Goal: Task Accomplishment & Management: Manage account settings

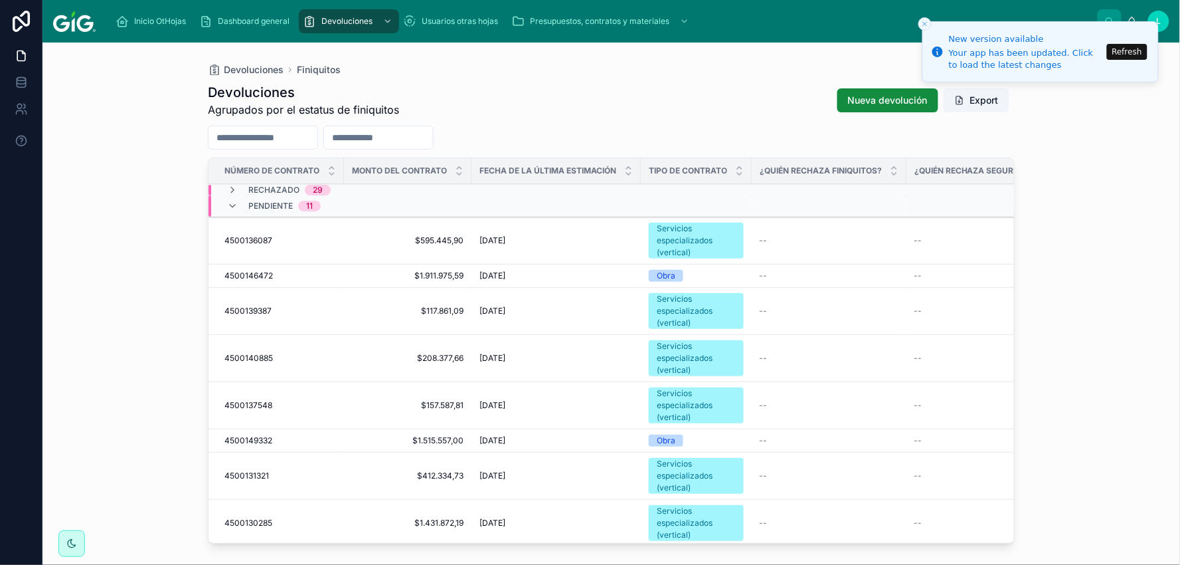
click at [1125, 46] on button "Refresh" at bounding box center [1127, 52] width 41 height 16
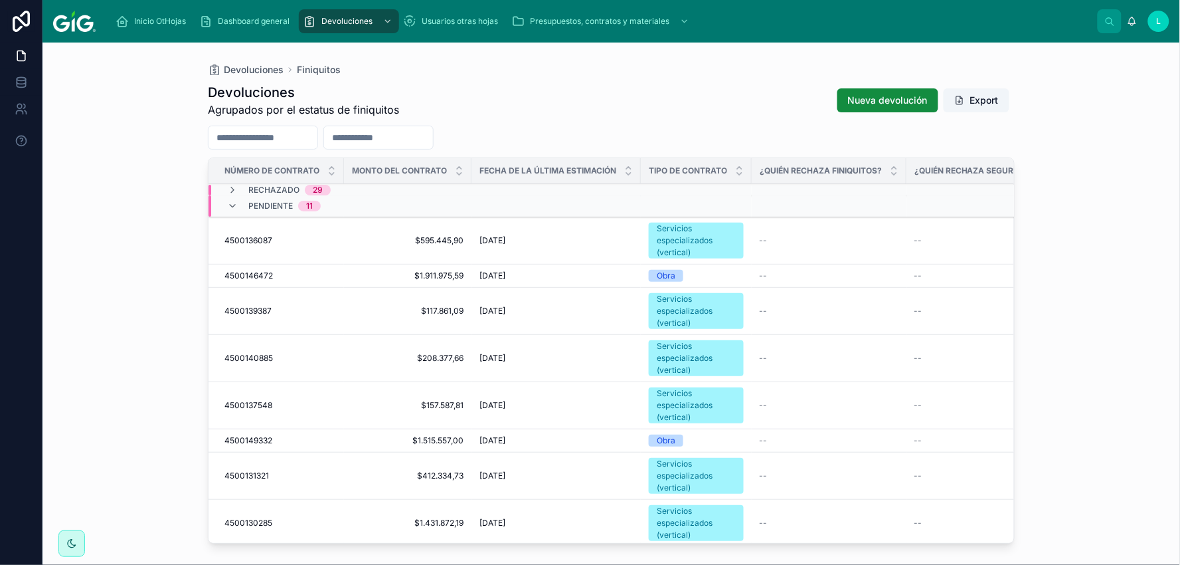
click at [412, 143] on input "text" at bounding box center [378, 137] width 109 height 19
paste input "**********"
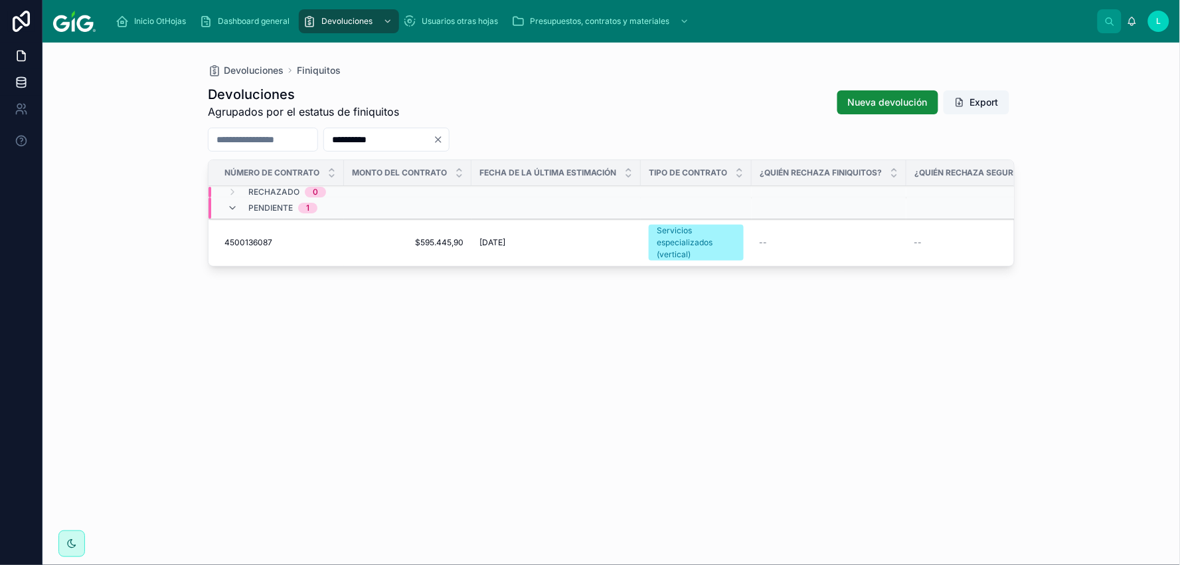
type input "**********"
click at [255, 240] on span "4500136087" at bounding box center [249, 242] width 48 height 11
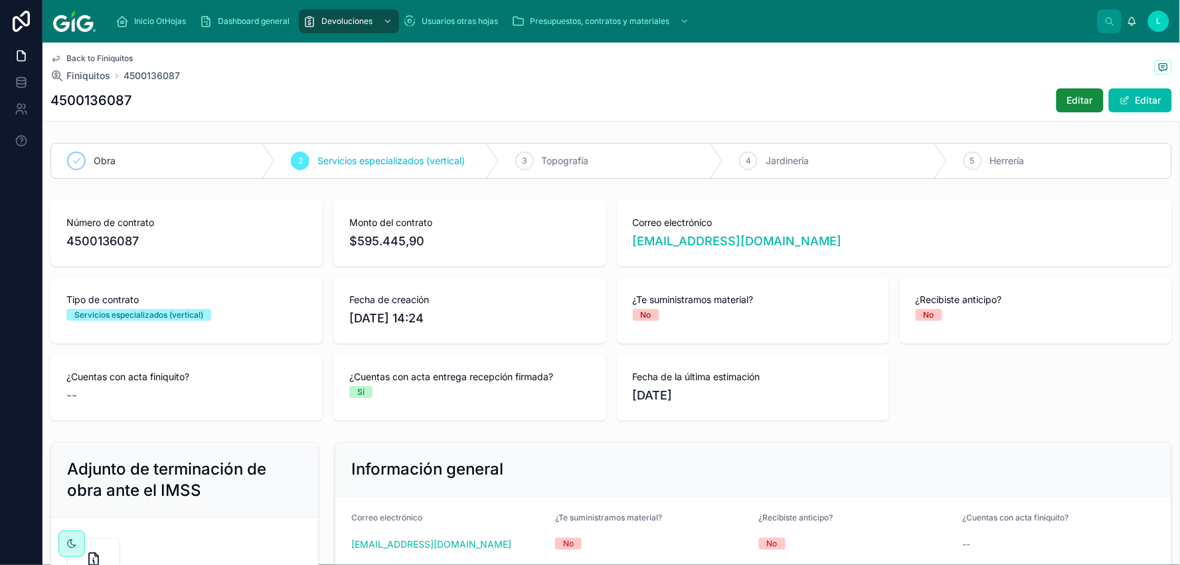
click at [1160, 336] on div "¿Recibiste anticipo? No" at bounding box center [1036, 310] width 272 height 66
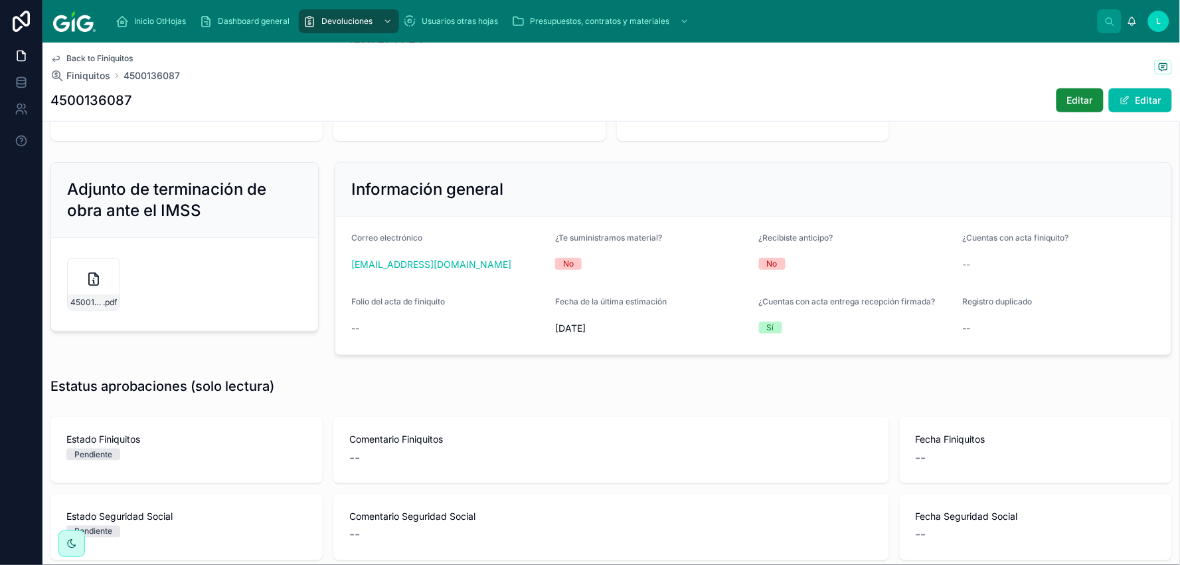
scroll to position [295, 0]
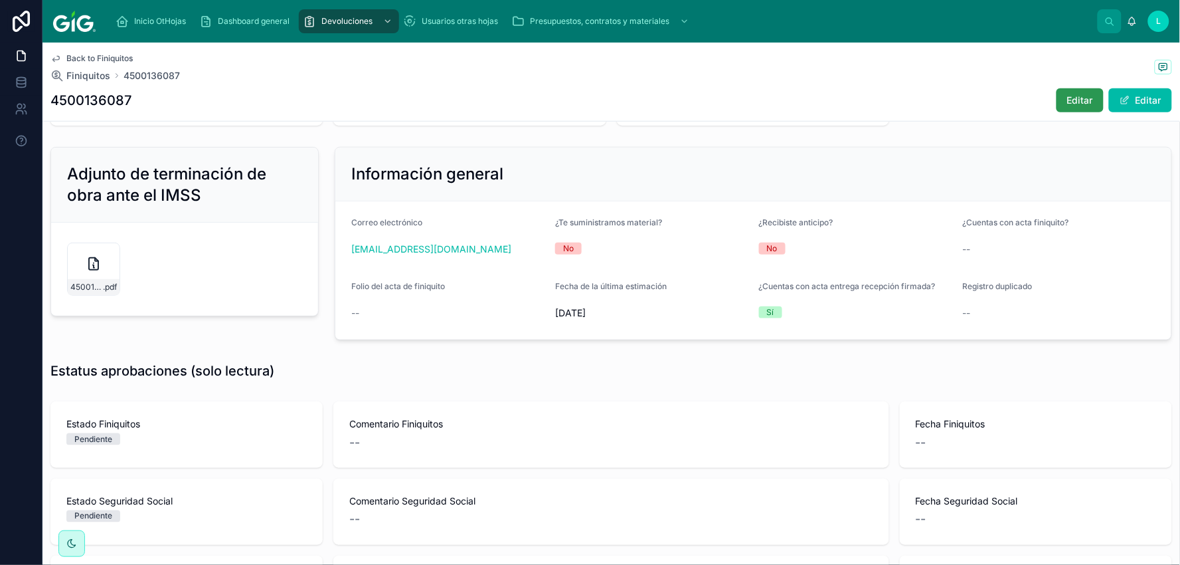
click at [1076, 98] on span "Editar" at bounding box center [1080, 100] width 26 height 13
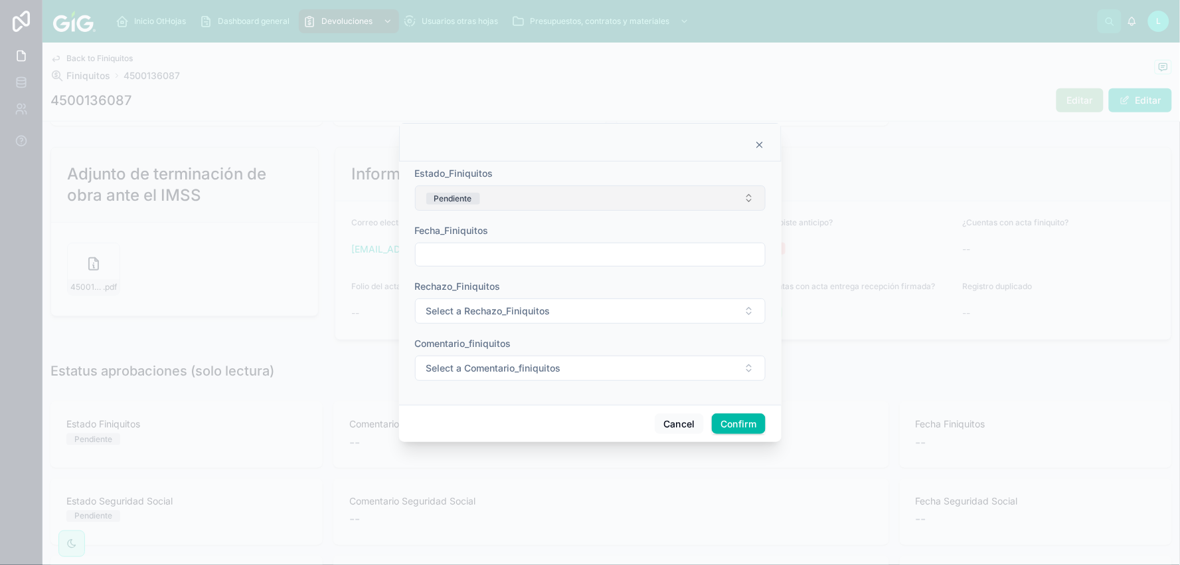
click at [749, 190] on button "Pendiente" at bounding box center [590, 197] width 351 height 25
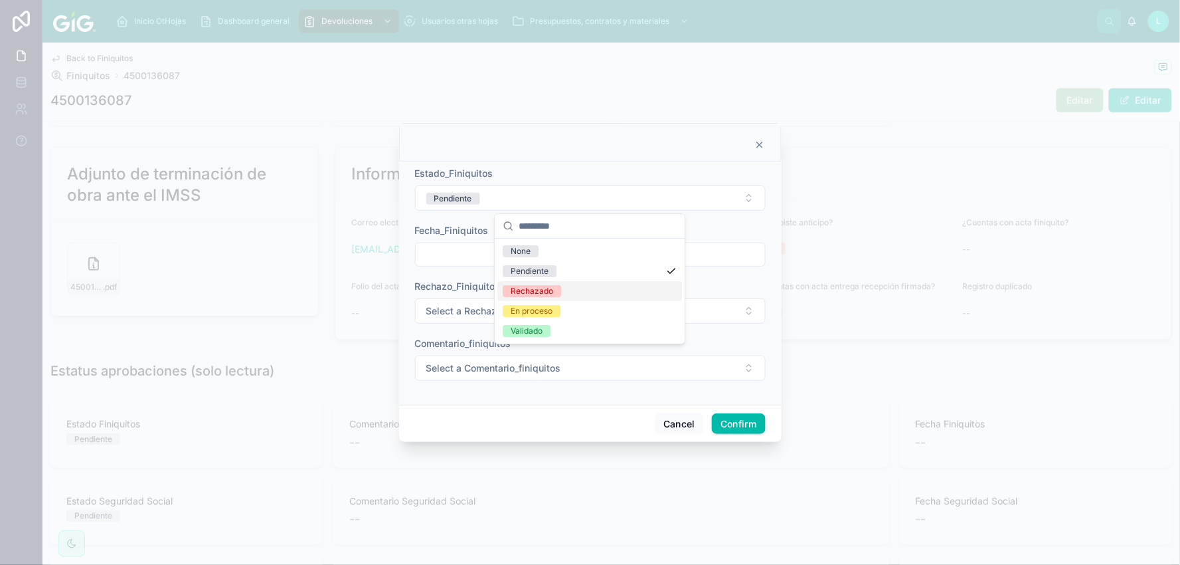
click at [536, 288] on div "Rechazado" at bounding box center [532, 291] width 43 height 12
click at [510, 256] on input "text" at bounding box center [590, 254] width 349 height 19
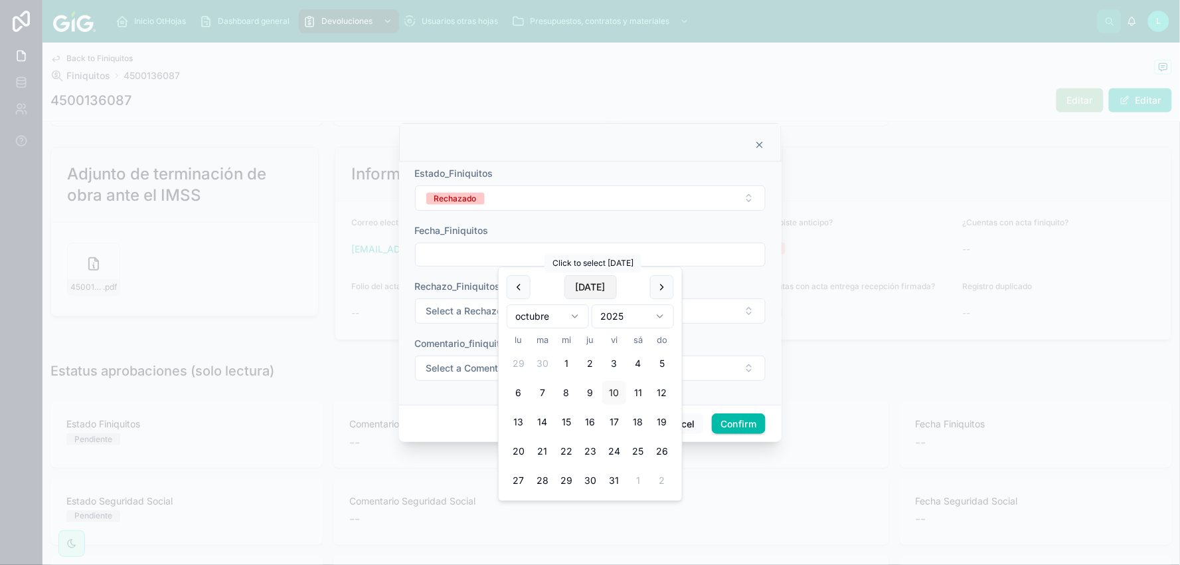
click at [582, 287] on button "Today" at bounding box center [591, 287] width 52 height 24
type input "**********"
click at [442, 318] on button "Select a Rechazo_Finiquitos" at bounding box center [590, 310] width 351 height 25
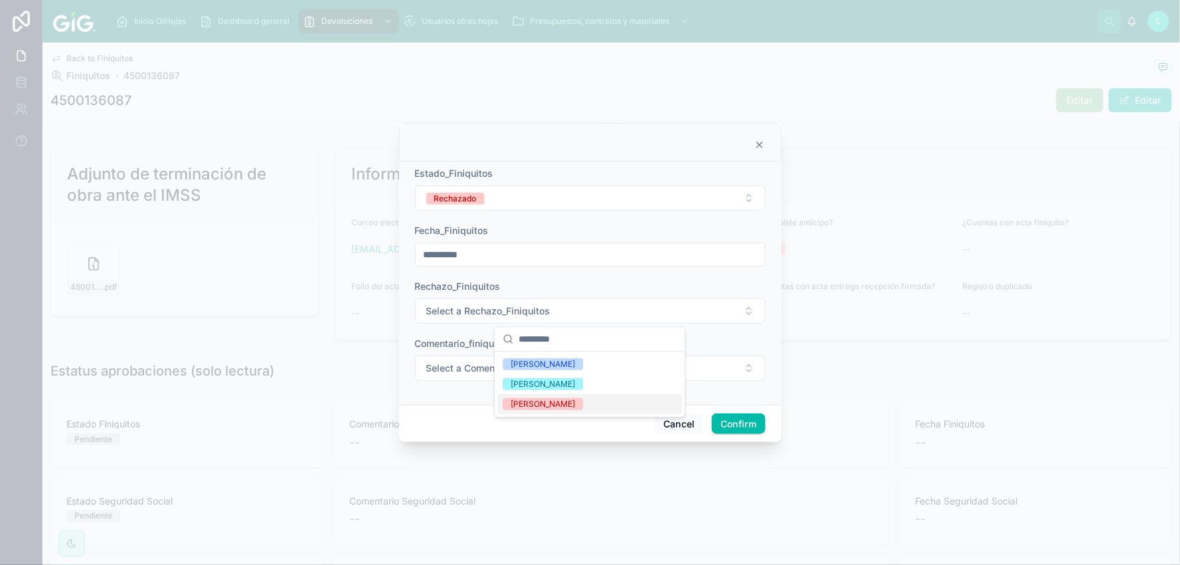
click at [519, 405] on div "Lucero Morales" at bounding box center [543, 404] width 64 height 12
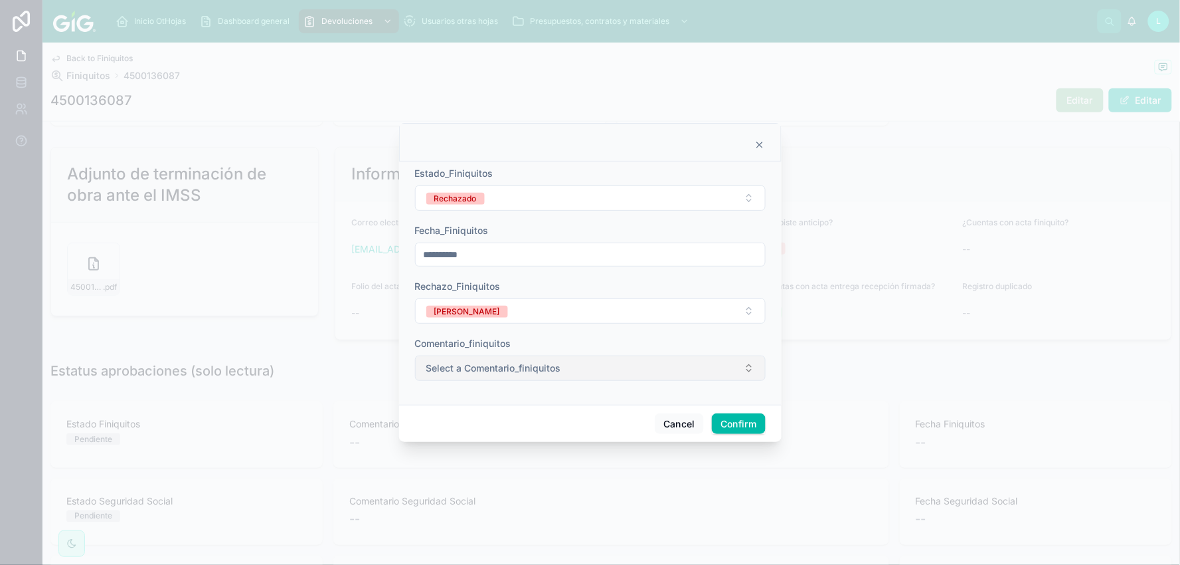
click at [480, 364] on span "Select a Comentario_finiquitos" at bounding box center [493, 367] width 135 height 13
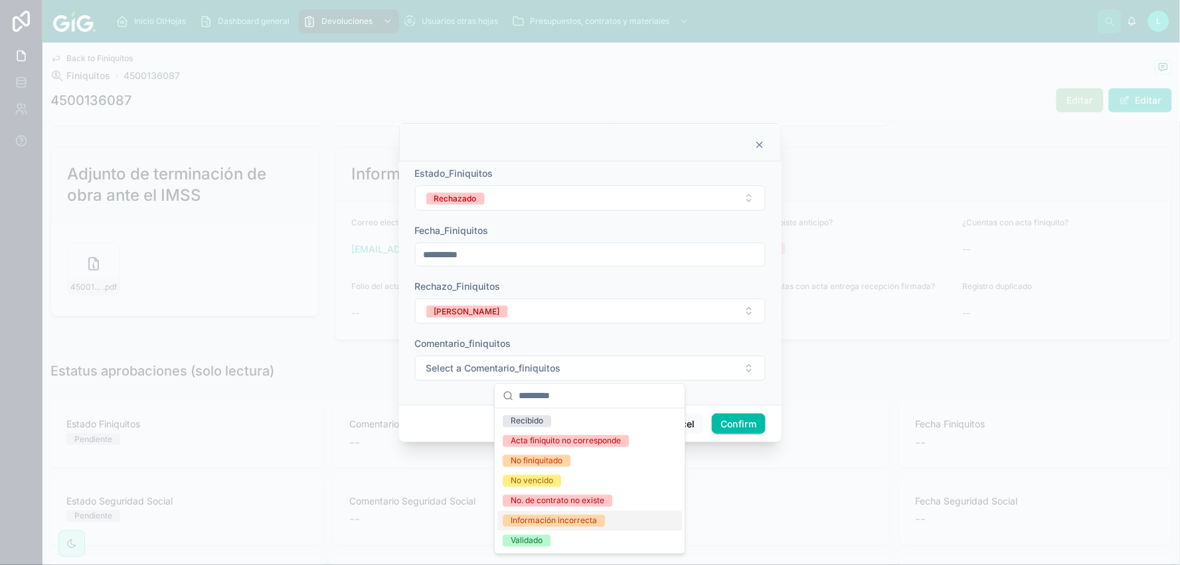
click at [527, 519] on div "Información incorrecta" at bounding box center [554, 521] width 86 height 12
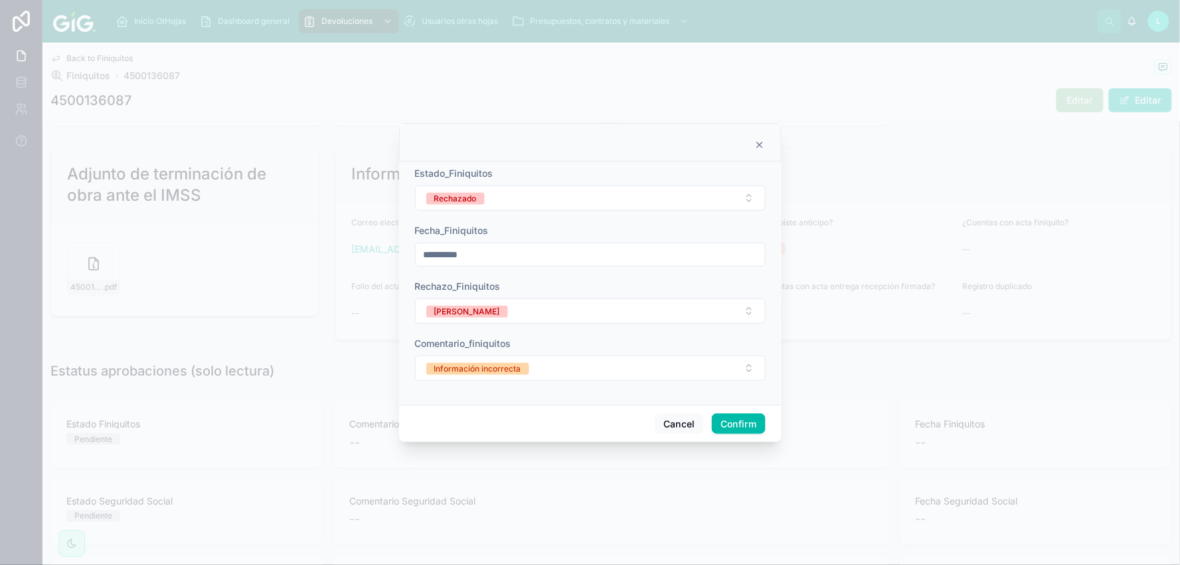
click at [753, 422] on button "Confirm" at bounding box center [738, 423] width 53 height 21
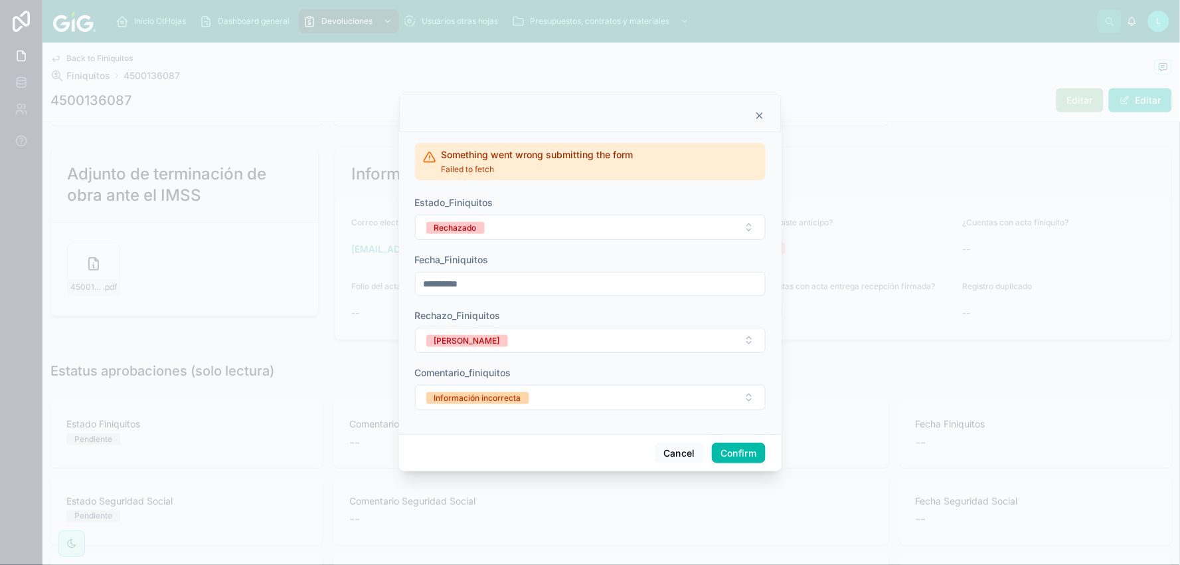
click at [725, 447] on button "Confirm" at bounding box center [738, 452] width 53 height 21
click at [764, 114] on icon at bounding box center [760, 115] width 11 height 11
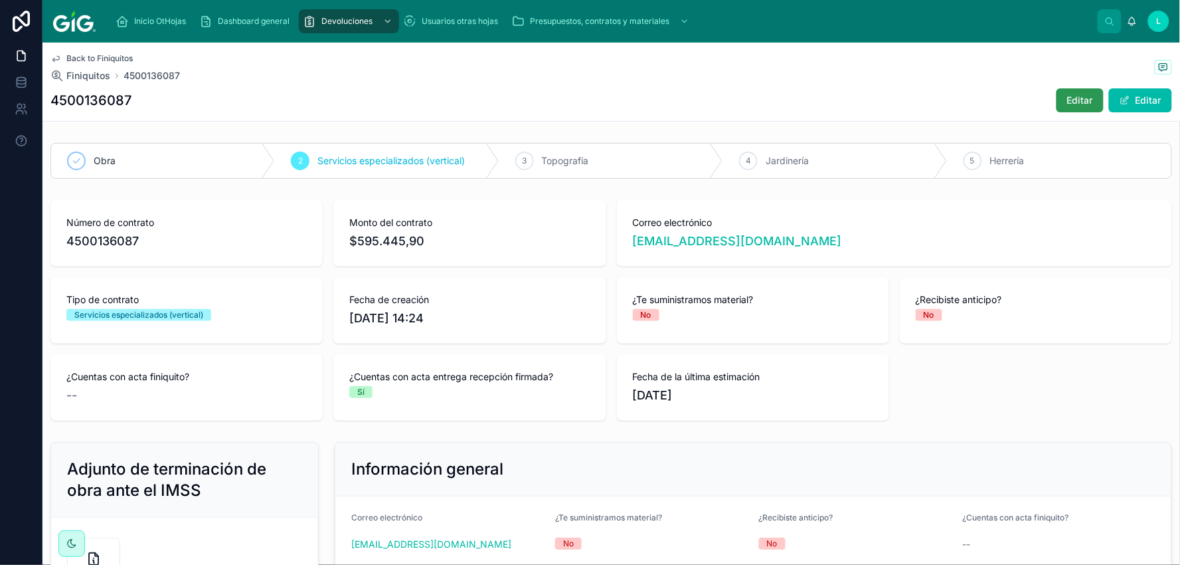
click at [1074, 95] on span "Editar" at bounding box center [1080, 100] width 26 height 13
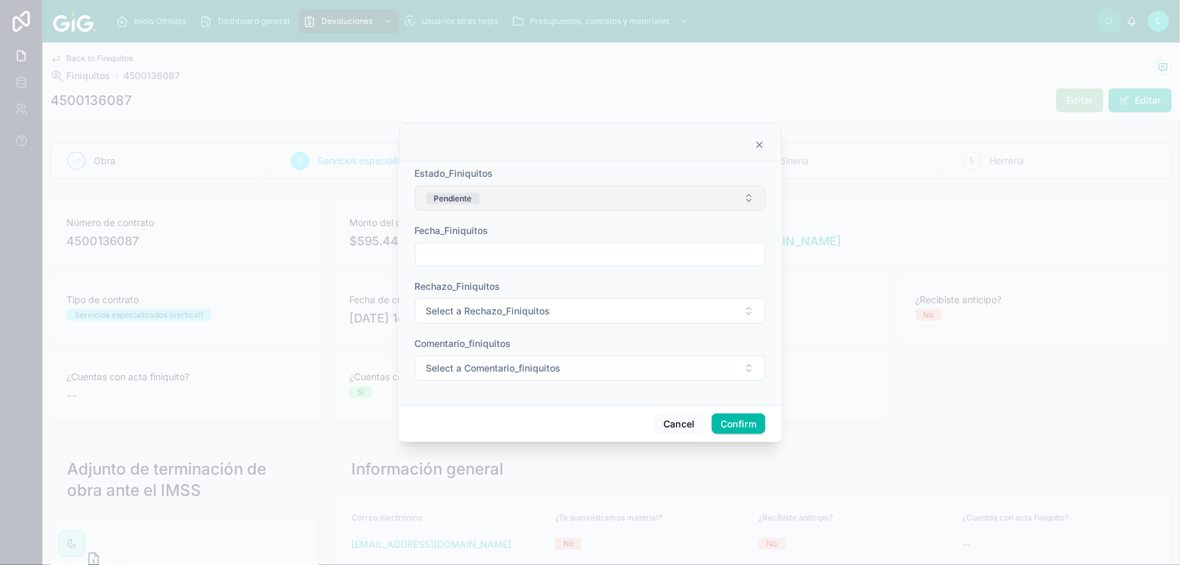
click at [490, 201] on button "Pendiente" at bounding box center [590, 197] width 351 height 25
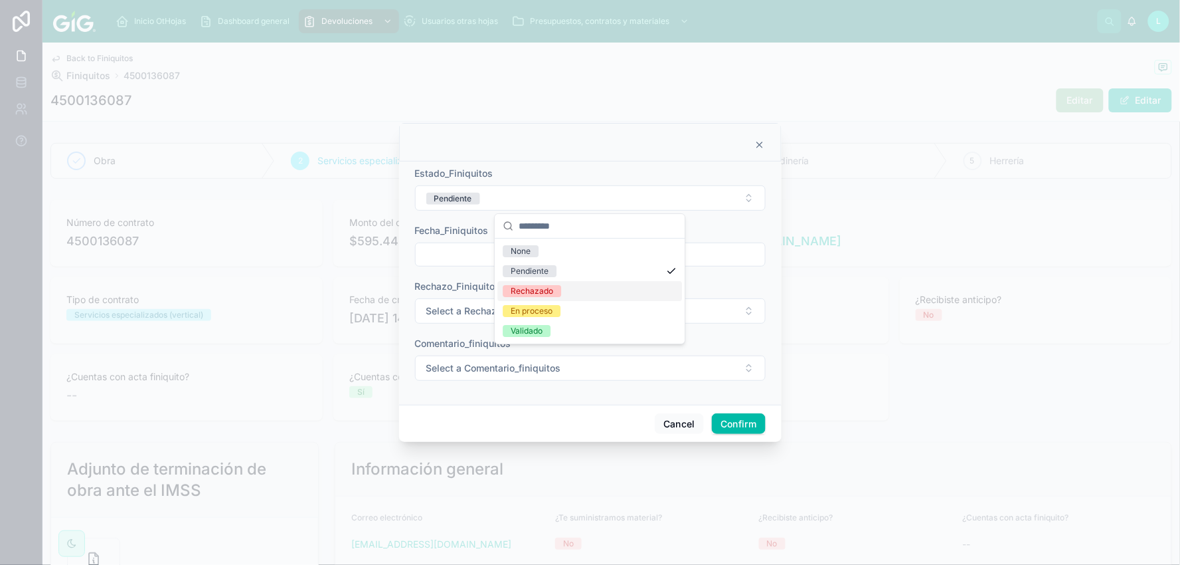
click at [532, 289] on div "Rechazado" at bounding box center [532, 291] width 43 height 12
click at [480, 260] on input "text" at bounding box center [590, 254] width 349 height 19
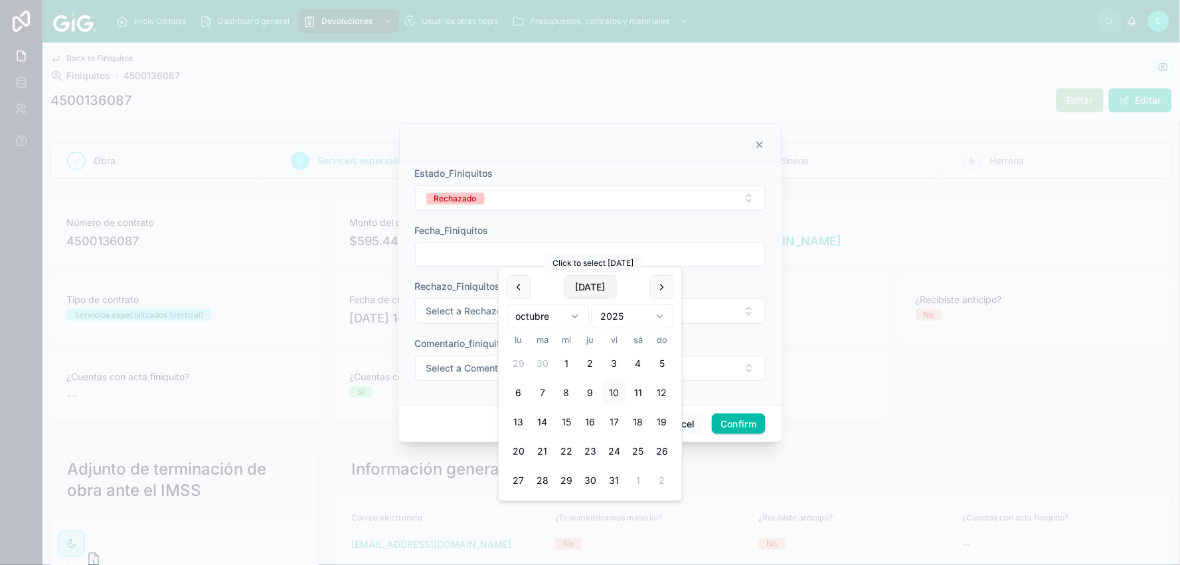
click at [589, 282] on button "Today" at bounding box center [591, 287] width 52 height 24
type input "**********"
click at [458, 312] on span "Select a Rechazo_Finiquitos" at bounding box center [488, 310] width 124 height 13
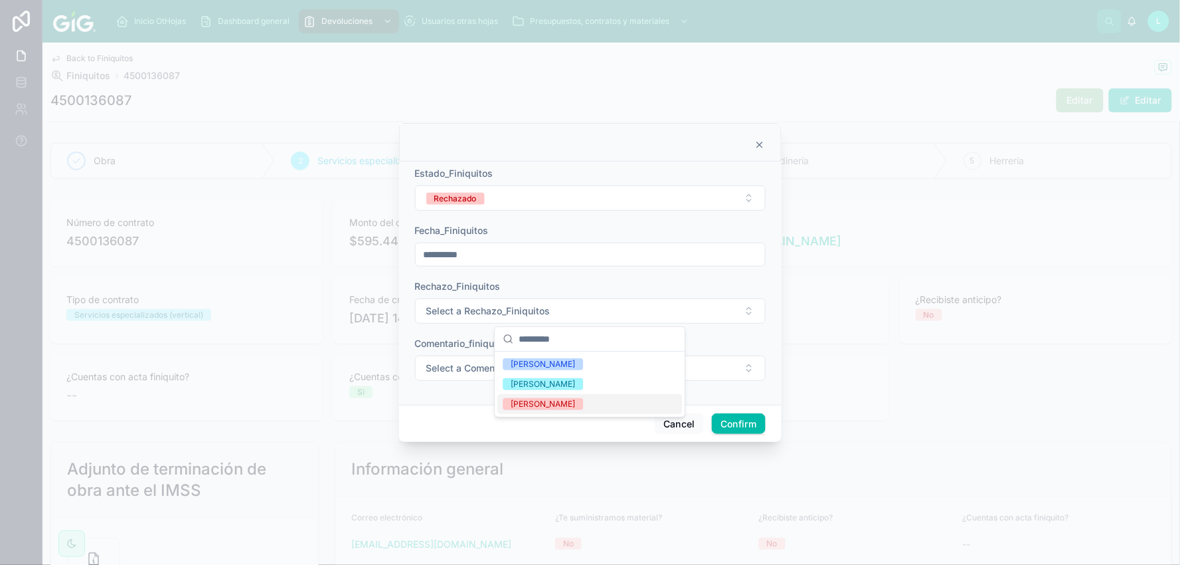
click at [525, 400] on div "Lucero Morales" at bounding box center [543, 404] width 64 height 12
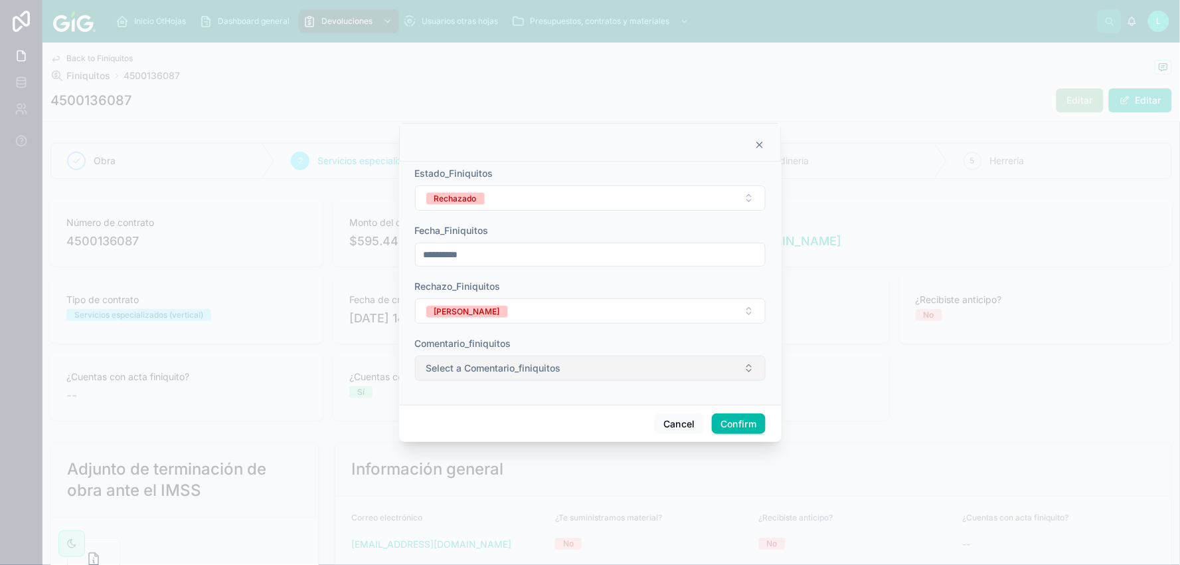
click at [456, 371] on span "Select a Comentario_finiquitos" at bounding box center [493, 367] width 135 height 13
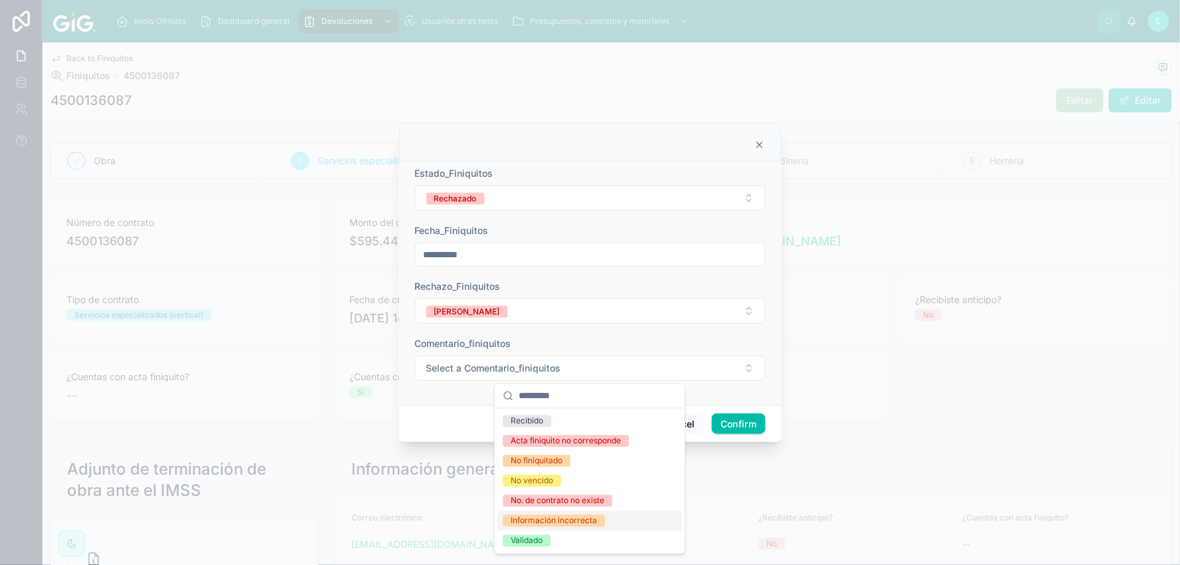
click at [523, 518] on div "Información incorrecta" at bounding box center [554, 521] width 86 height 12
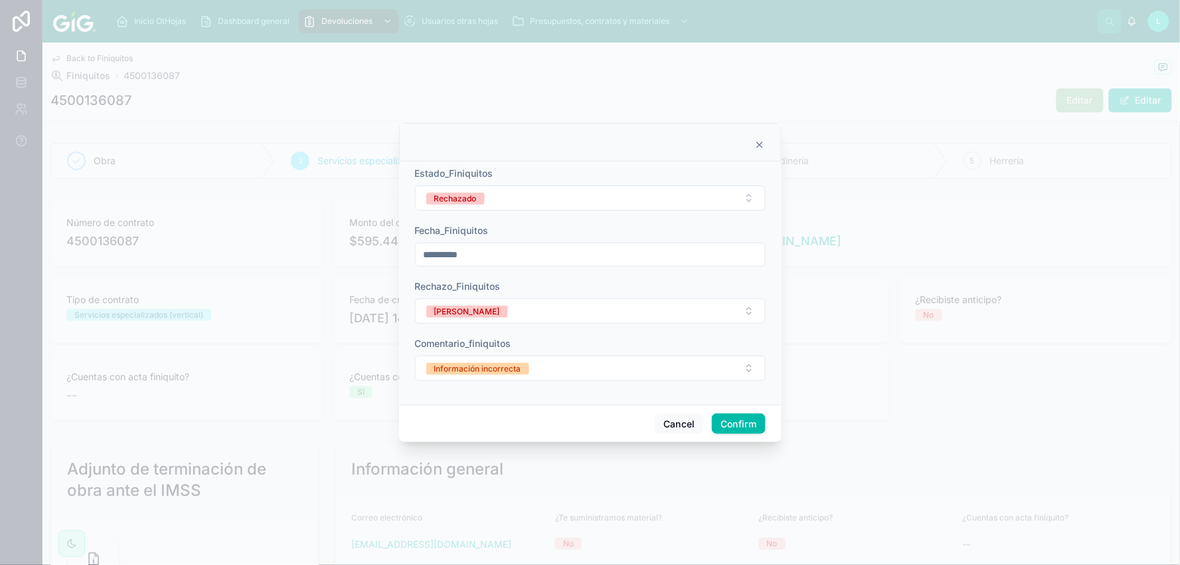
click at [739, 422] on button "Confirm" at bounding box center [738, 423] width 53 height 21
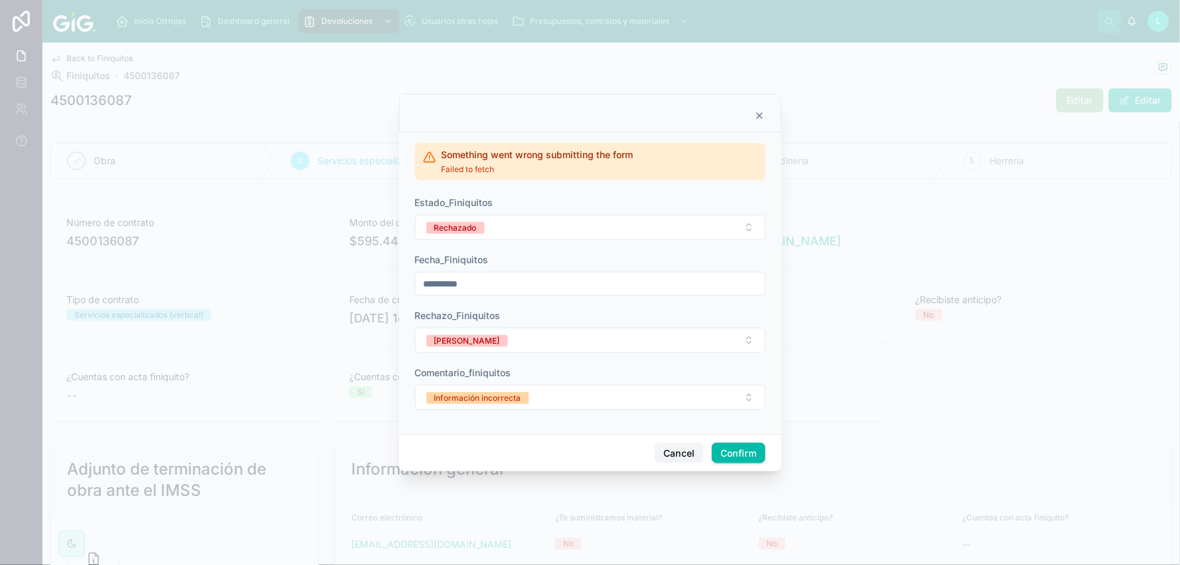
click at [676, 458] on button "Cancel" at bounding box center [679, 452] width 49 height 21
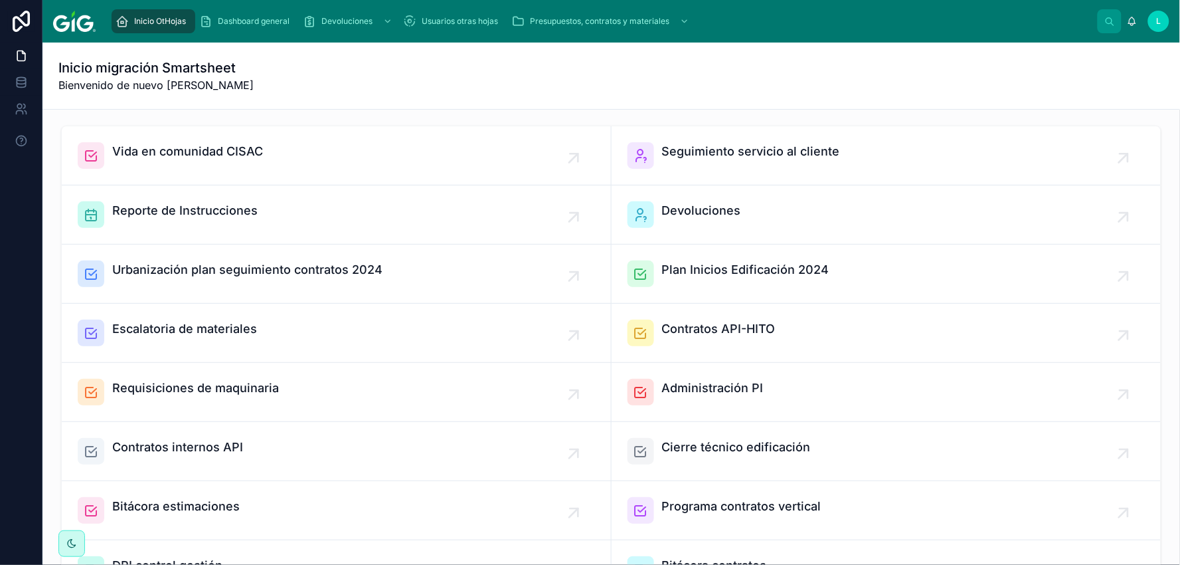
click at [695, 215] on span "Devoluciones" at bounding box center [701, 210] width 79 height 19
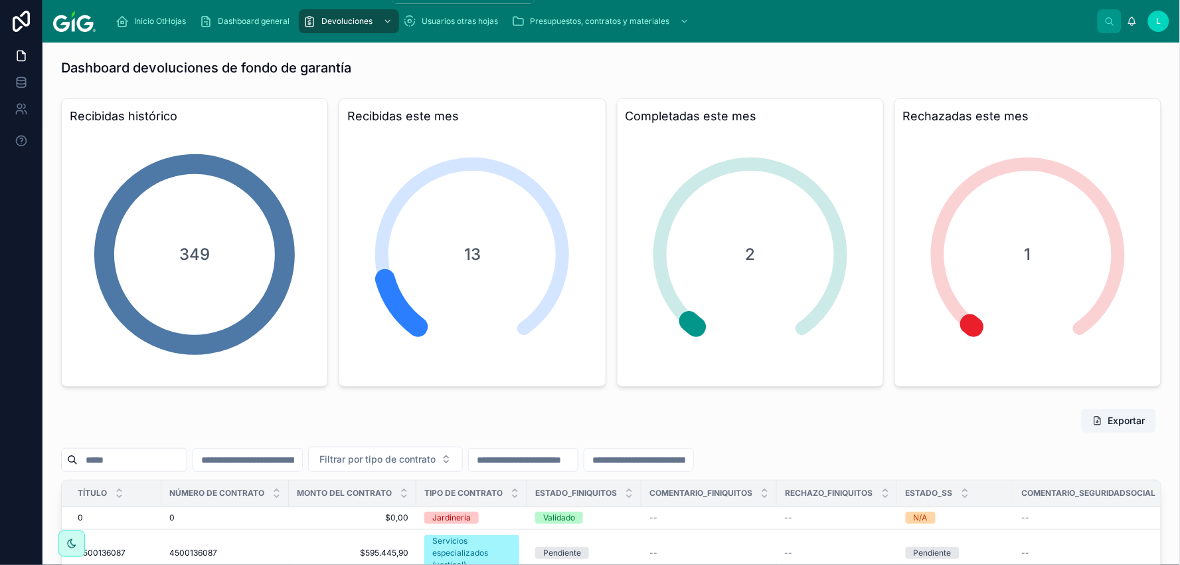
click at [363, 17] on span "Devoluciones" at bounding box center [346, 21] width 51 height 11
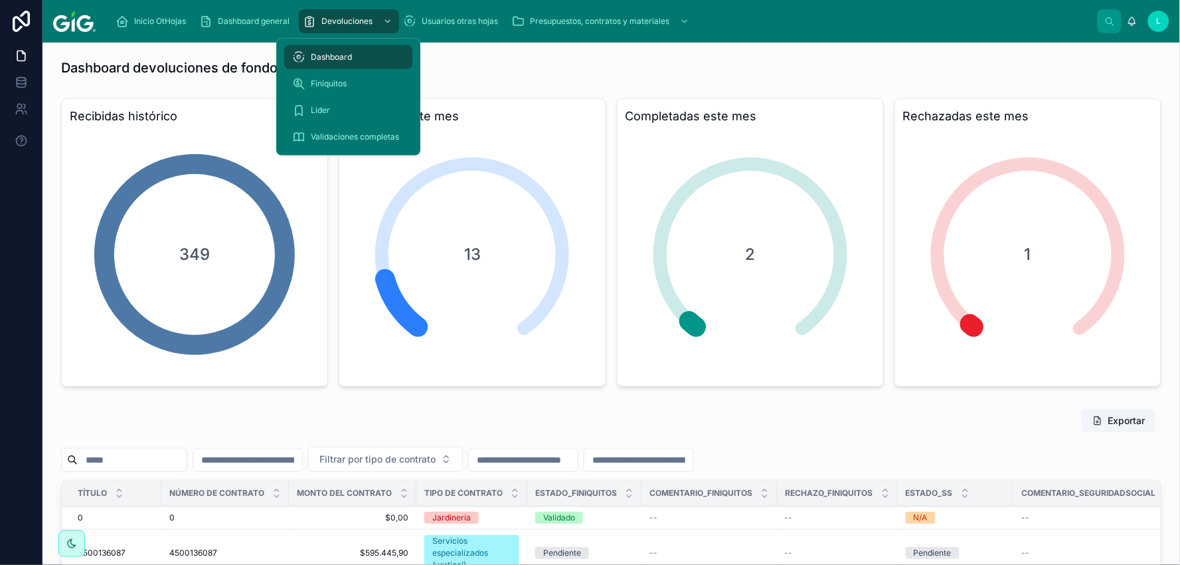
click at [334, 83] on span "Finiquitos" at bounding box center [329, 83] width 36 height 11
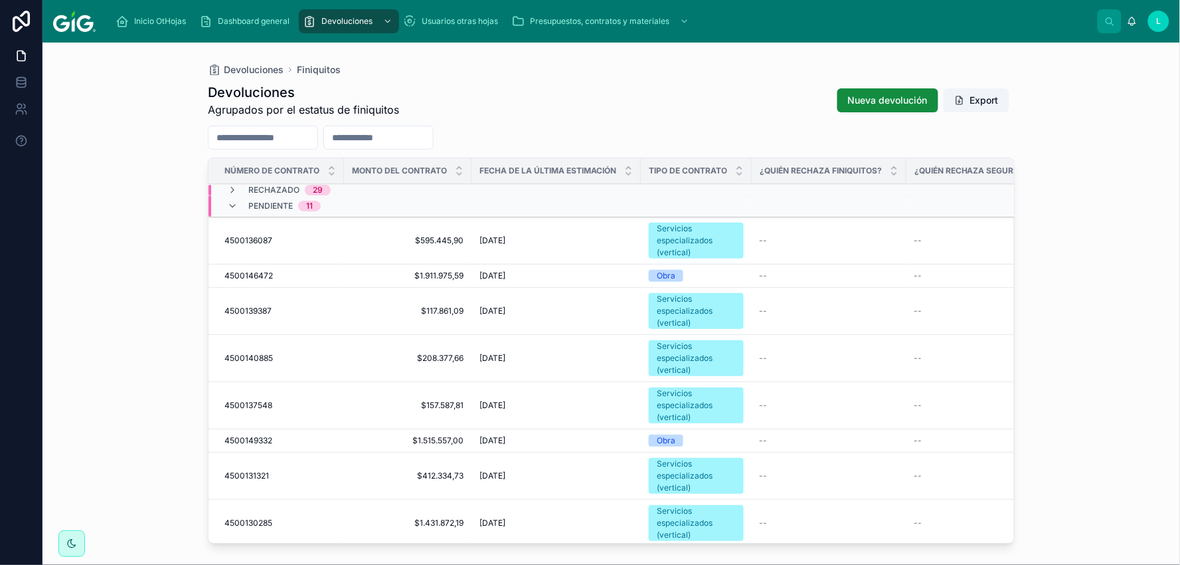
drag, startPoint x: 375, startPoint y: 136, endPoint x: 554, endPoint y: 146, distance: 179.0
click at [384, 133] on input "text" at bounding box center [378, 137] width 109 height 19
paste input "**********"
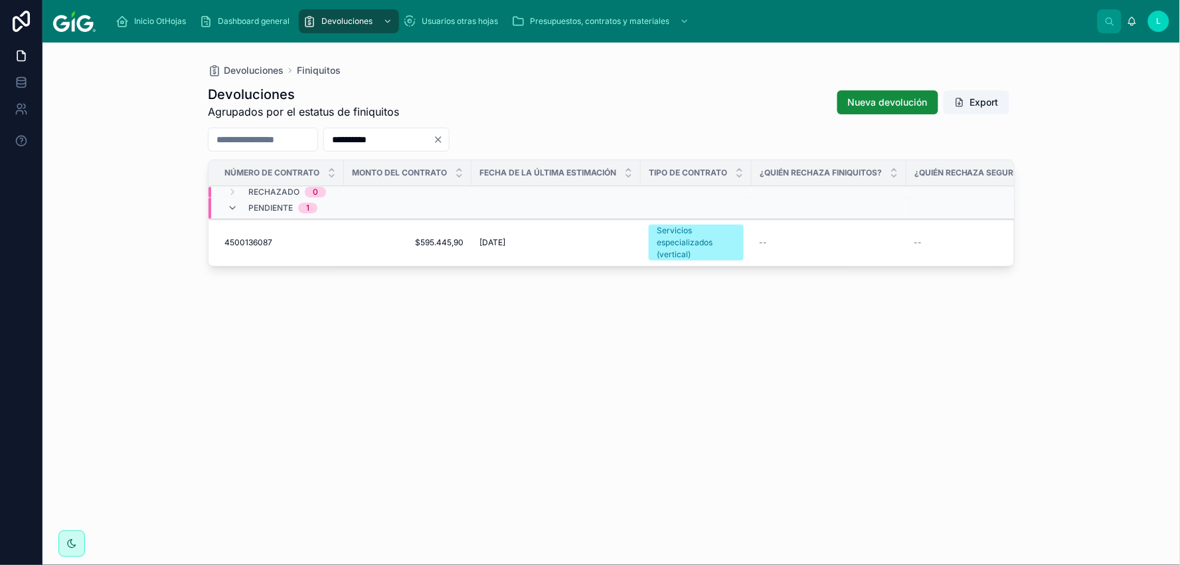
type input "**********"
click at [244, 237] on span "4500136087" at bounding box center [249, 242] width 48 height 11
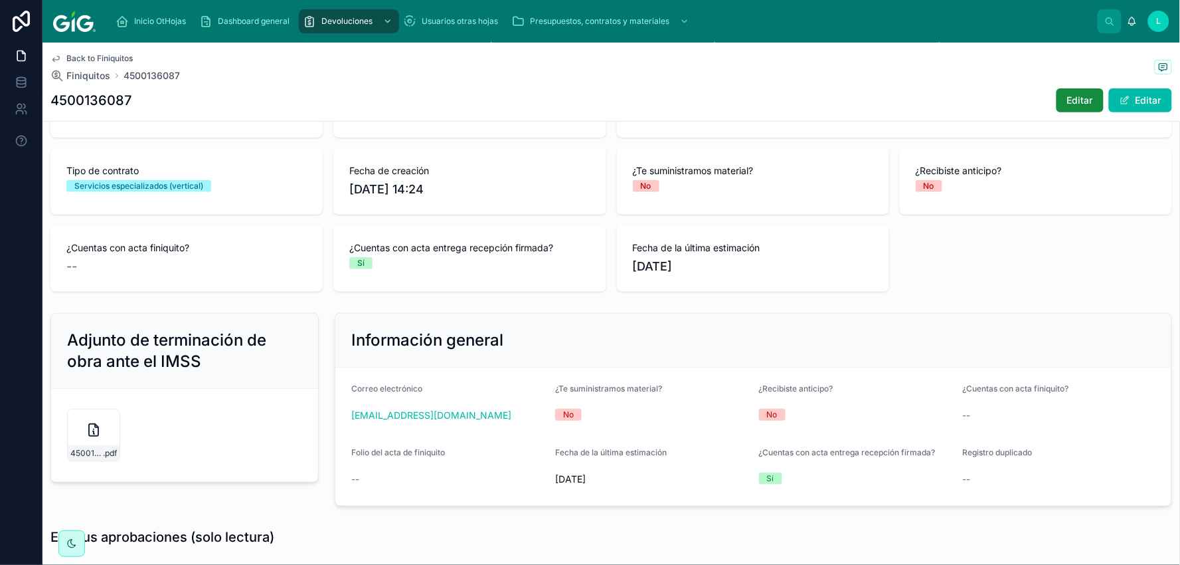
scroll to position [74, 0]
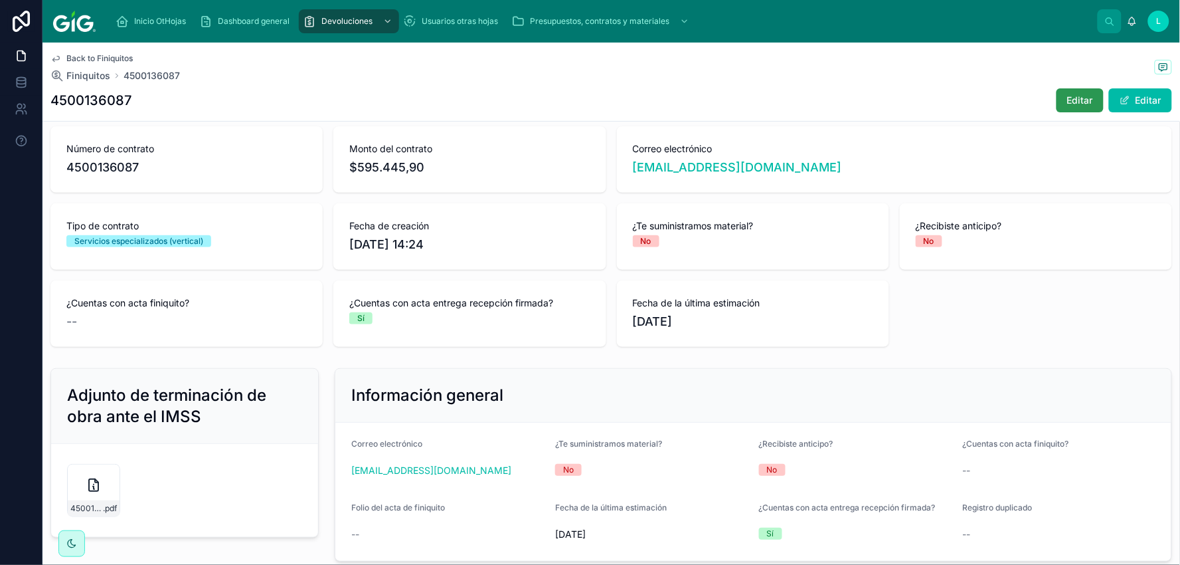
click at [1067, 102] on span "Editar" at bounding box center [1080, 100] width 26 height 13
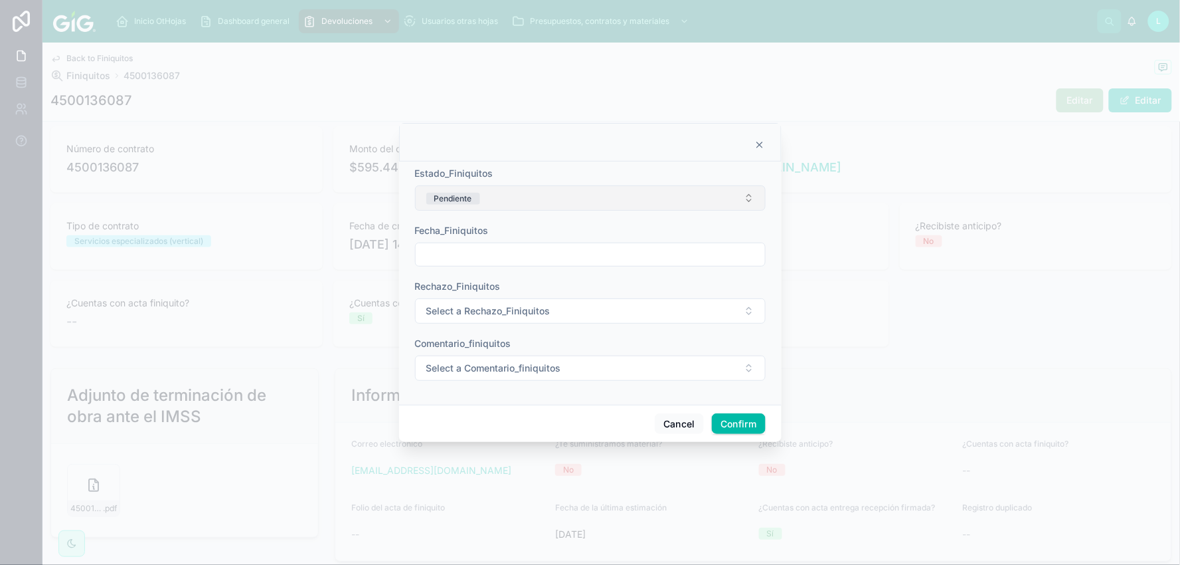
click at [691, 194] on button "Pendiente" at bounding box center [590, 197] width 351 height 25
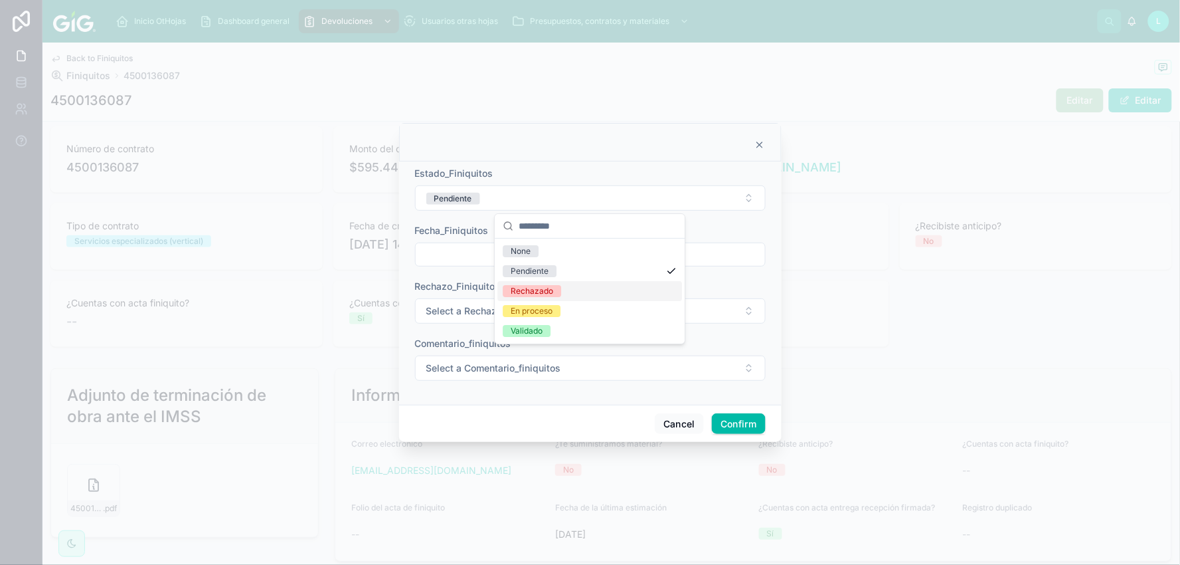
click at [522, 294] on div "Rechazado" at bounding box center [532, 291] width 43 height 12
click at [490, 248] on input "text" at bounding box center [590, 254] width 349 height 19
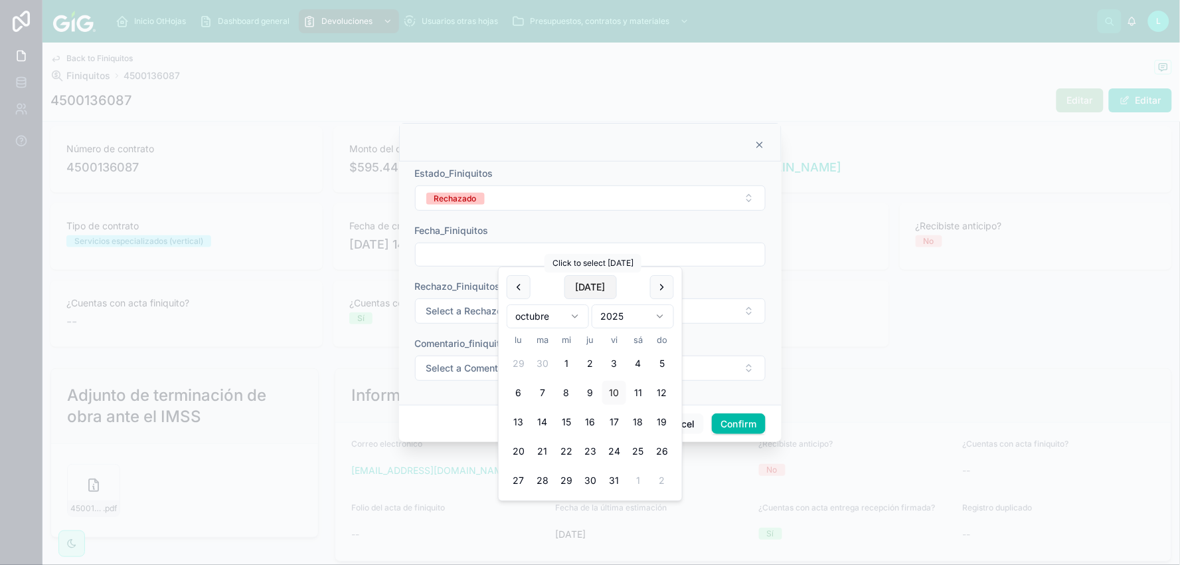
click at [583, 290] on button "Today" at bounding box center [591, 287] width 52 height 24
type input "**********"
click at [457, 312] on span "Select a Rechazo_Finiquitos" at bounding box center [488, 310] width 124 height 13
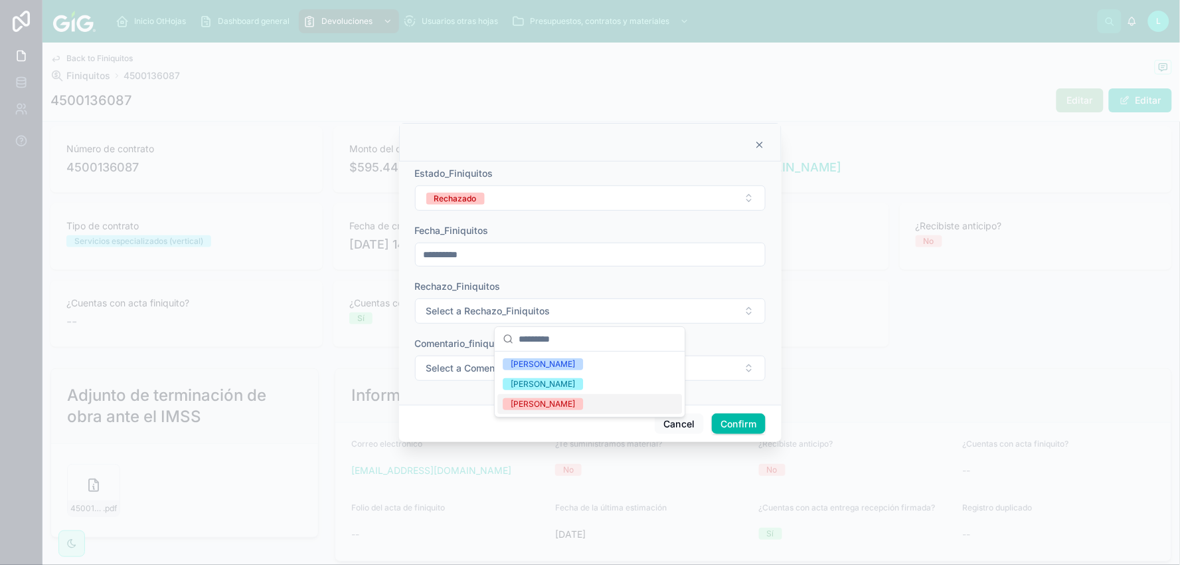
click at [533, 403] on div "Lucero Morales" at bounding box center [543, 404] width 64 height 12
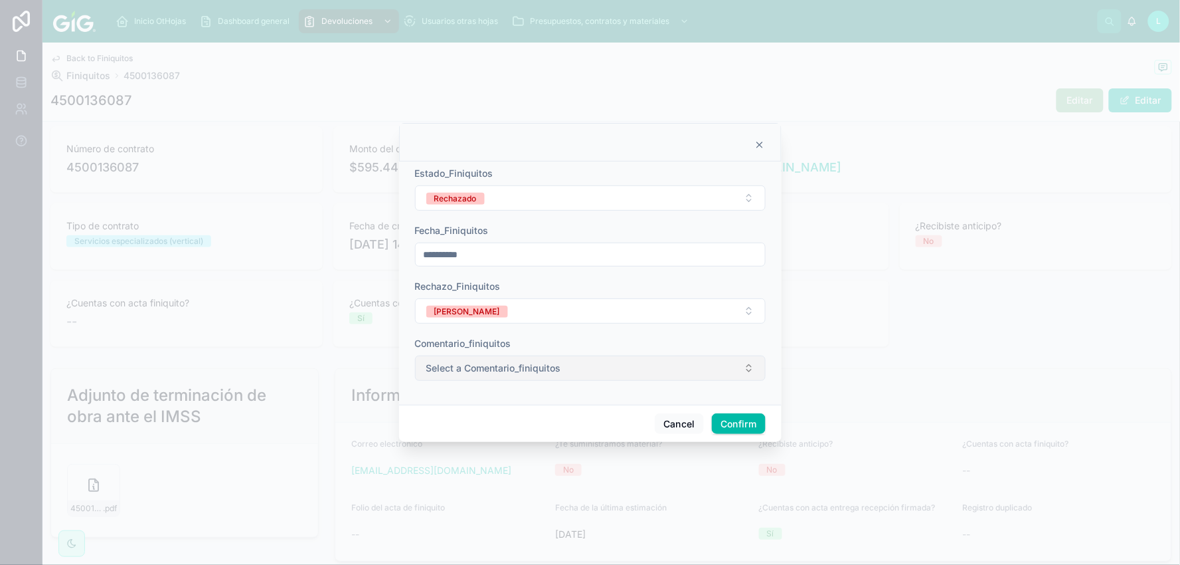
click at [477, 369] on span "Select a Comentario_finiquitos" at bounding box center [493, 367] width 135 height 13
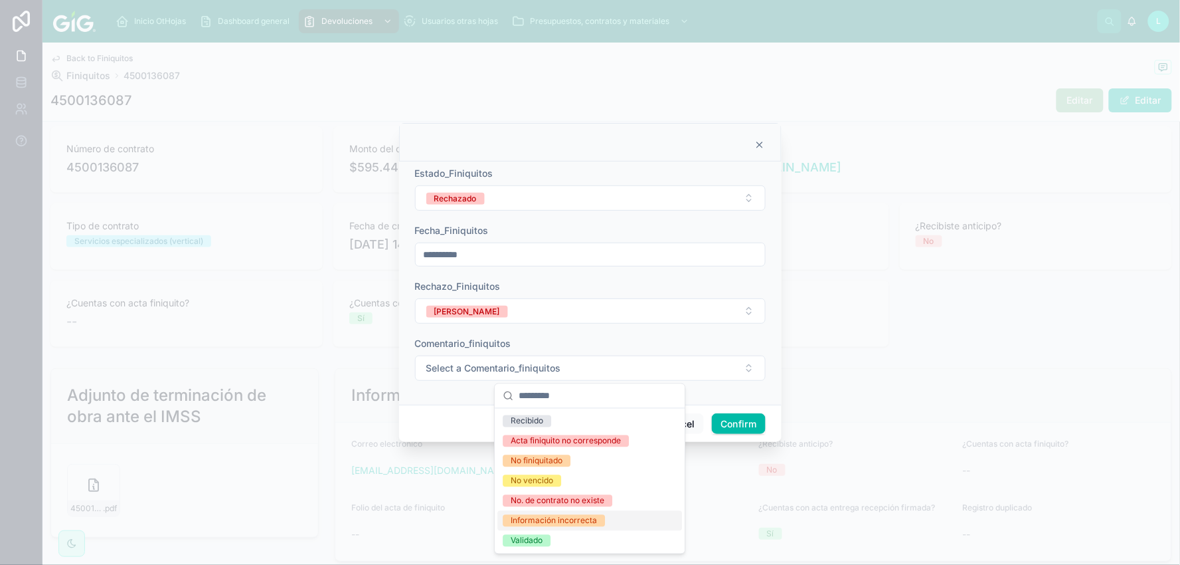
click at [528, 521] on div "Información incorrecta" at bounding box center [554, 521] width 86 height 12
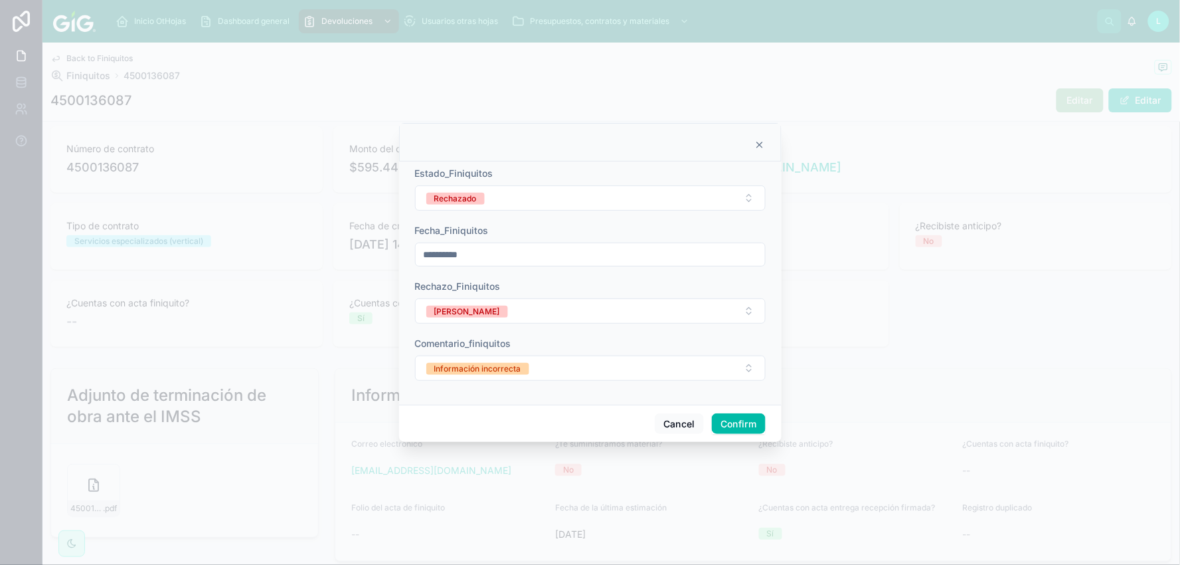
drag, startPoint x: 734, startPoint y: 423, endPoint x: 906, endPoint y: 420, distance: 172.1
click at [734, 422] on button "Confirm" at bounding box center [738, 423] width 53 height 21
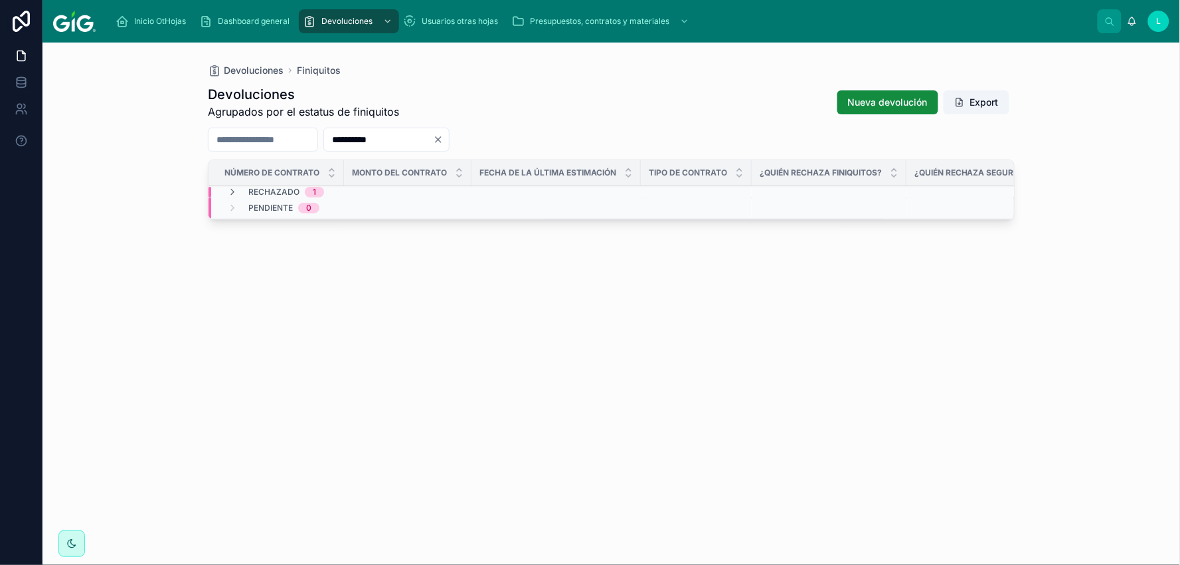
drag, startPoint x: 428, startPoint y: 132, endPoint x: 351, endPoint y: 126, distance: 77.2
click at [351, 126] on div "**********" at bounding box center [611, 313] width 807 height 472
paste input "text"
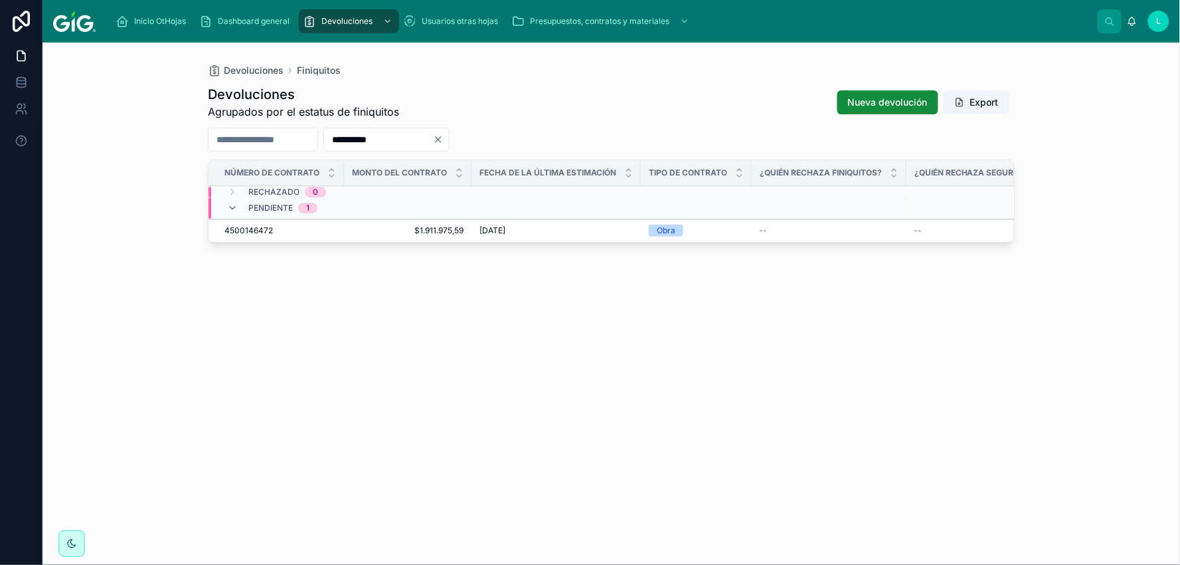
type input "**********"
click at [262, 227] on span "4500146472" at bounding box center [249, 230] width 48 height 11
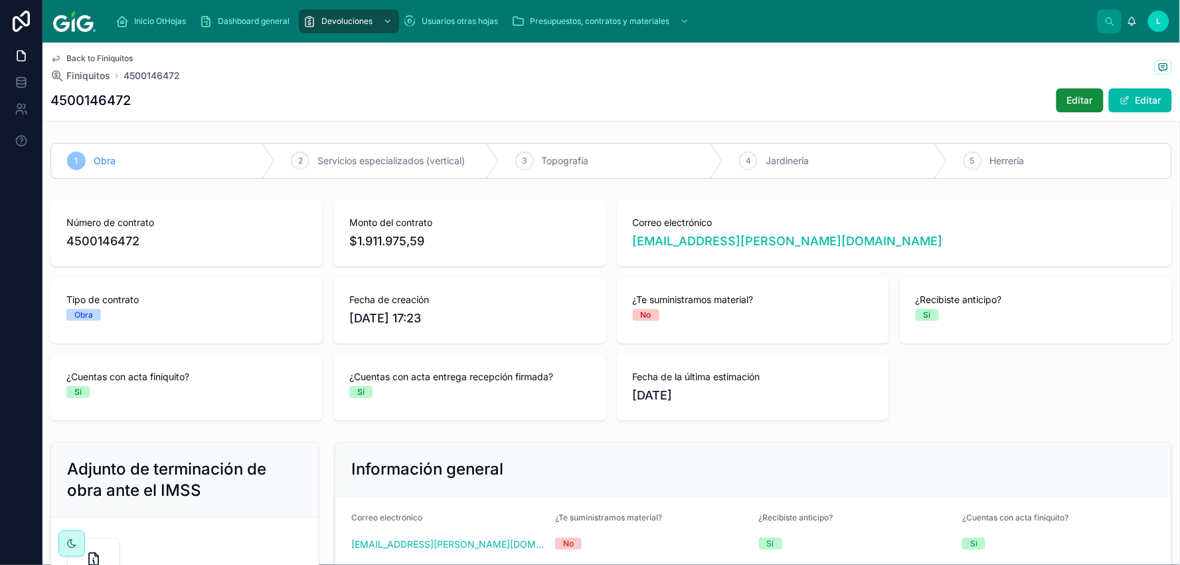
scroll to position [147, 0]
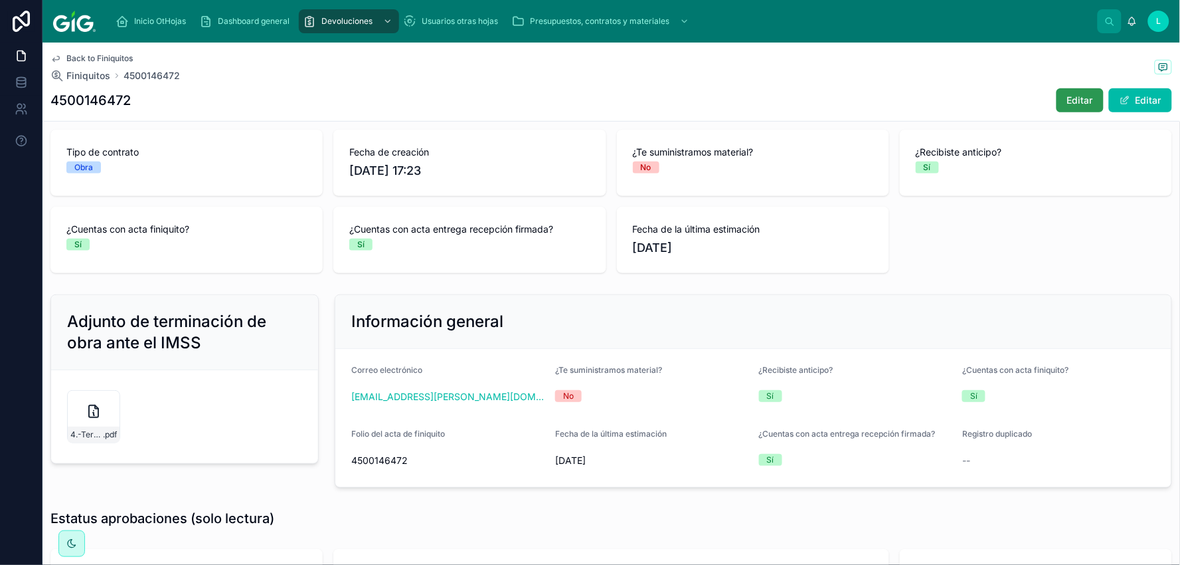
click at [1069, 104] on span "Editar" at bounding box center [1080, 100] width 26 height 13
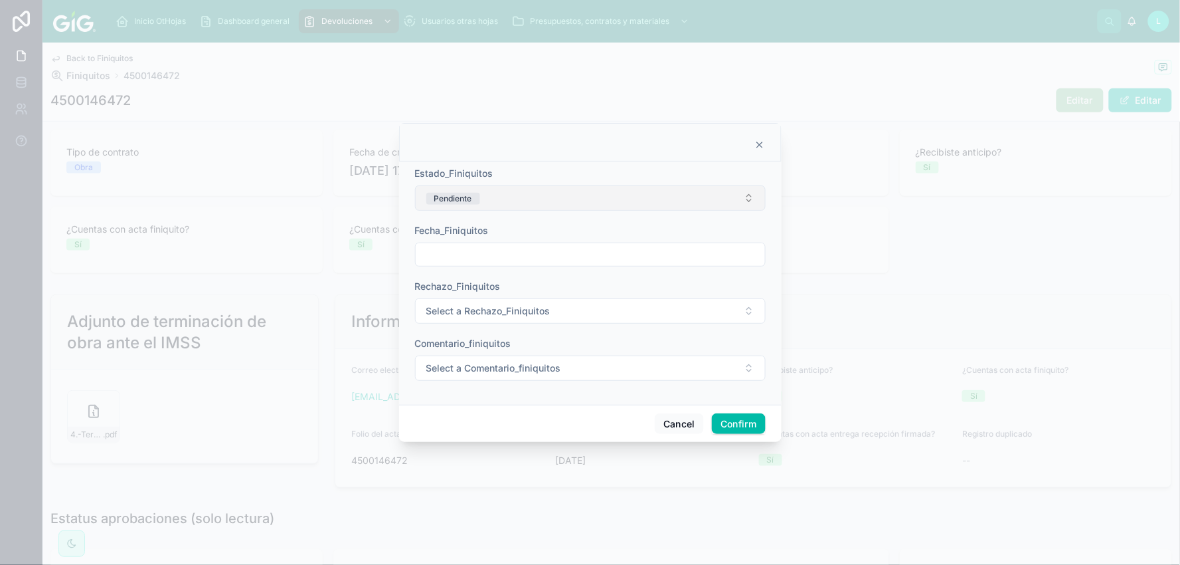
click at [466, 197] on div "Pendiente" at bounding box center [453, 199] width 38 height 12
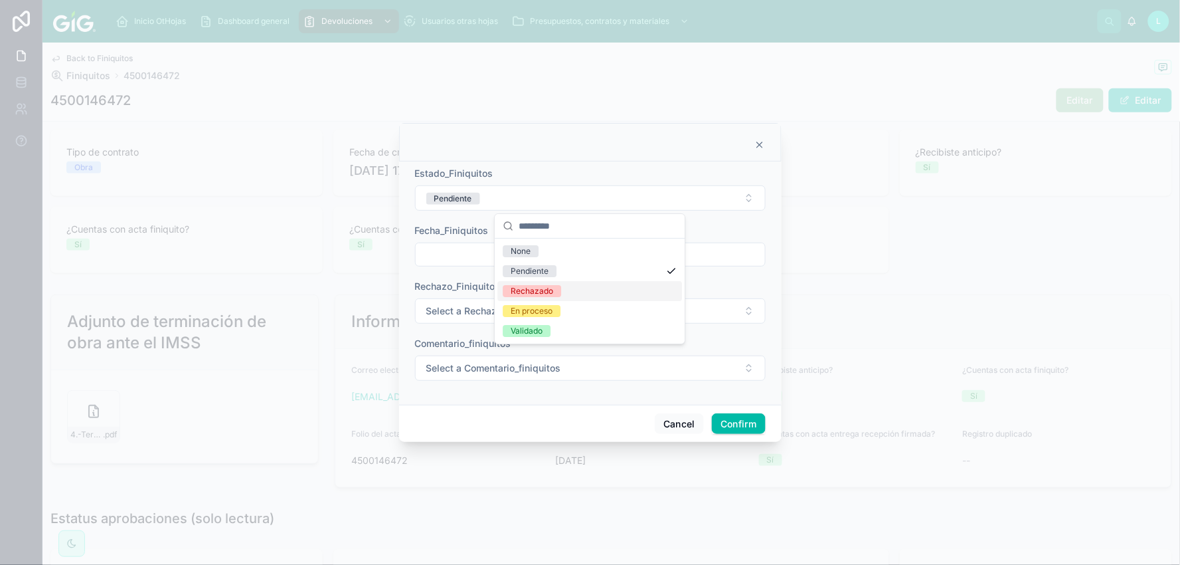
click at [507, 292] on span "Rechazado" at bounding box center [532, 291] width 58 height 12
click at [496, 256] on input "text" at bounding box center [590, 254] width 349 height 19
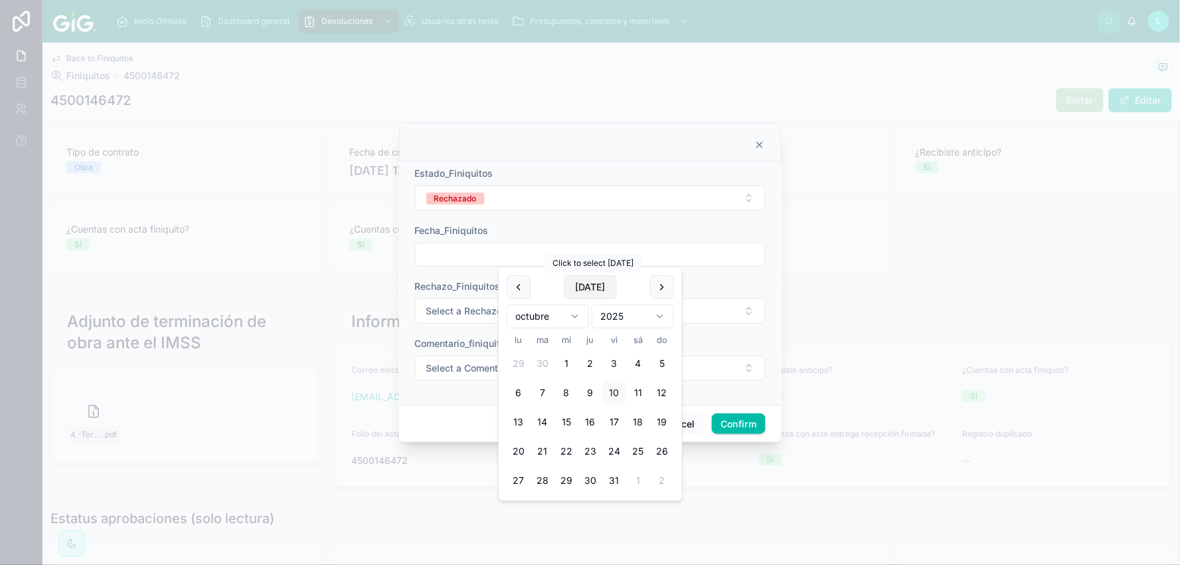
click at [576, 289] on button "Today" at bounding box center [591, 287] width 52 height 24
type input "**********"
click at [472, 308] on span "Select a Rechazo_Finiquitos" at bounding box center [488, 310] width 124 height 13
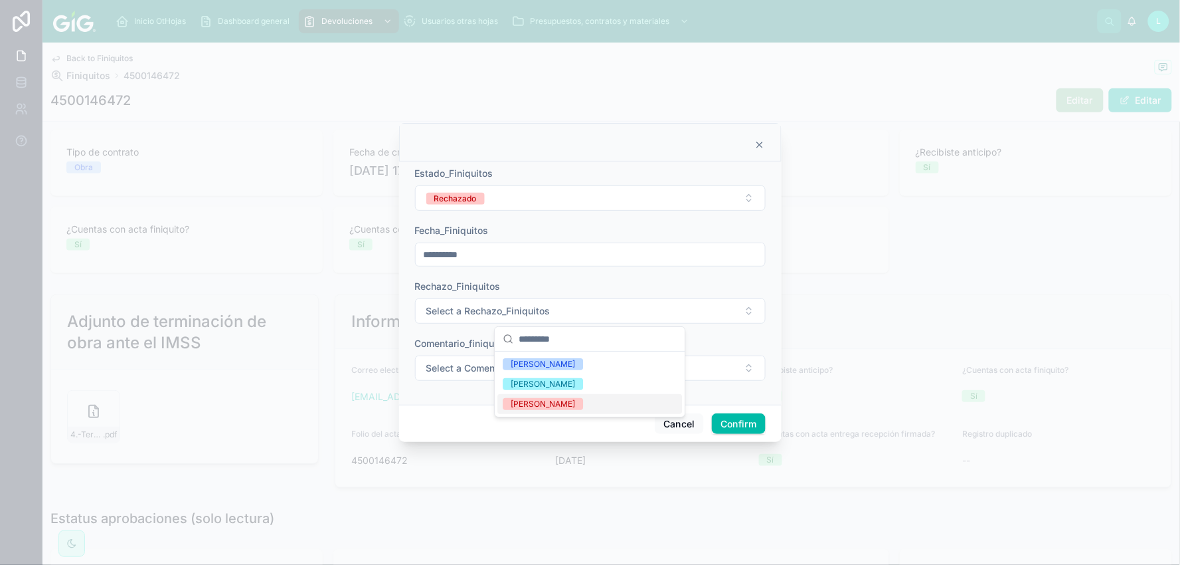
click at [526, 401] on div "Lucero Morales" at bounding box center [543, 404] width 64 height 12
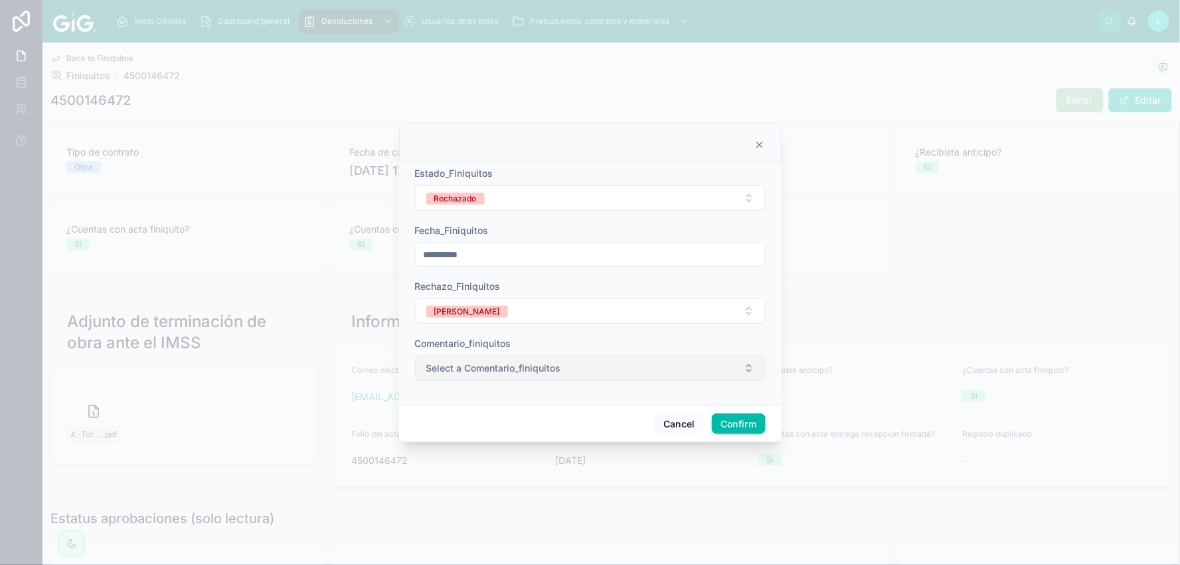
click at [494, 368] on span "Select a Comentario_finiquitos" at bounding box center [493, 367] width 135 height 13
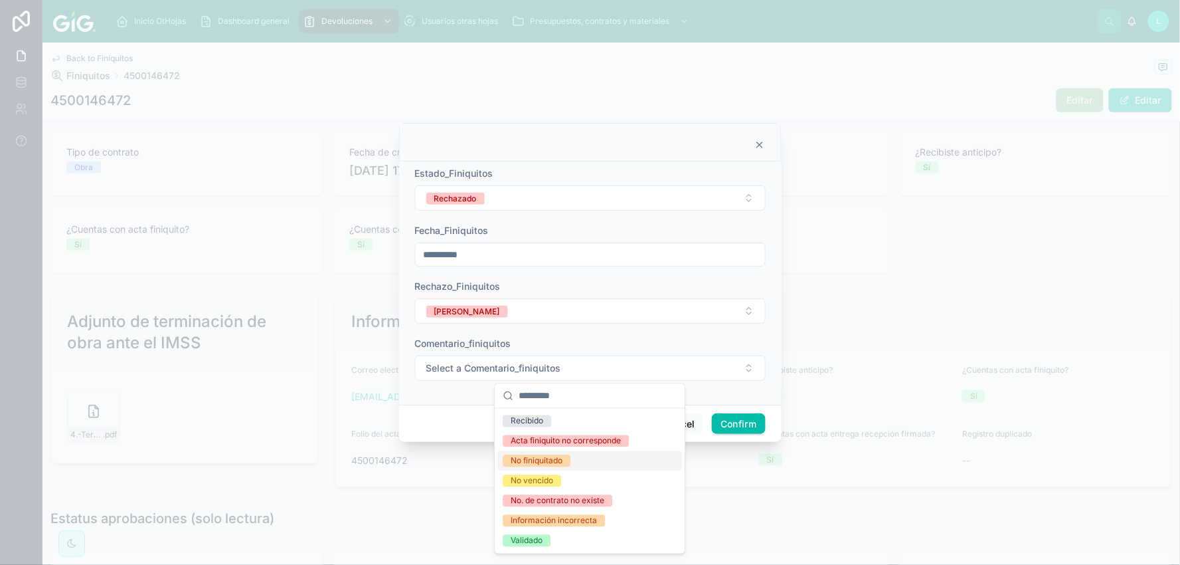
click at [557, 460] on div "No finiquitado" at bounding box center [537, 461] width 52 height 12
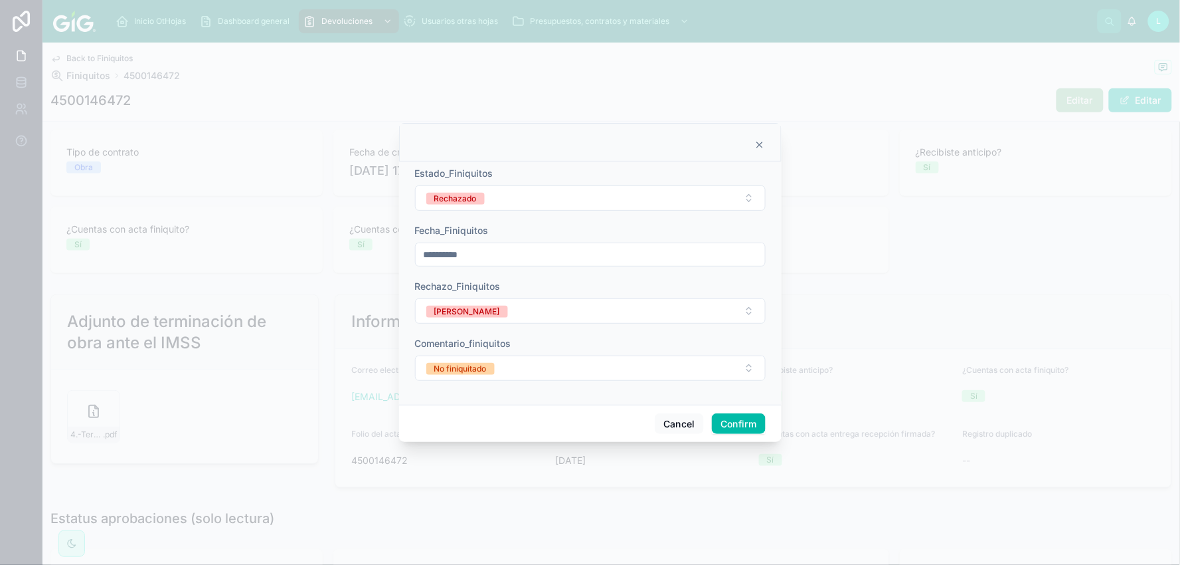
click at [751, 416] on button "Confirm" at bounding box center [738, 423] width 53 height 21
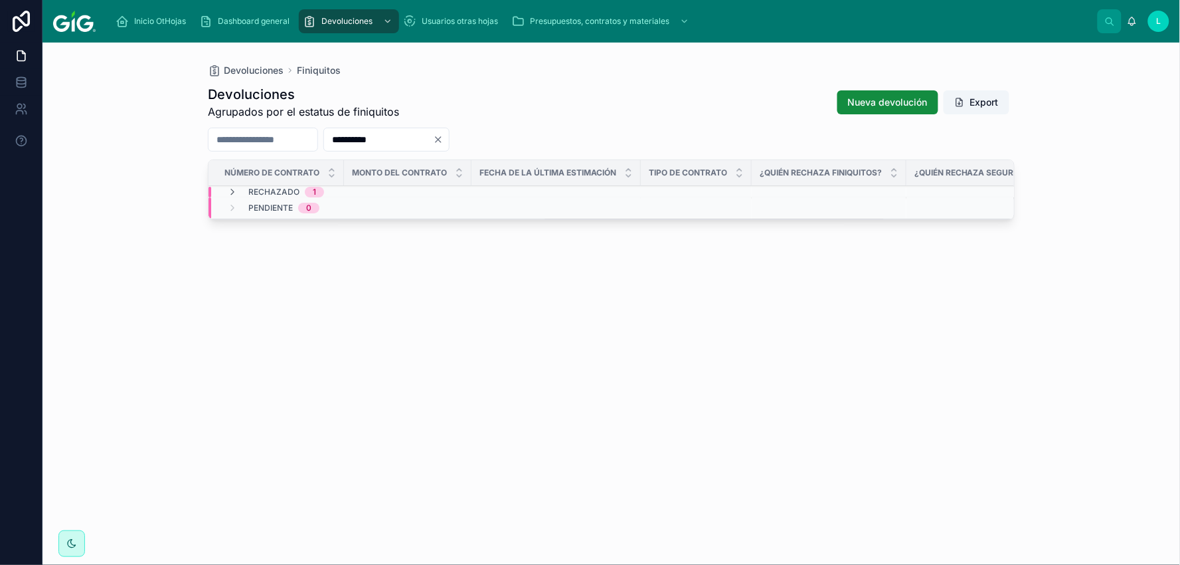
drag, startPoint x: 426, startPoint y: 141, endPoint x: 352, endPoint y: 129, distance: 75.5
click at [352, 129] on div "**********" at bounding box center [611, 140] width 807 height 24
paste input "text"
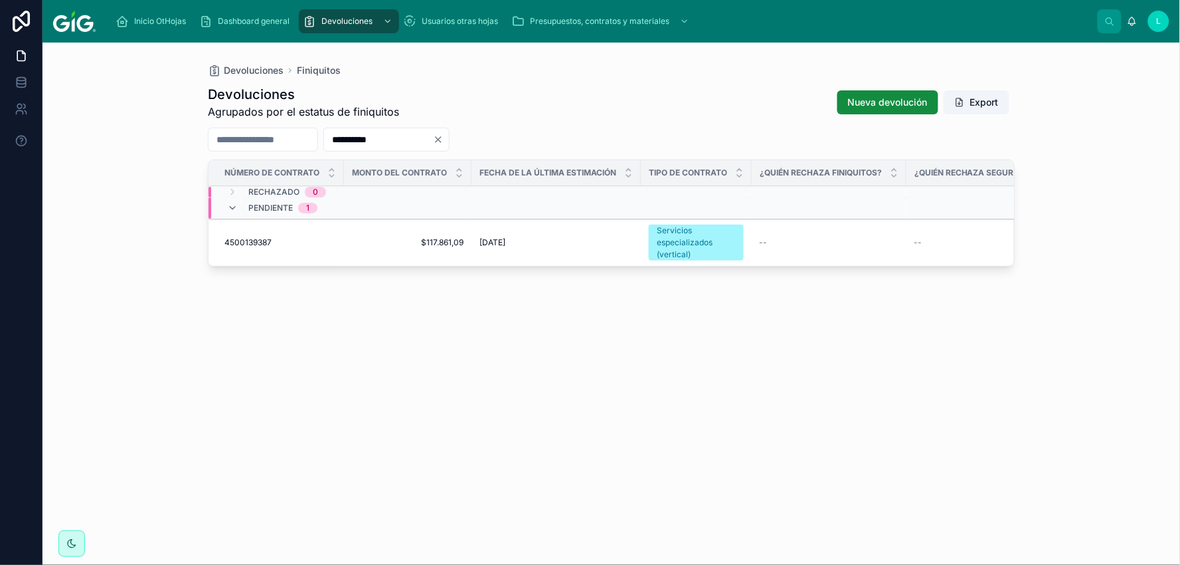
type input "**********"
click at [264, 237] on span "4500139387" at bounding box center [248, 242] width 47 height 11
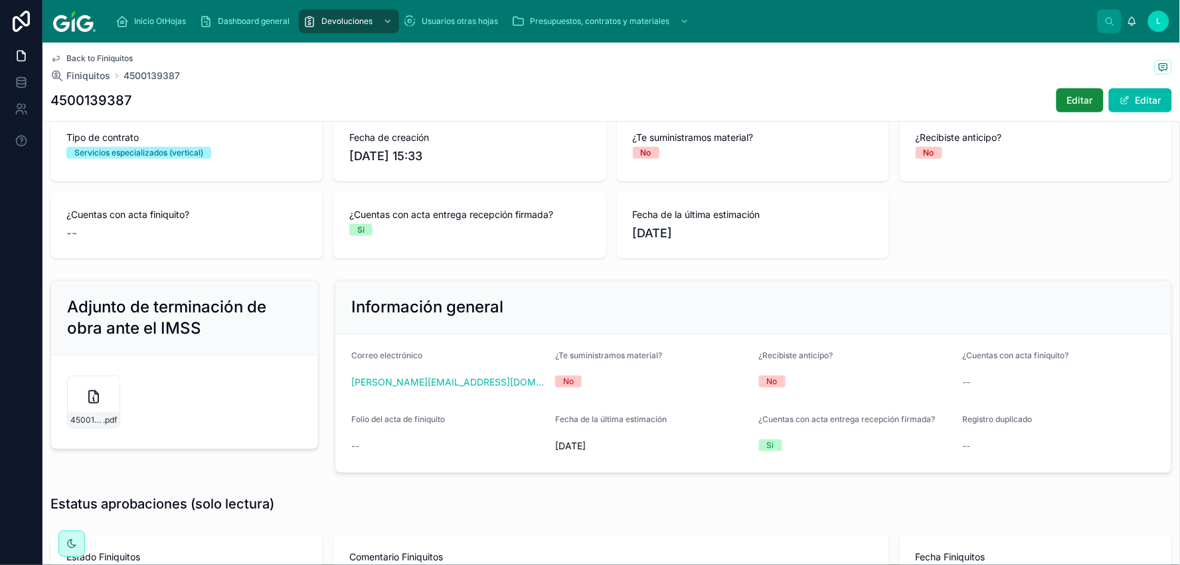
scroll to position [147, 0]
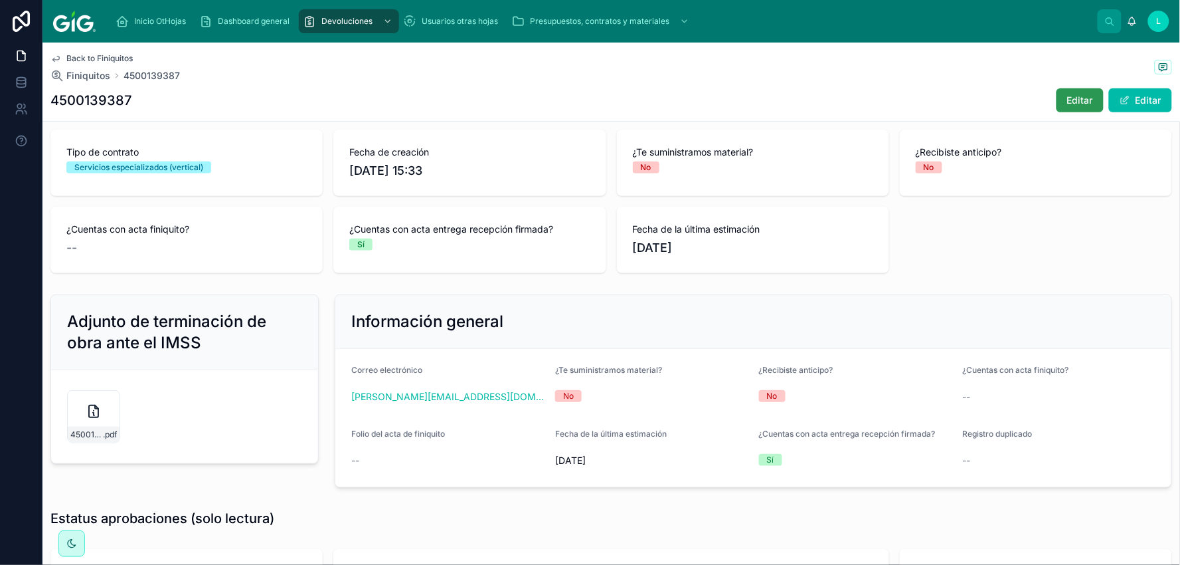
click at [1057, 98] on button "Editar" at bounding box center [1080, 100] width 47 height 24
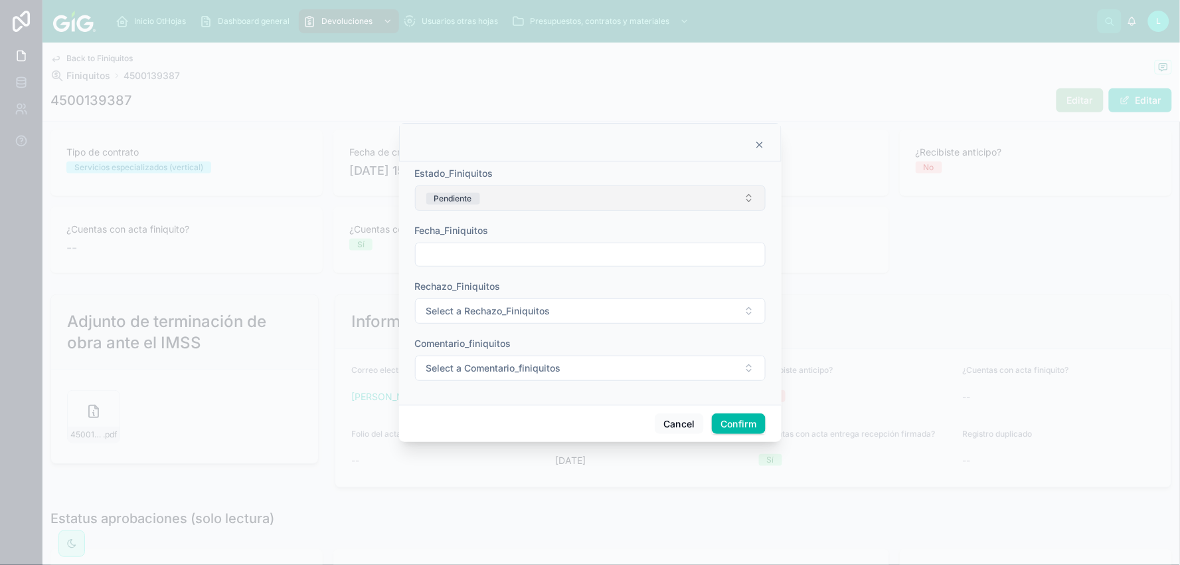
click at [547, 193] on button "Pendiente" at bounding box center [590, 197] width 351 height 25
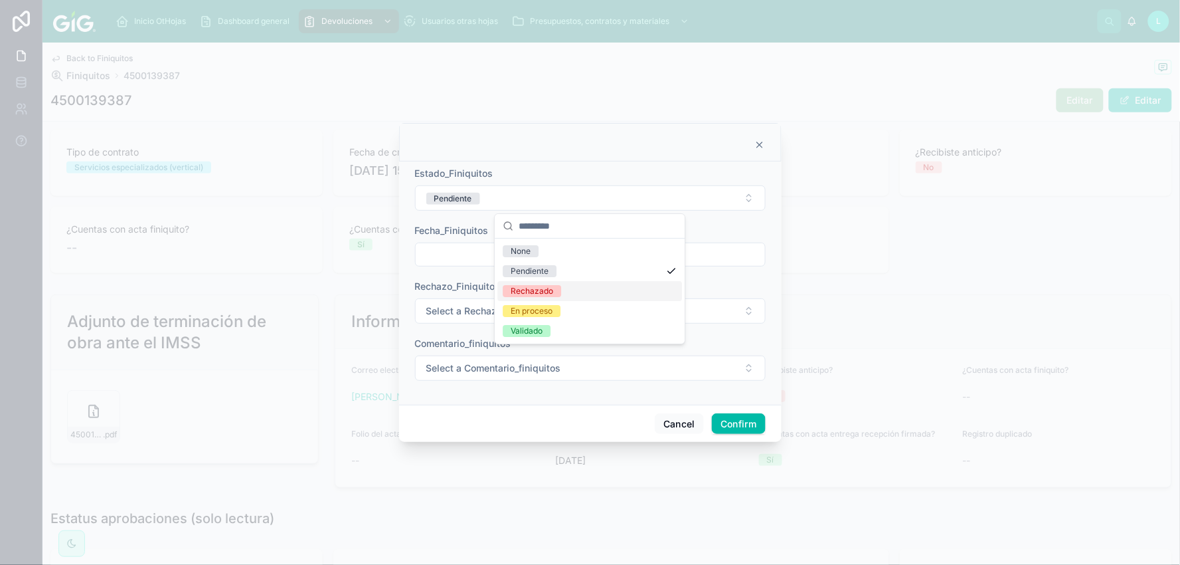
click at [526, 288] on div "Rechazado" at bounding box center [532, 291] width 43 height 12
click at [492, 252] on input "text" at bounding box center [590, 254] width 349 height 19
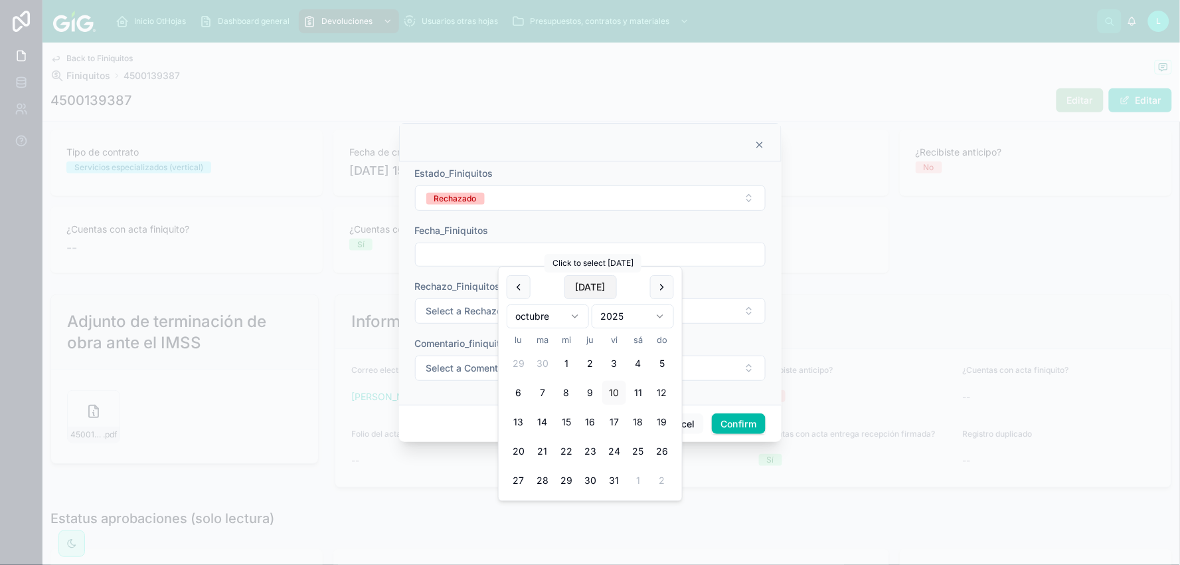
click at [581, 287] on button "Today" at bounding box center [591, 287] width 52 height 24
type input "**********"
click at [459, 302] on button "Select a Rechazo_Finiquitos" at bounding box center [590, 310] width 351 height 25
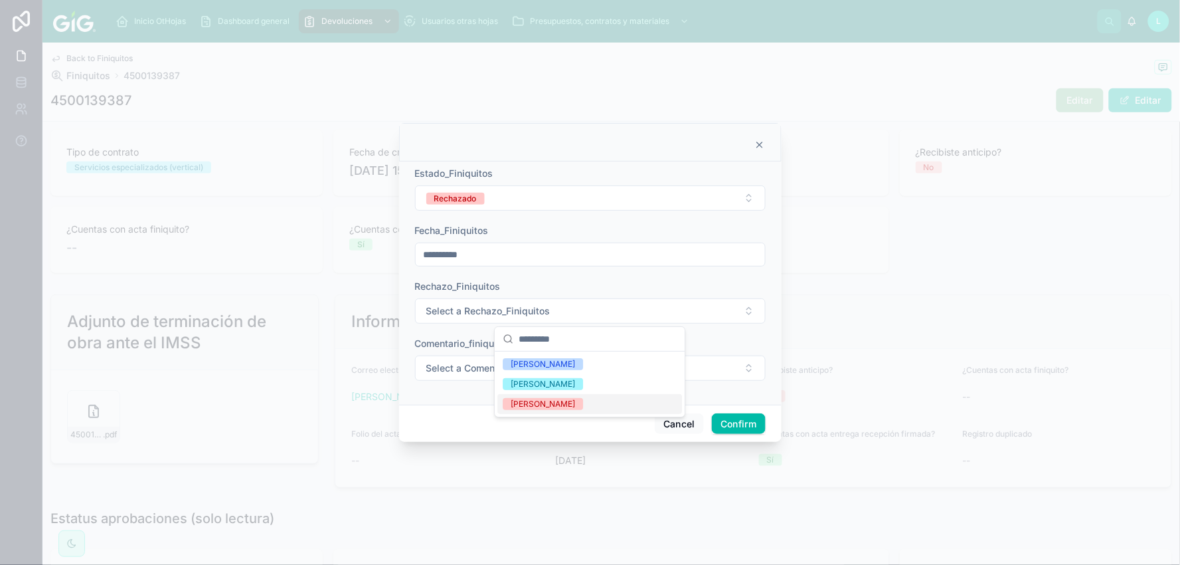
click at [521, 403] on div "Lucero Morales" at bounding box center [543, 404] width 64 height 12
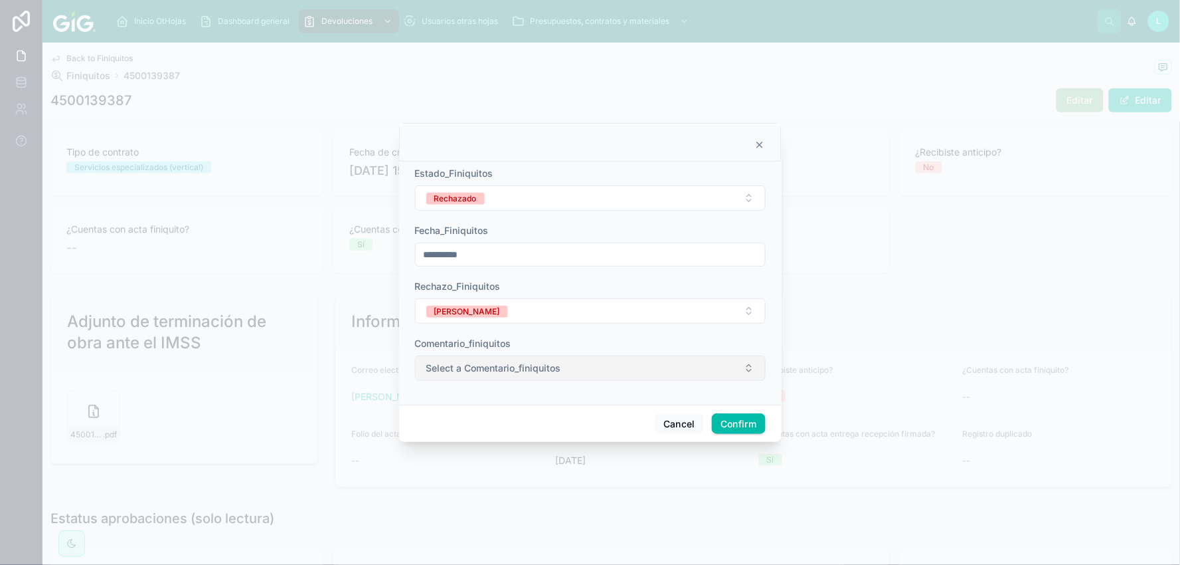
click at [478, 364] on span "Select a Comentario_finiquitos" at bounding box center [493, 367] width 135 height 13
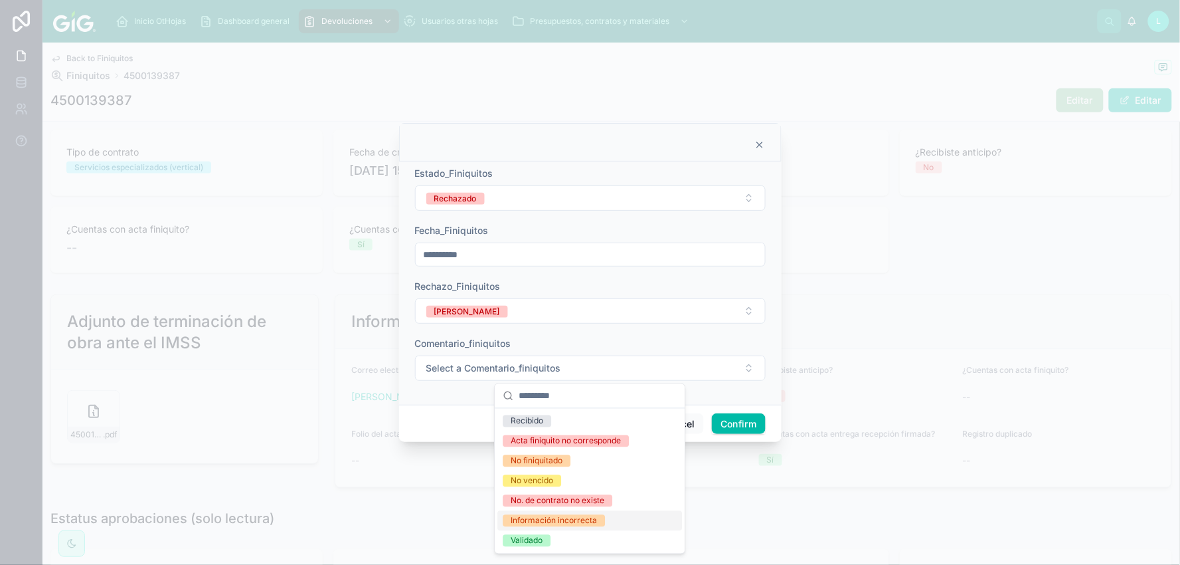
click at [539, 519] on div "Información incorrecta" at bounding box center [554, 521] width 86 height 12
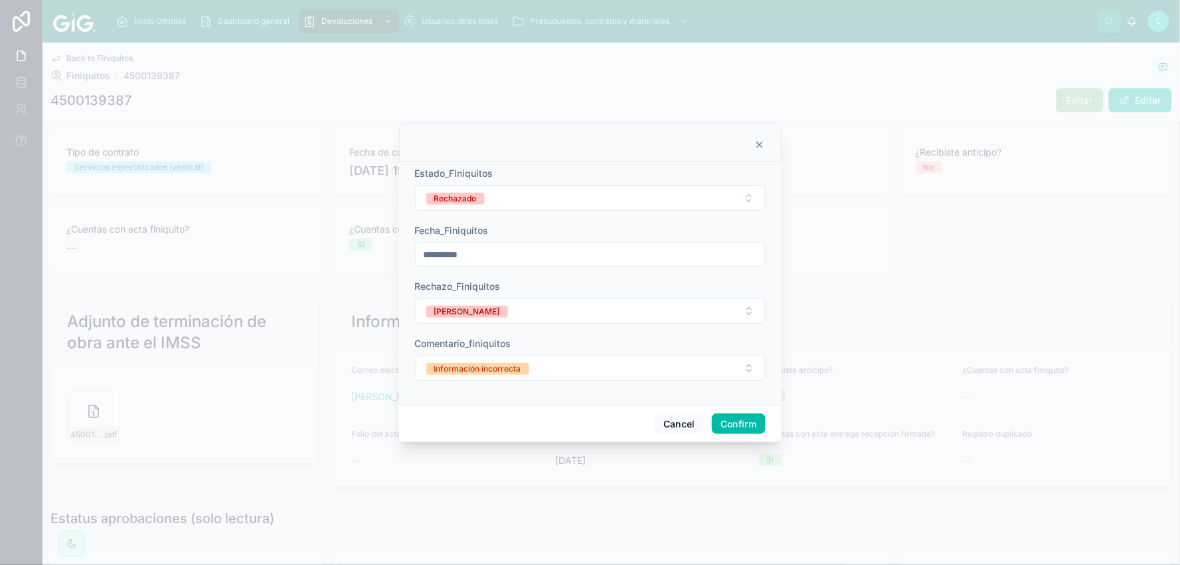
click at [723, 418] on button "Confirm" at bounding box center [738, 423] width 53 height 21
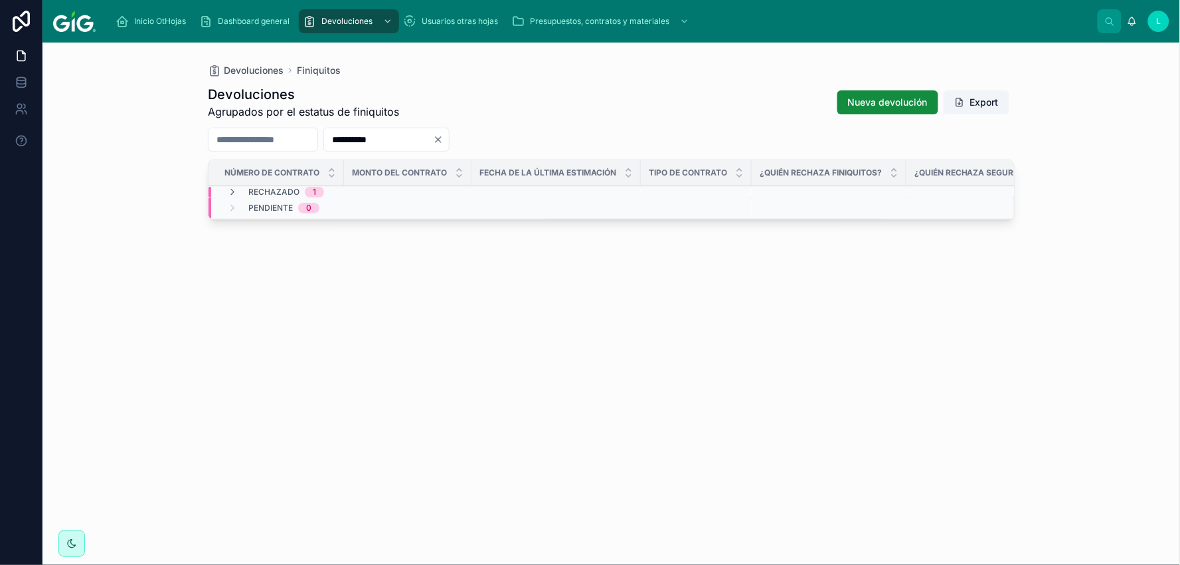
drag, startPoint x: 349, startPoint y: 122, endPoint x: 333, endPoint y: 120, distance: 16.1
click at [333, 120] on div "**********" at bounding box center [611, 313] width 807 height 472
paste input "text"
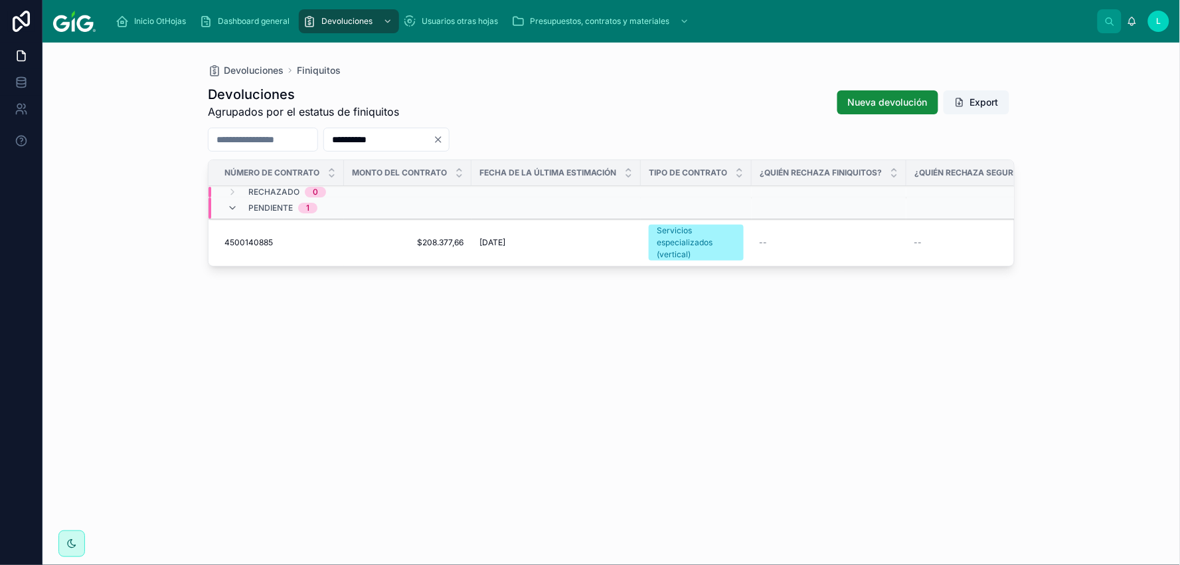
type input "**********"
click at [262, 237] on span "4500140885" at bounding box center [249, 242] width 48 height 11
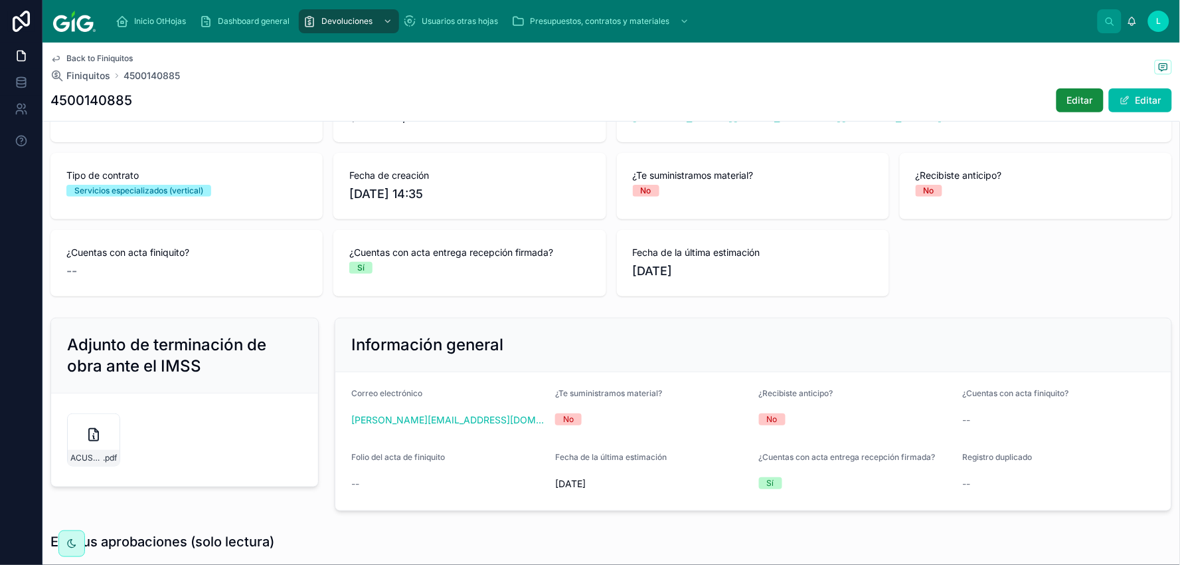
scroll to position [221, 0]
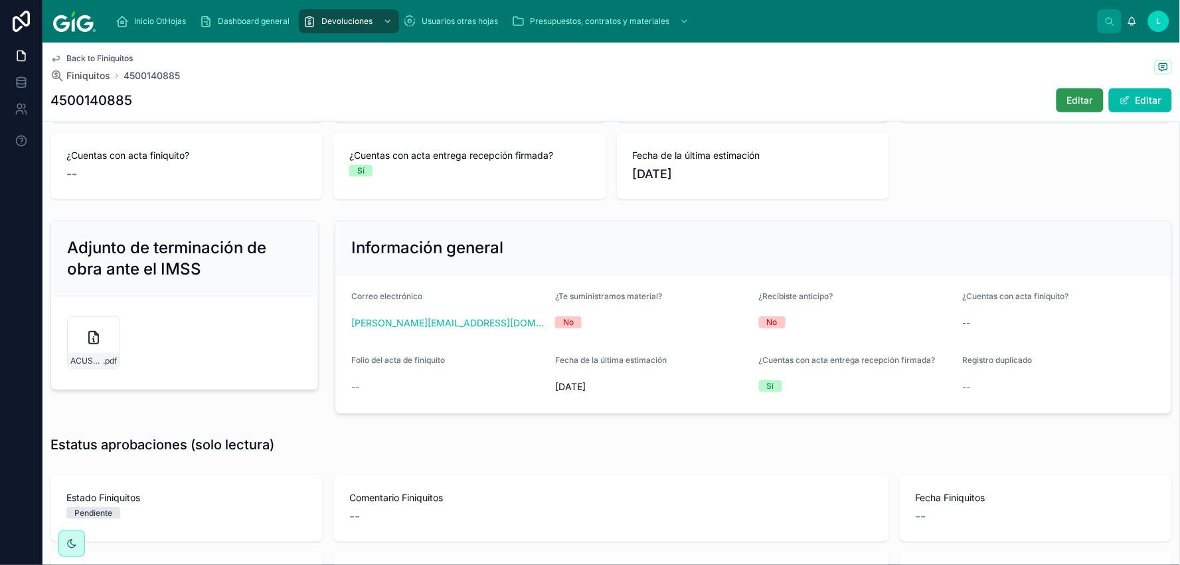
click at [1073, 100] on span "Editar" at bounding box center [1080, 100] width 26 height 13
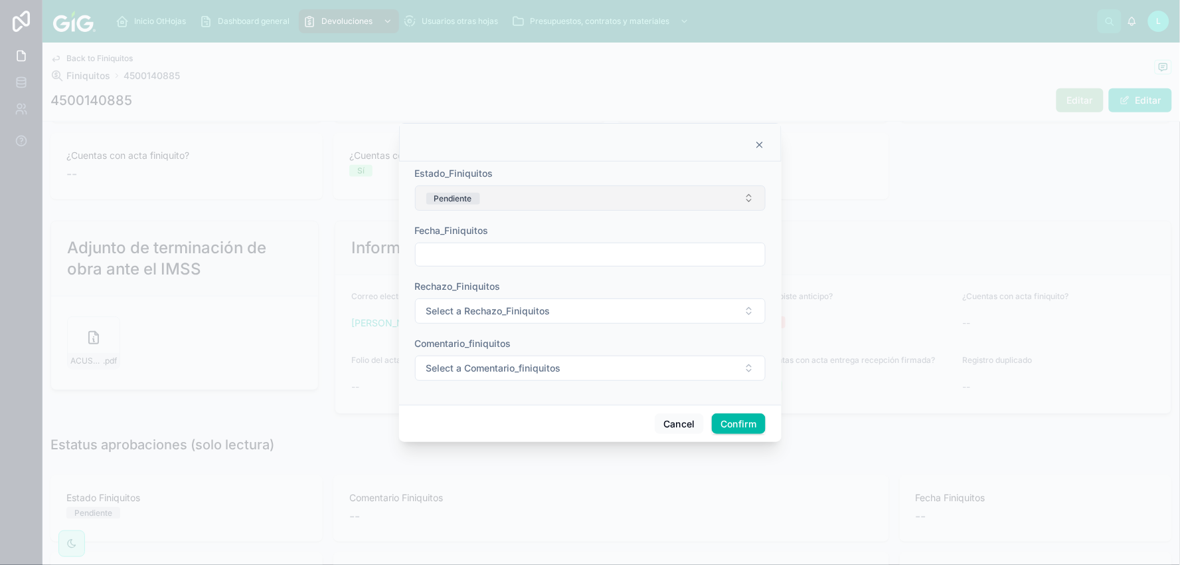
click at [510, 195] on button "Pendiente" at bounding box center [590, 197] width 351 height 25
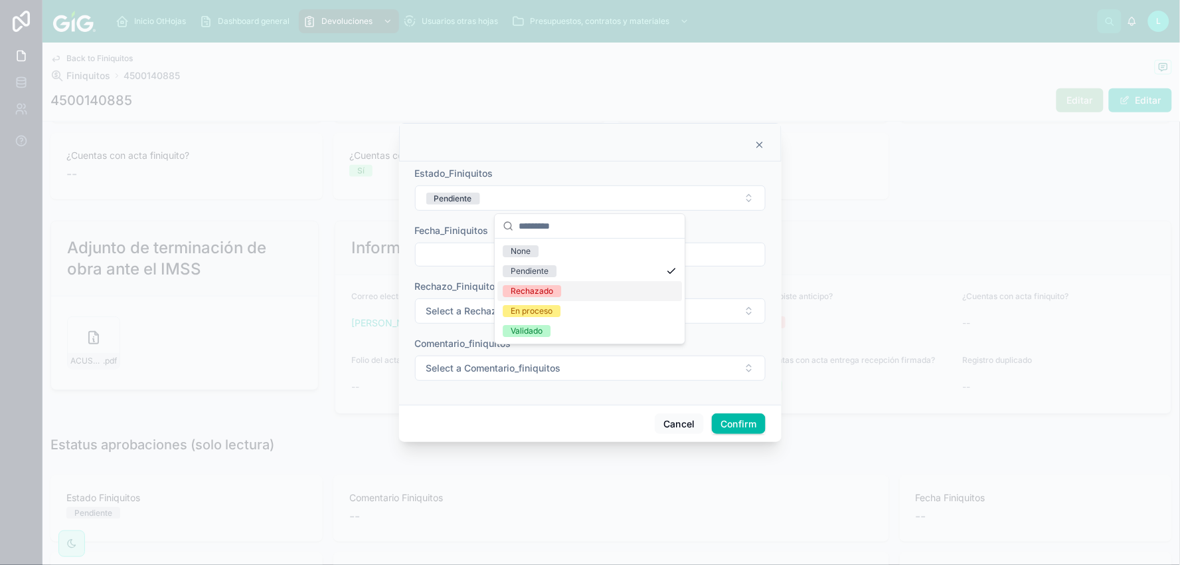
click at [541, 291] on div "Rechazado" at bounding box center [532, 291] width 43 height 12
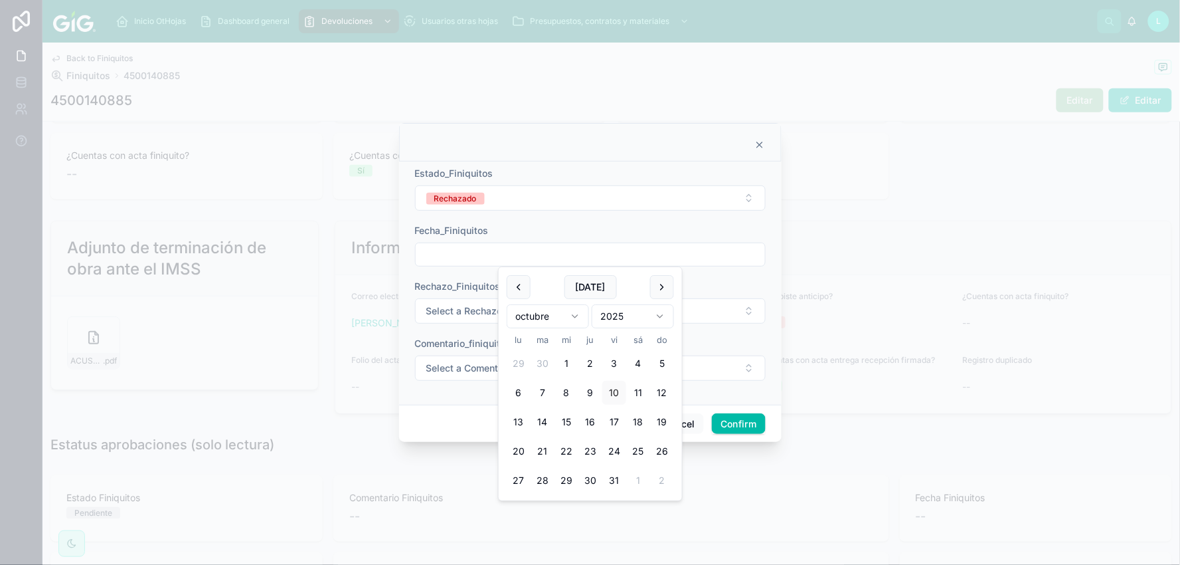
click at [467, 254] on input "text" at bounding box center [590, 254] width 349 height 19
click at [576, 286] on button "Today" at bounding box center [591, 287] width 52 height 24
type input "**********"
click at [449, 301] on button "Select a Rechazo_Finiquitos" at bounding box center [590, 310] width 351 height 25
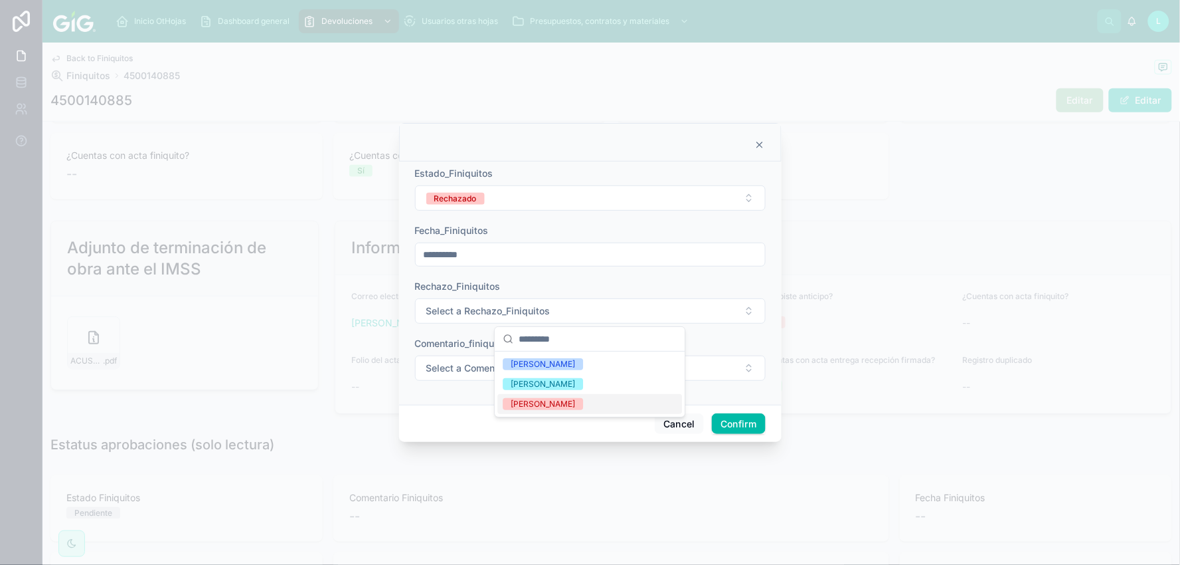
click at [511, 401] on div "Lucero Morales" at bounding box center [543, 404] width 64 height 12
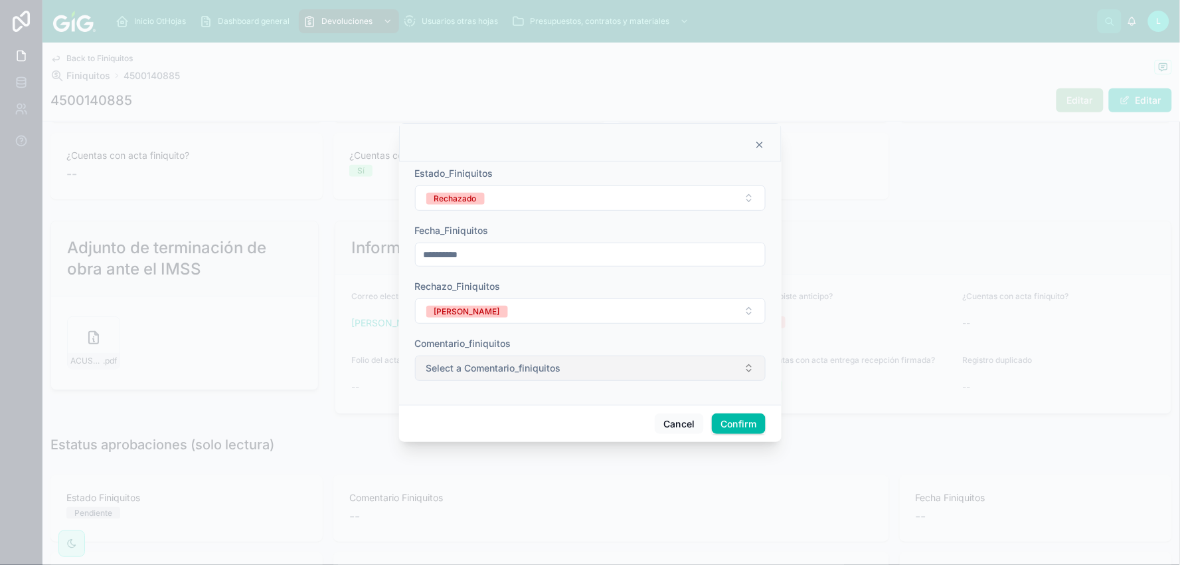
click at [457, 368] on span "Select a Comentario_finiquitos" at bounding box center [493, 367] width 135 height 13
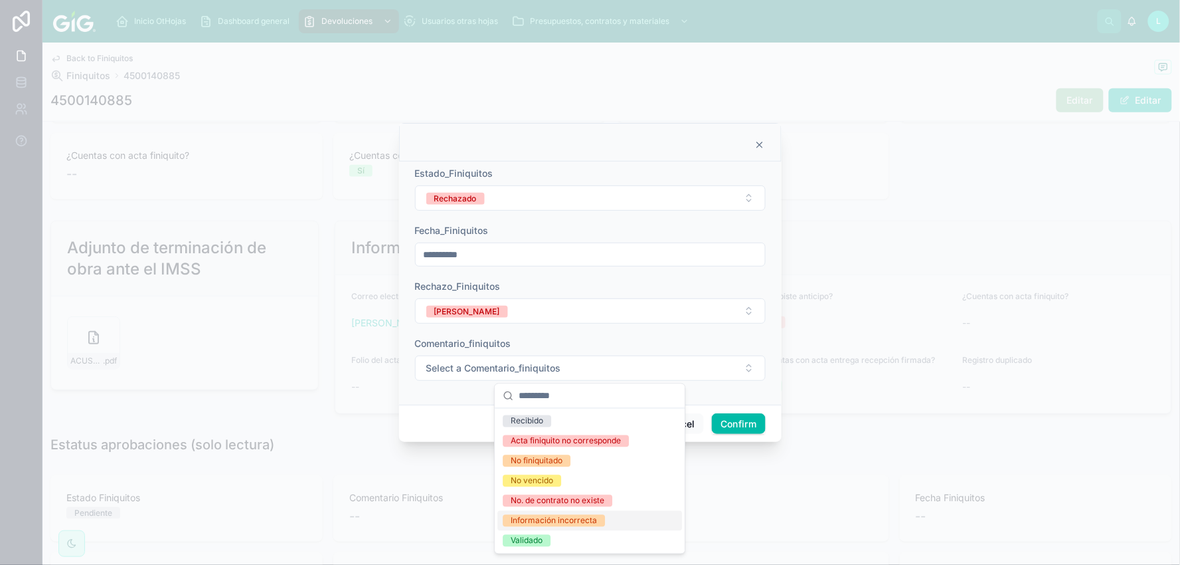
click at [567, 519] on div "Información incorrecta" at bounding box center [554, 521] width 86 height 12
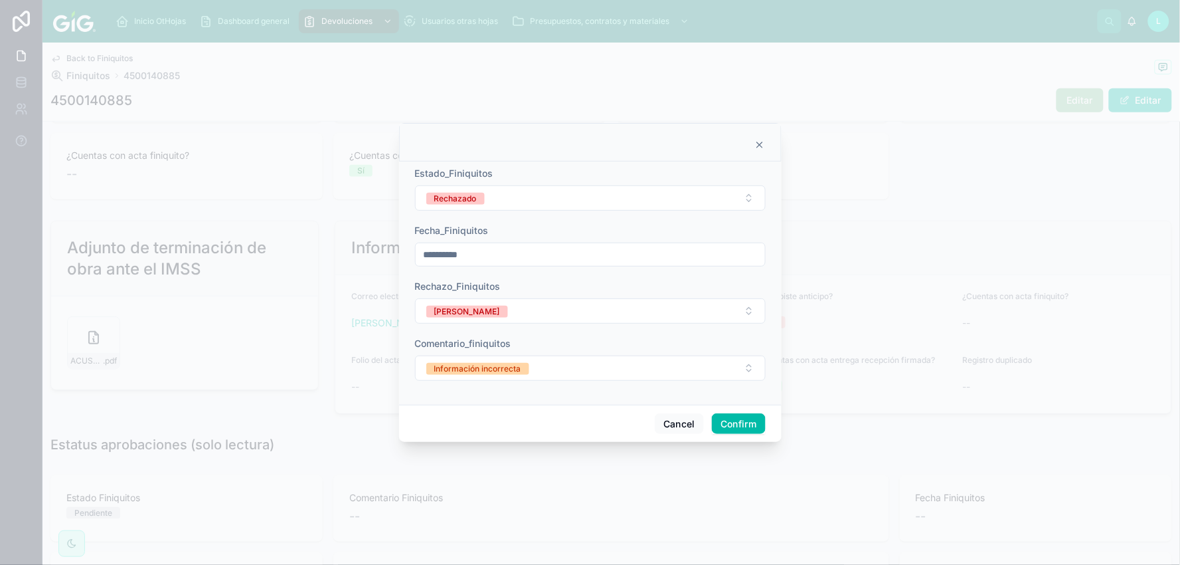
drag, startPoint x: 731, startPoint y: 426, endPoint x: 766, endPoint y: 430, distance: 35.4
click at [731, 425] on button "Confirm" at bounding box center [738, 423] width 53 height 21
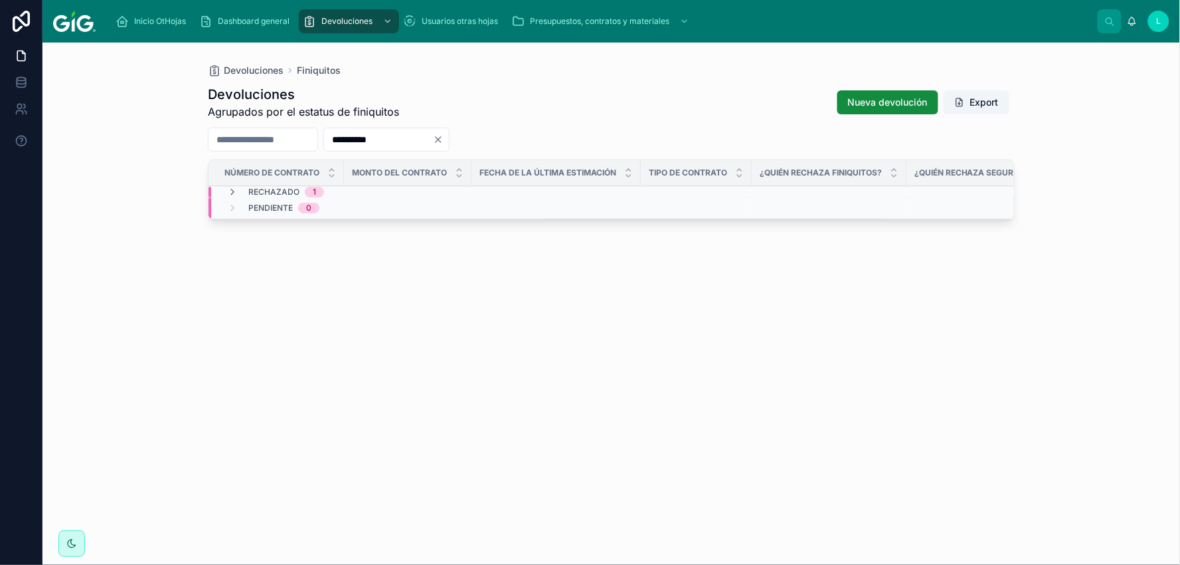
drag, startPoint x: 420, startPoint y: 137, endPoint x: 333, endPoint y: 133, distance: 87.1
click at [333, 133] on div "**********" at bounding box center [611, 140] width 807 height 24
paste input "text"
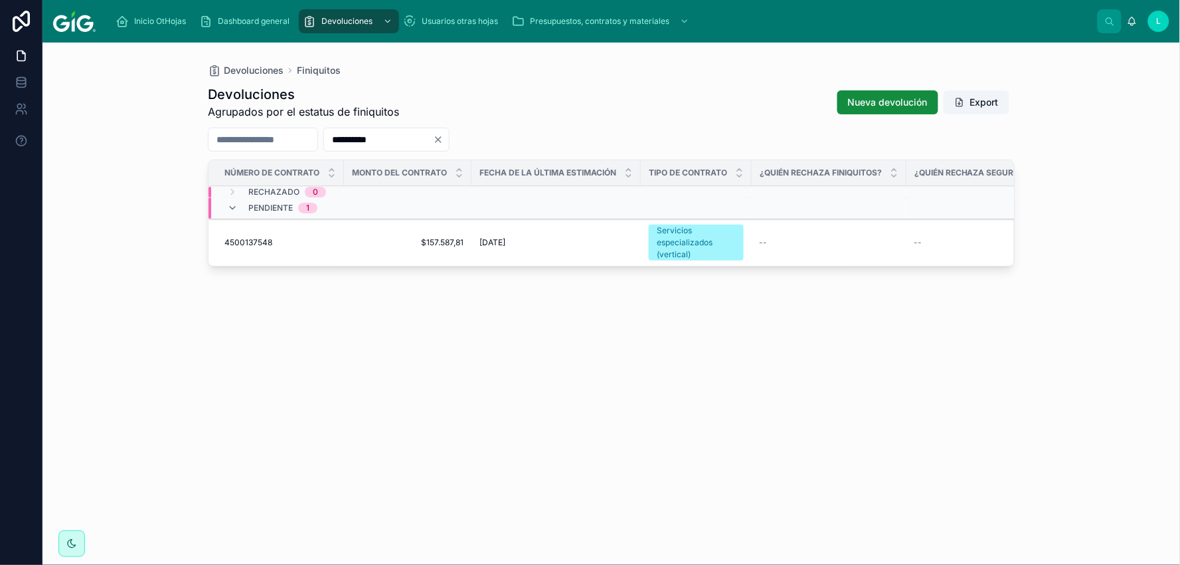
type input "**********"
click at [239, 242] on span "4500137548" at bounding box center [249, 242] width 48 height 11
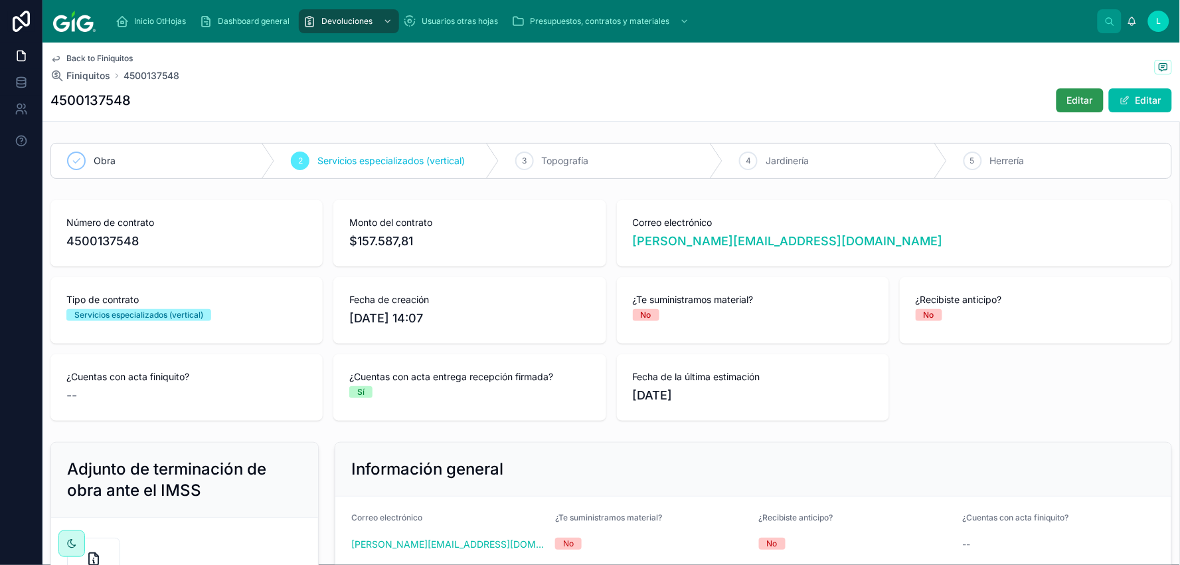
click at [1067, 100] on span "Editar" at bounding box center [1080, 100] width 26 height 13
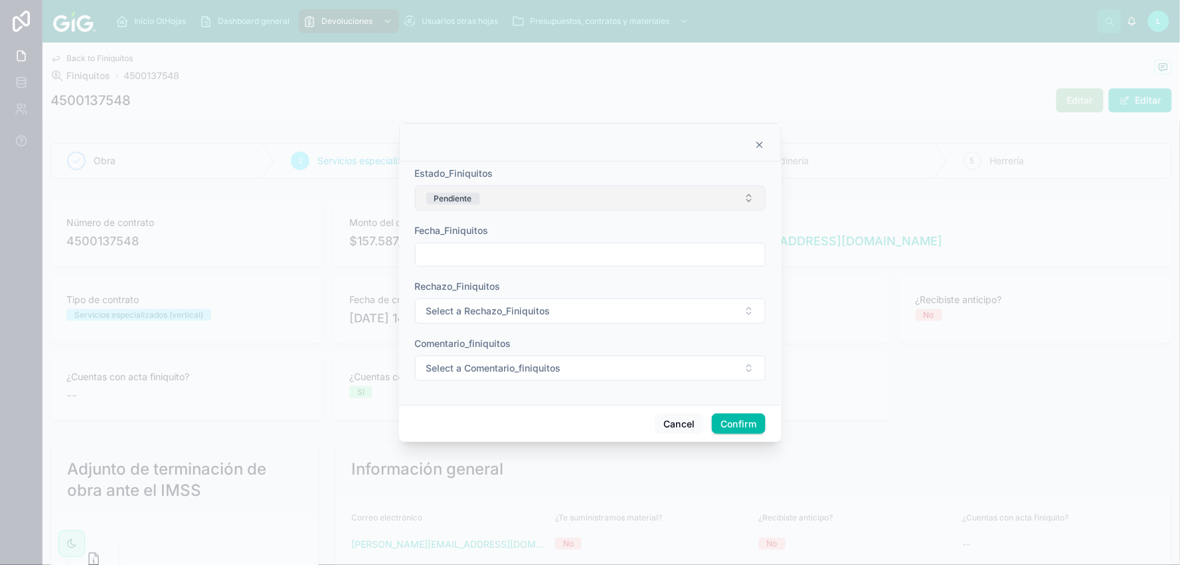
click at [534, 193] on button "Pendiente" at bounding box center [590, 197] width 351 height 25
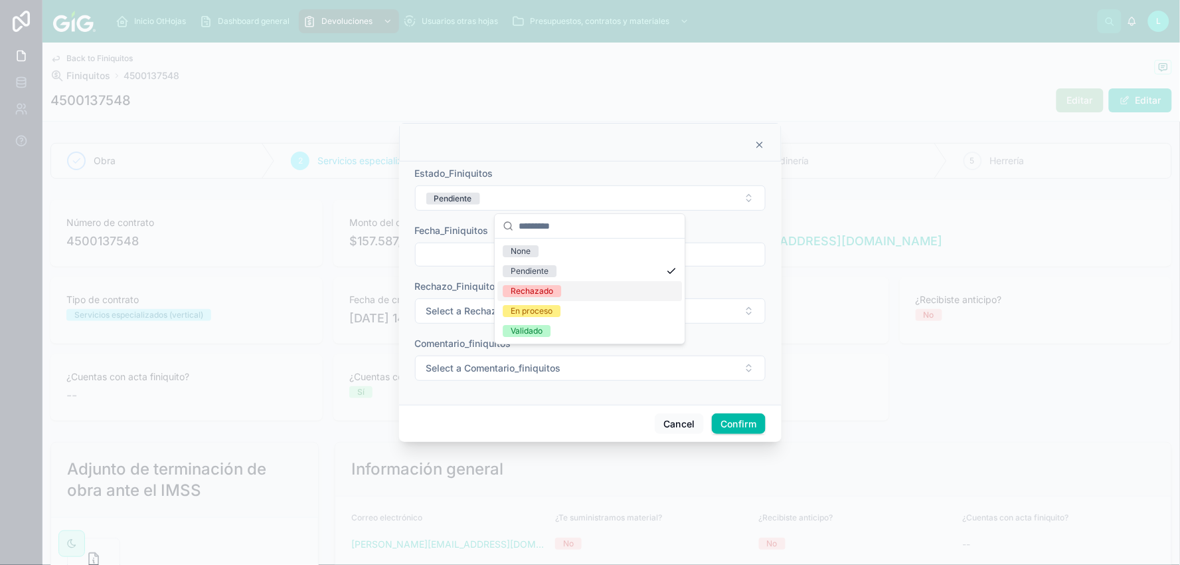
click at [527, 288] on div "Rechazado" at bounding box center [532, 291] width 43 height 12
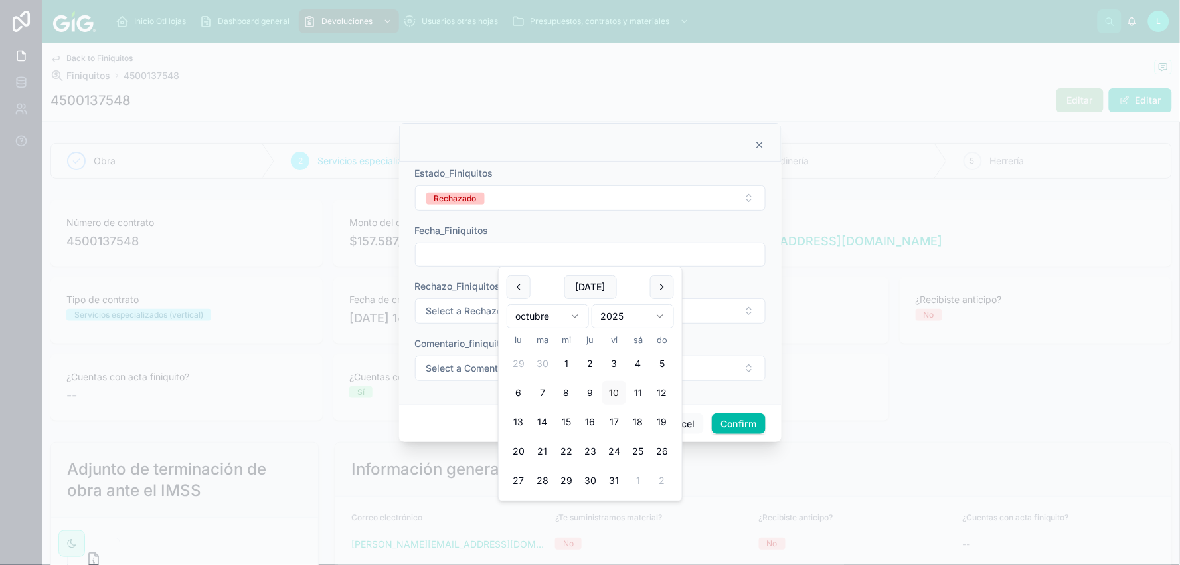
click at [495, 250] on input "text" at bounding box center [590, 254] width 349 height 19
click at [598, 283] on button "Today" at bounding box center [591, 287] width 52 height 24
type input "**********"
click at [462, 314] on span "Select a Rechazo_Finiquitos" at bounding box center [488, 310] width 124 height 13
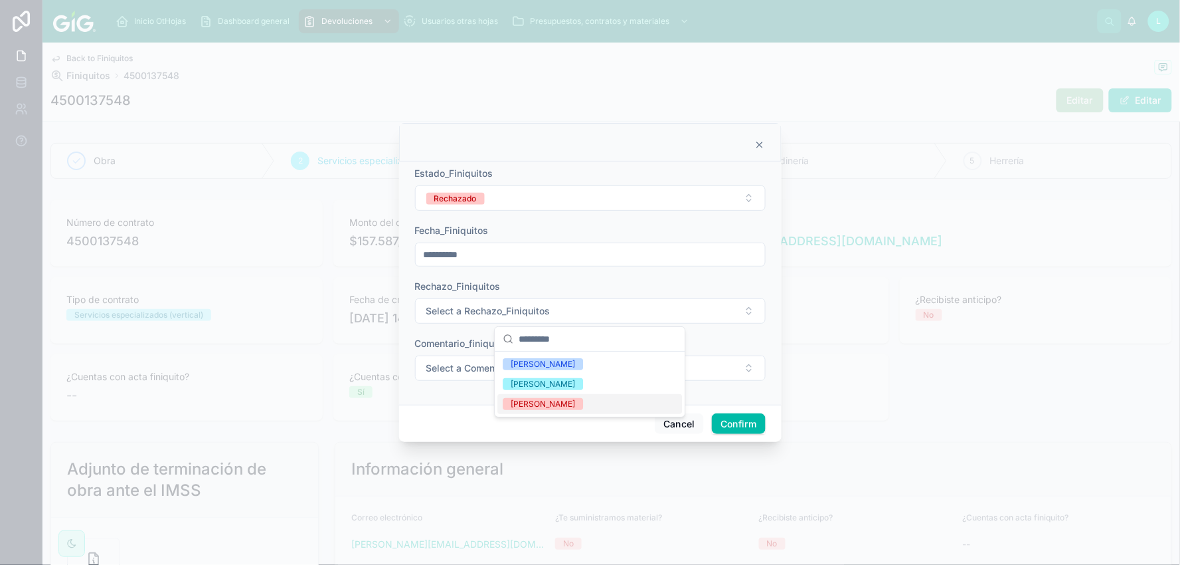
click at [509, 401] on span "Lucero Morales" at bounding box center [543, 404] width 80 height 12
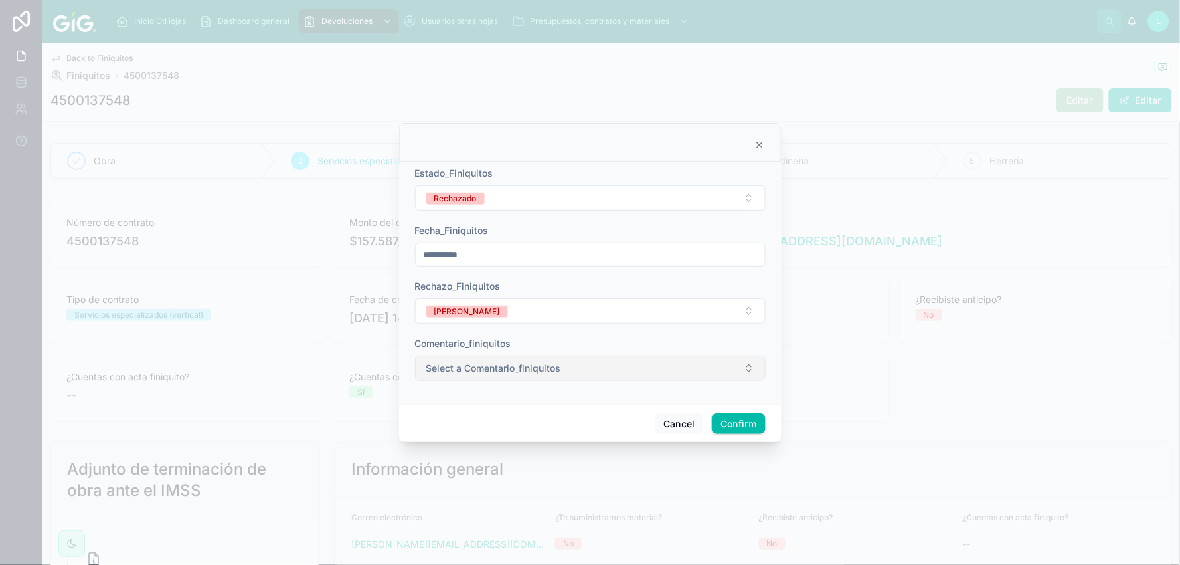
click at [440, 369] on span "Select a Comentario_finiquitos" at bounding box center [493, 367] width 135 height 13
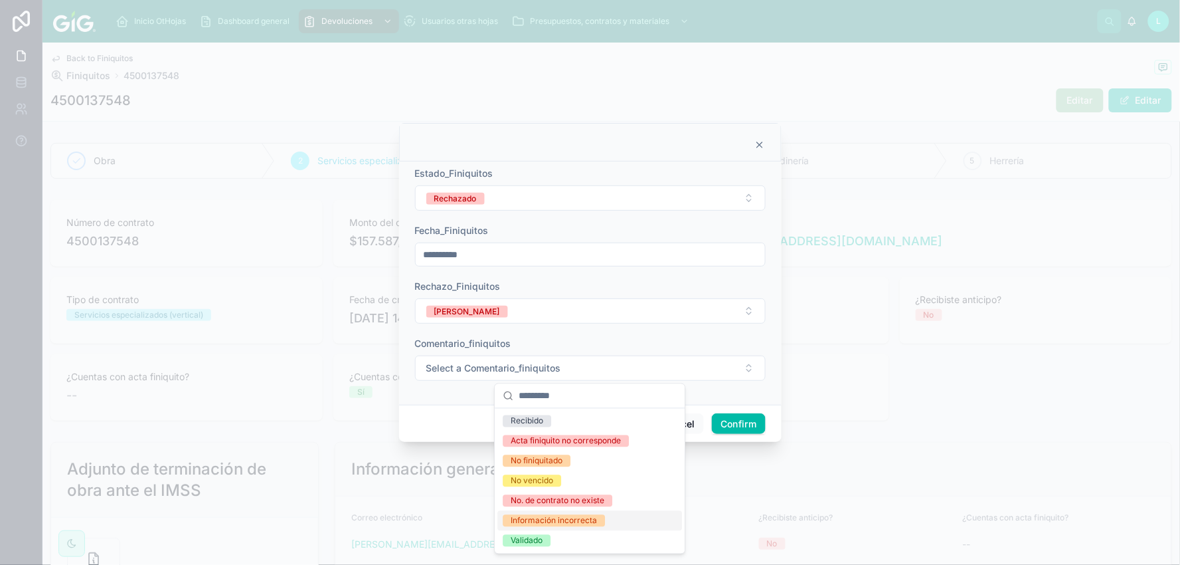
click at [519, 519] on div "Información incorrecta" at bounding box center [554, 521] width 86 height 12
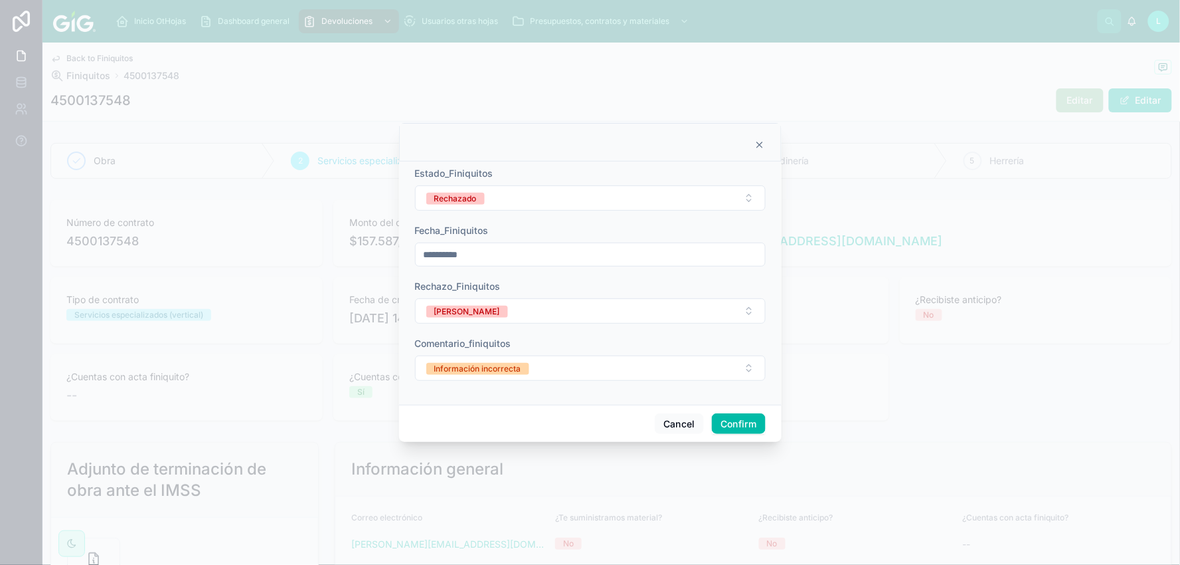
click at [725, 419] on button "Confirm" at bounding box center [738, 423] width 53 height 21
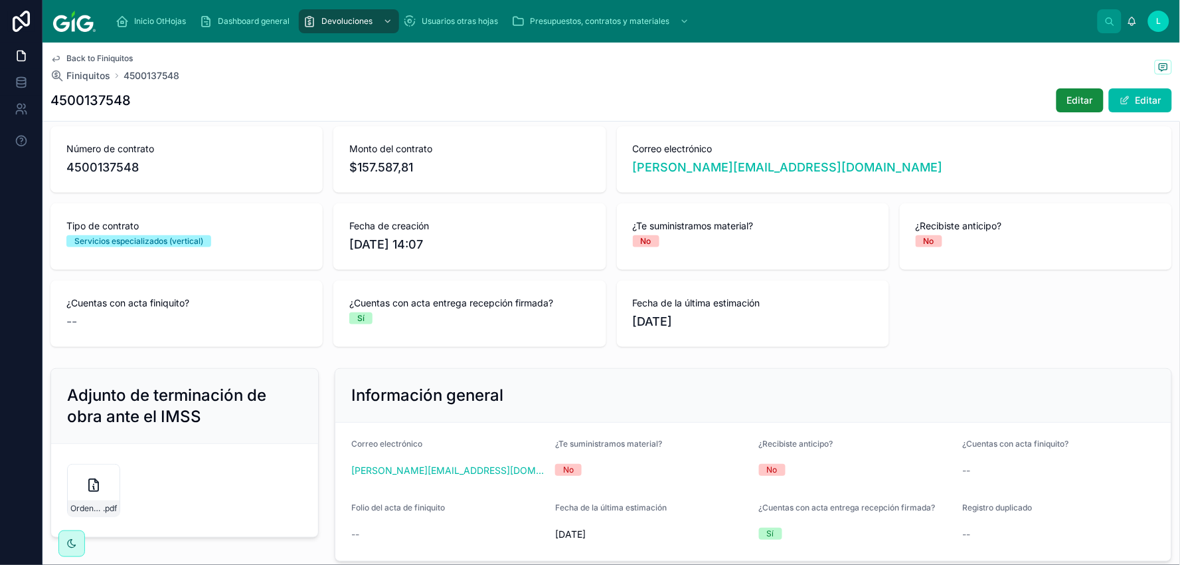
scroll to position [147, 0]
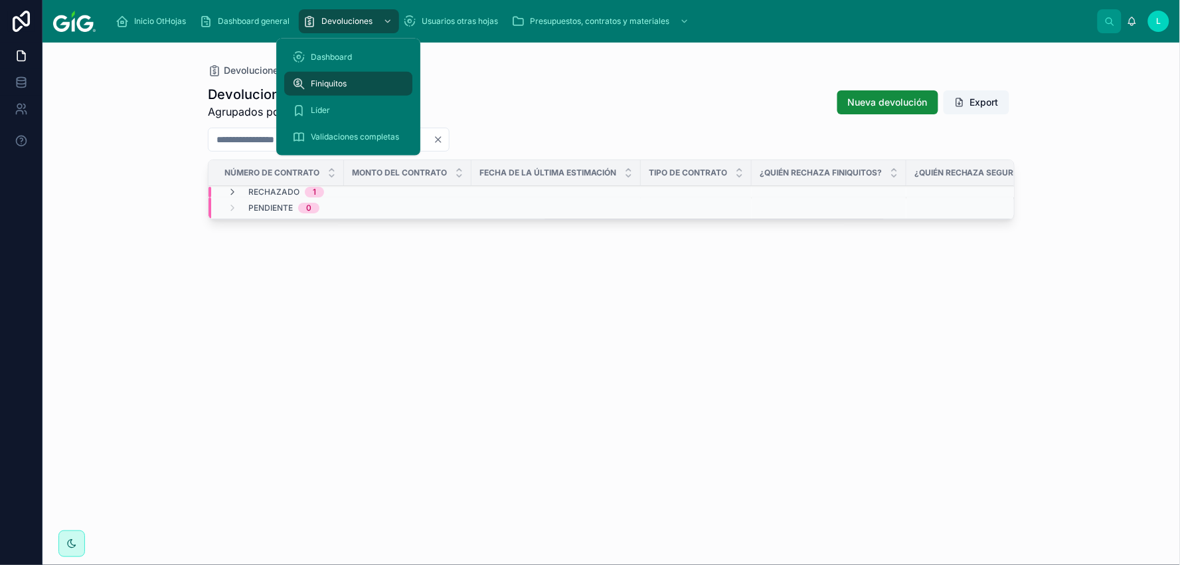
click at [433, 136] on input "**********" at bounding box center [378, 139] width 109 height 19
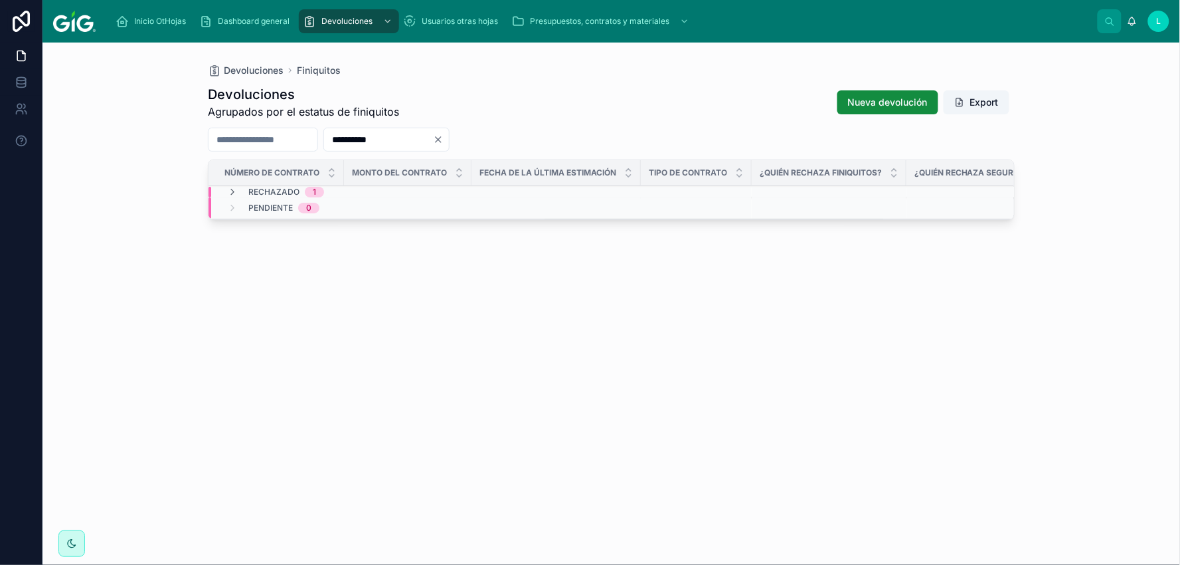
drag, startPoint x: 450, startPoint y: 137, endPoint x: 330, endPoint y: 138, distance: 119.6
click at [330, 138] on div "**********" at bounding box center [611, 140] width 807 height 24
paste input "text"
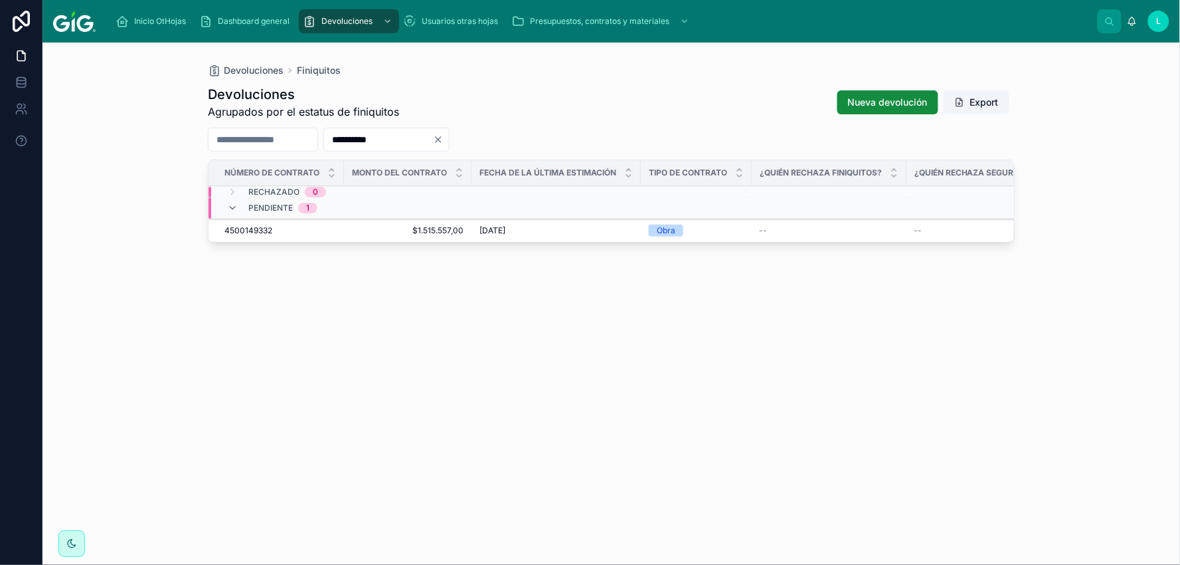
type input "**********"
click at [242, 228] on span "4500149332" at bounding box center [249, 230] width 48 height 11
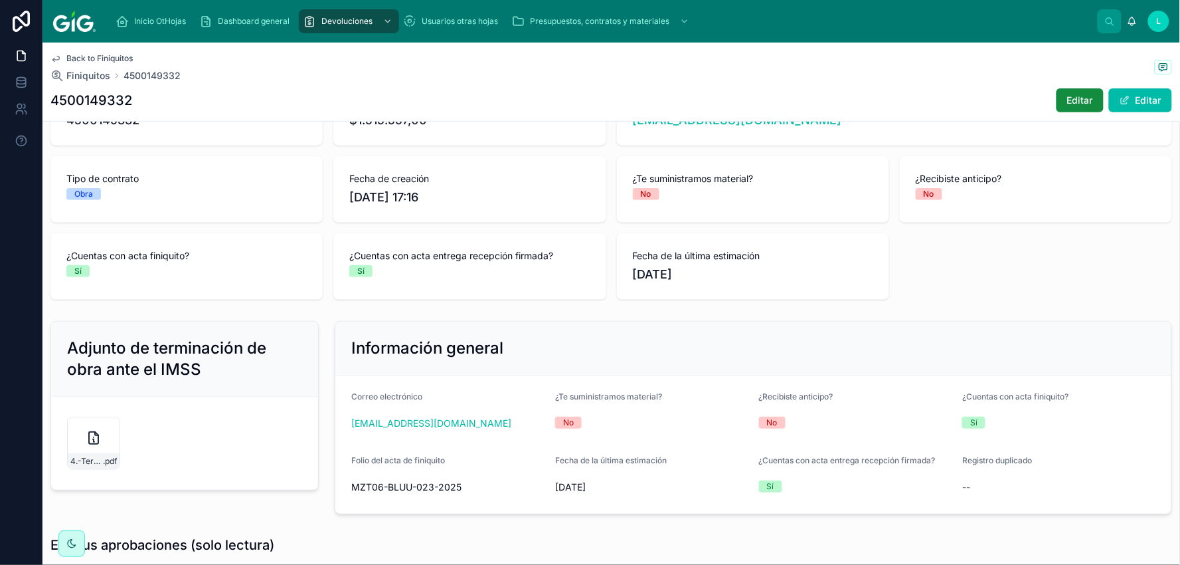
scroll to position [147, 0]
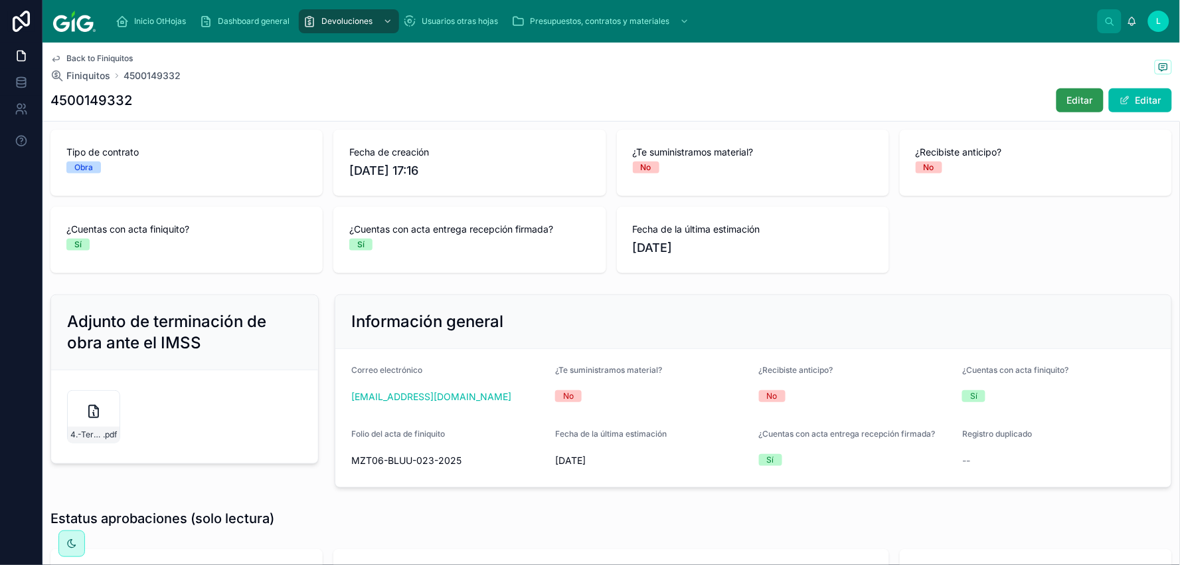
click at [1067, 97] on span "Editar" at bounding box center [1080, 100] width 26 height 13
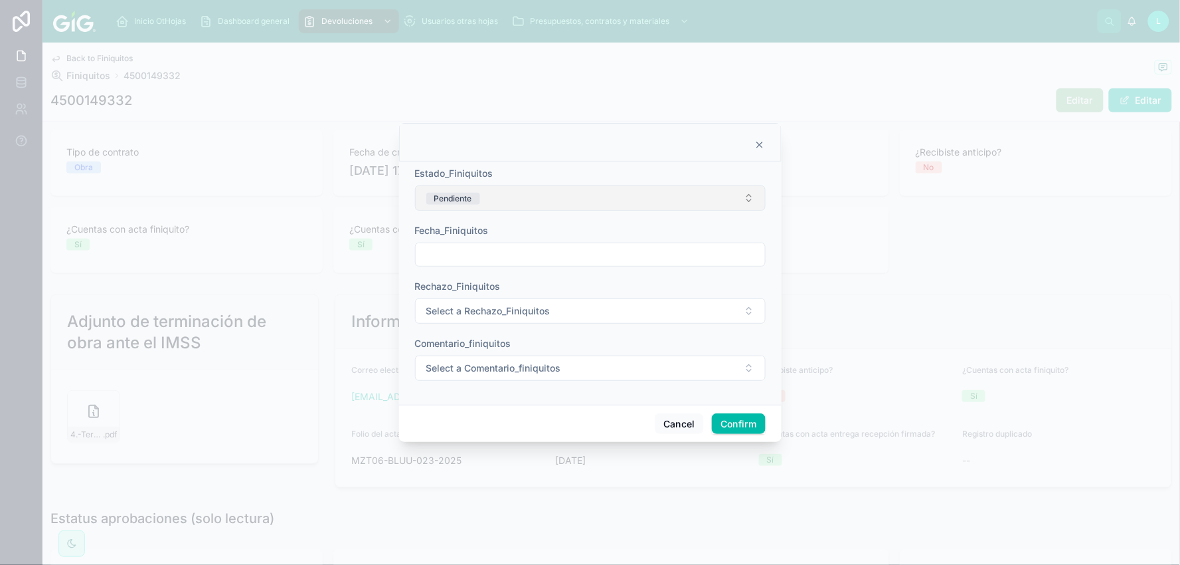
click at [514, 195] on button "Pendiente" at bounding box center [590, 197] width 351 height 25
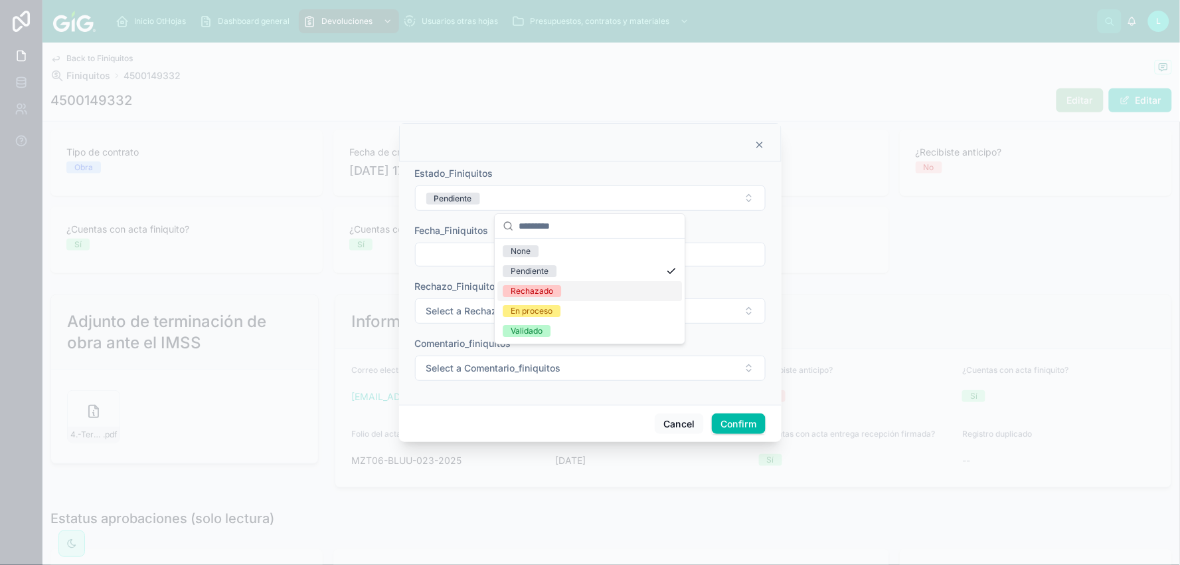
click at [529, 291] on div "Rechazado" at bounding box center [532, 291] width 43 height 12
click at [467, 249] on input "text" at bounding box center [590, 254] width 349 height 19
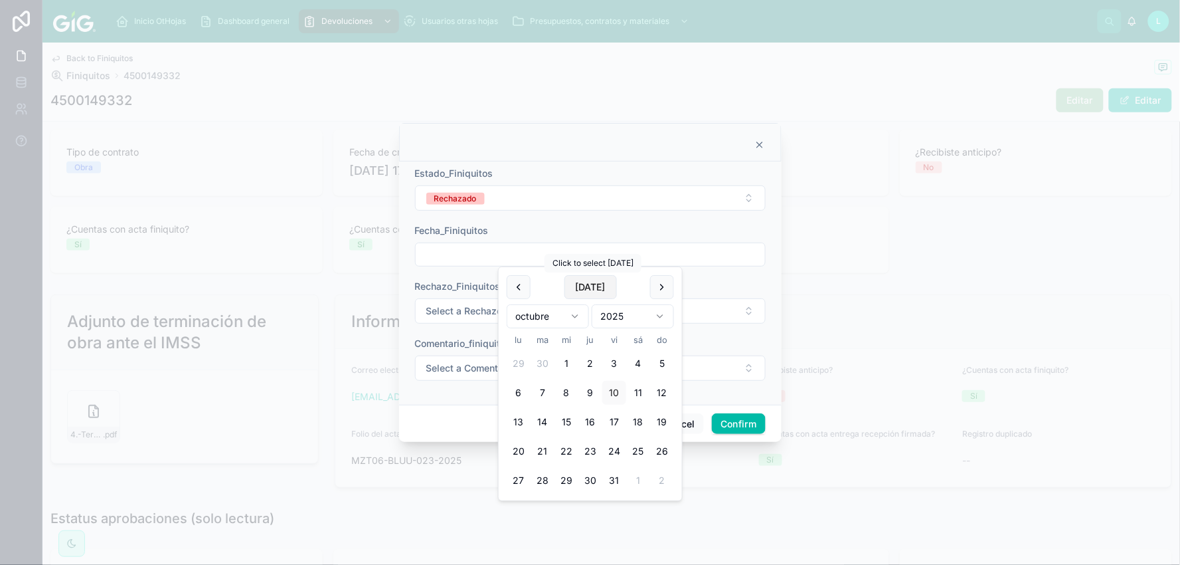
click at [582, 286] on button "Today" at bounding box center [591, 287] width 52 height 24
type input "**********"
click at [443, 308] on span "Select a Rechazo_Finiquitos" at bounding box center [488, 310] width 124 height 13
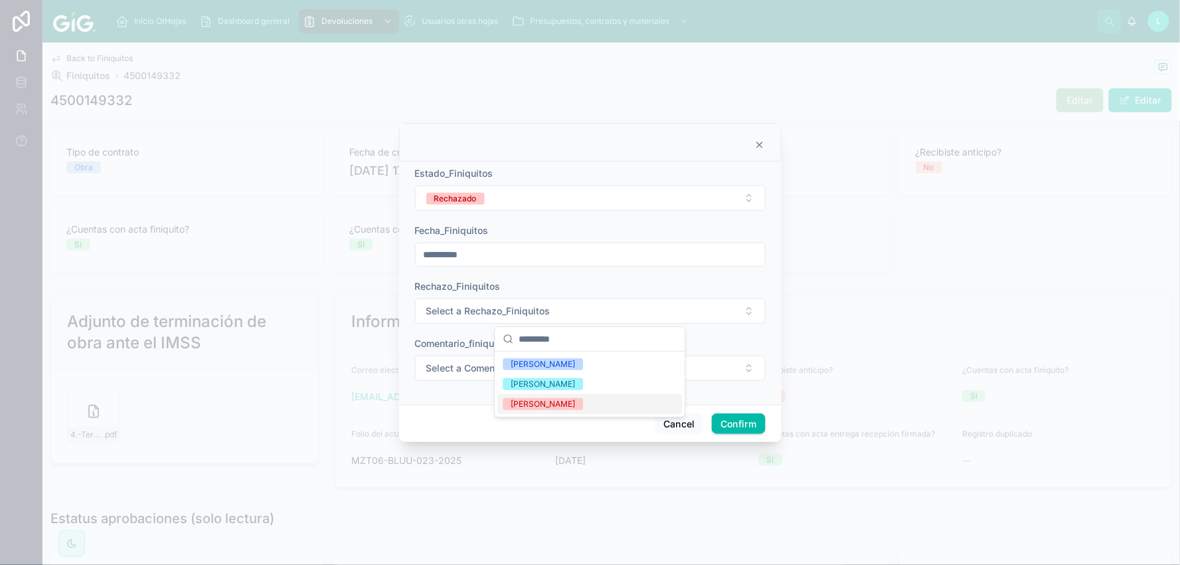
click at [541, 403] on div "Lucero Morales" at bounding box center [543, 404] width 64 height 12
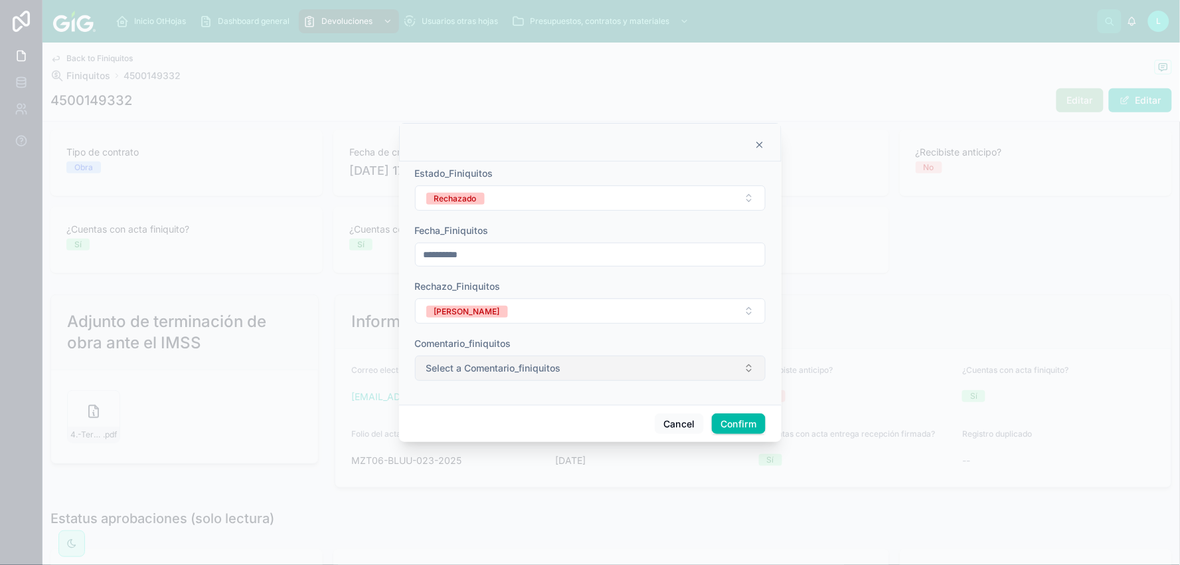
click at [466, 361] on span "Select a Comentario_finiquitos" at bounding box center [493, 367] width 135 height 13
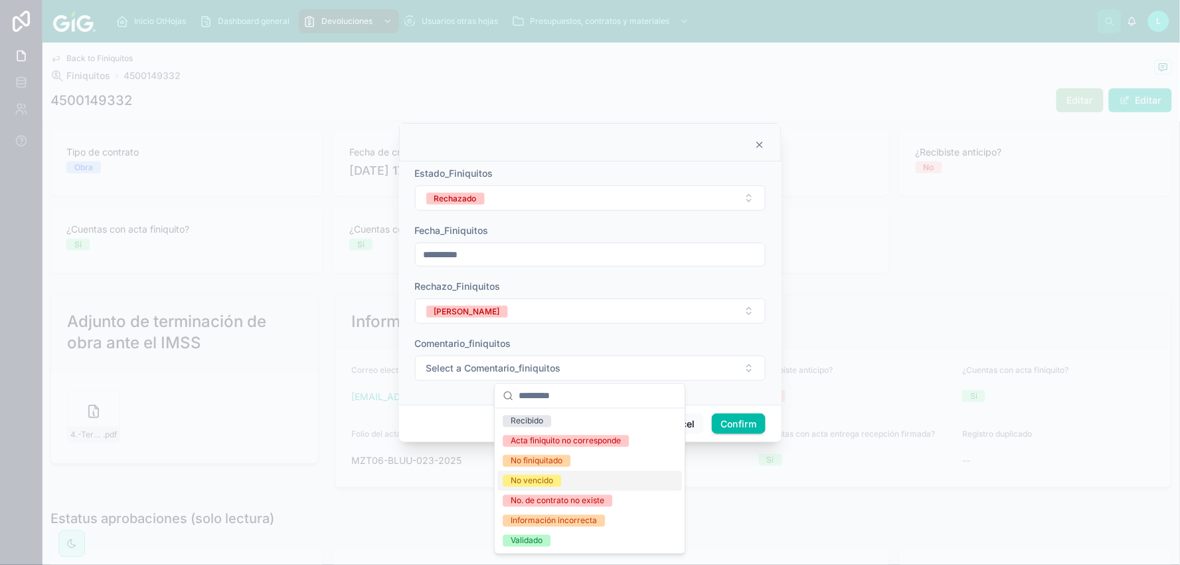
click at [546, 477] on div "No vencido" at bounding box center [532, 481] width 43 height 12
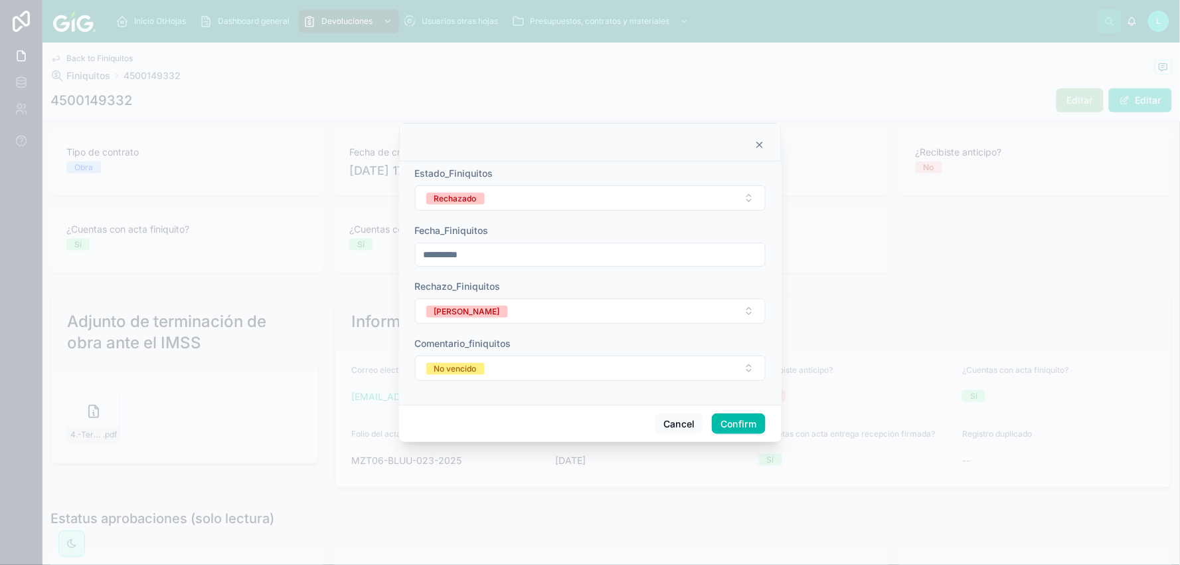
click at [744, 416] on button "Confirm" at bounding box center [738, 423] width 53 height 21
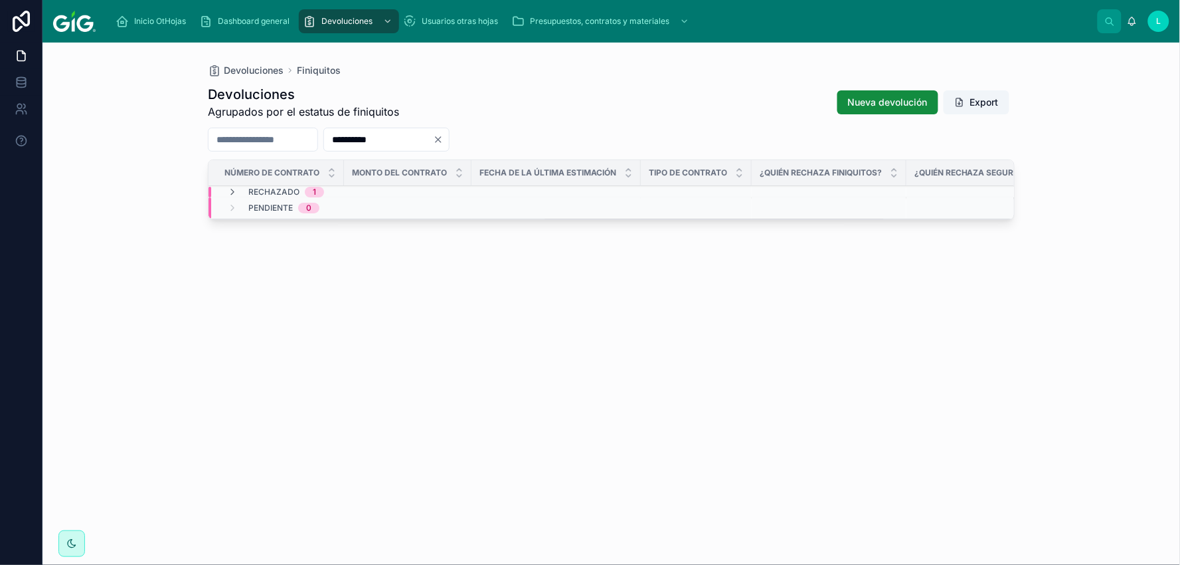
drag, startPoint x: 425, startPoint y: 137, endPoint x: 323, endPoint y: 133, distance: 102.4
click at [323, 133] on div "**********" at bounding box center [611, 140] width 807 height 24
paste input "text"
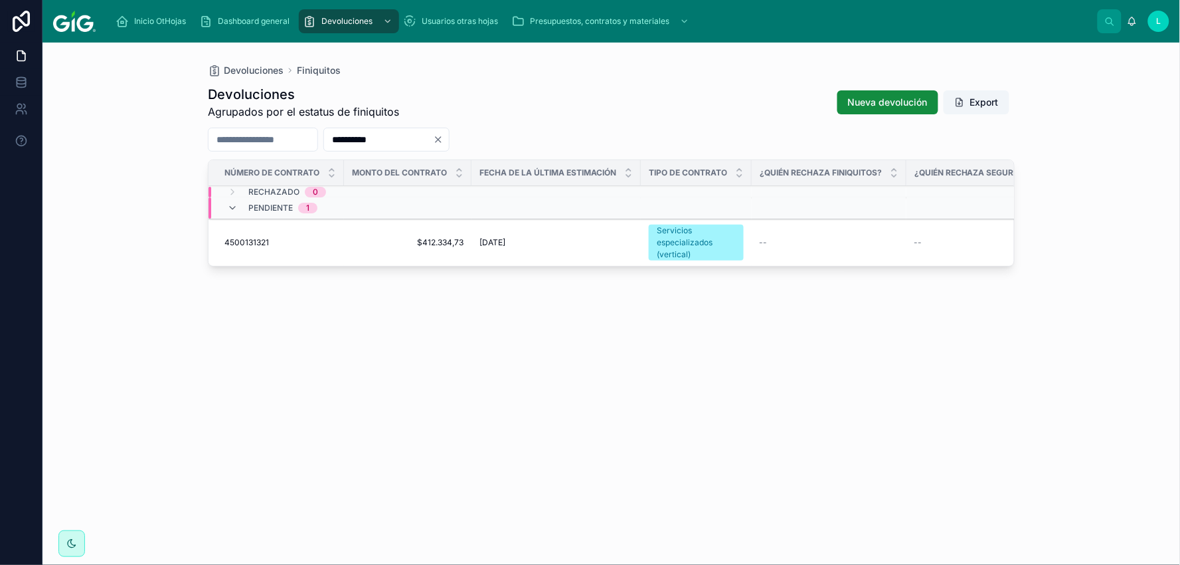
type input "**********"
click at [247, 242] on span "4500131321" at bounding box center [247, 242] width 45 height 11
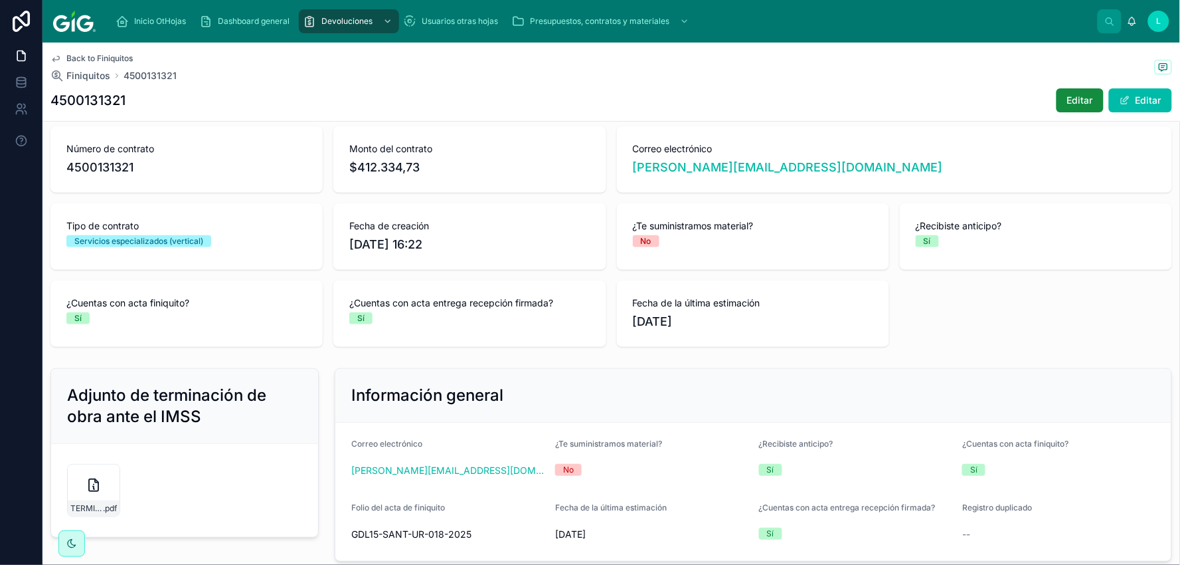
scroll to position [147, 0]
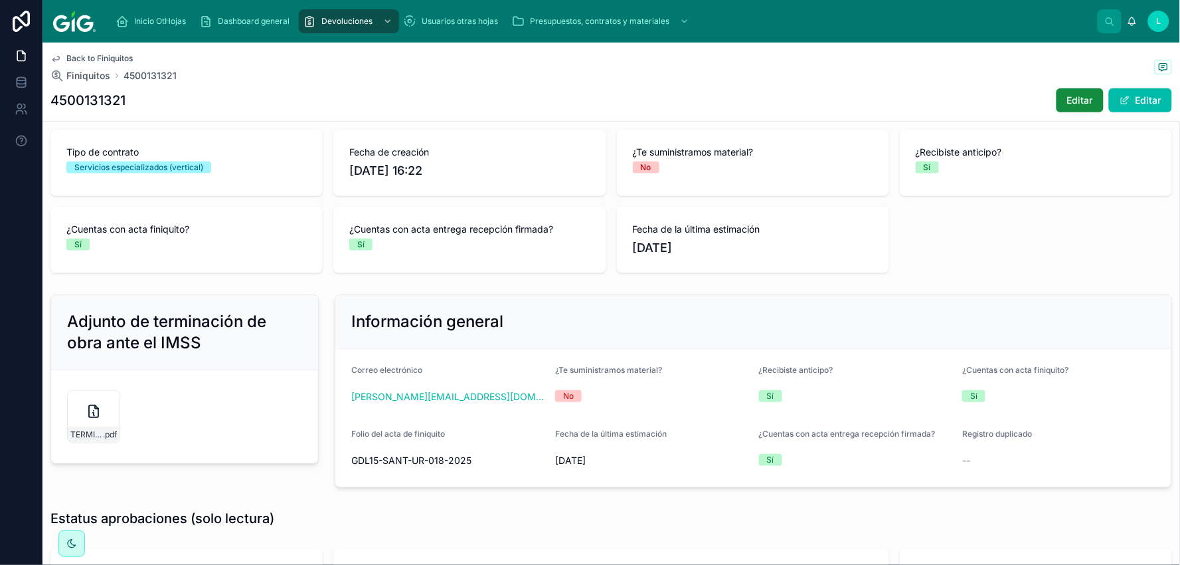
click at [94, 97] on h1 "4500131321" at bounding box center [87, 100] width 75 height 19
copy h1 "4500131321"
click at [1073, 100] on span "Editar" at bounding box center [1080, 100] width 26 height 13
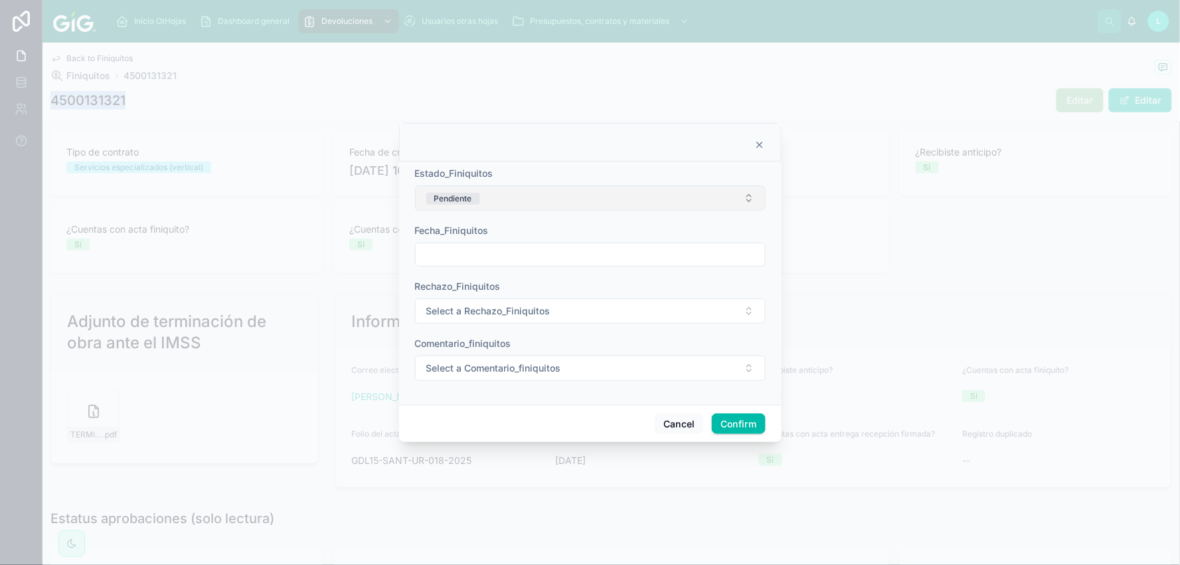
click at [496, 197] on button "Pendiente" at bounding box center [590, 197] width 351 height 25
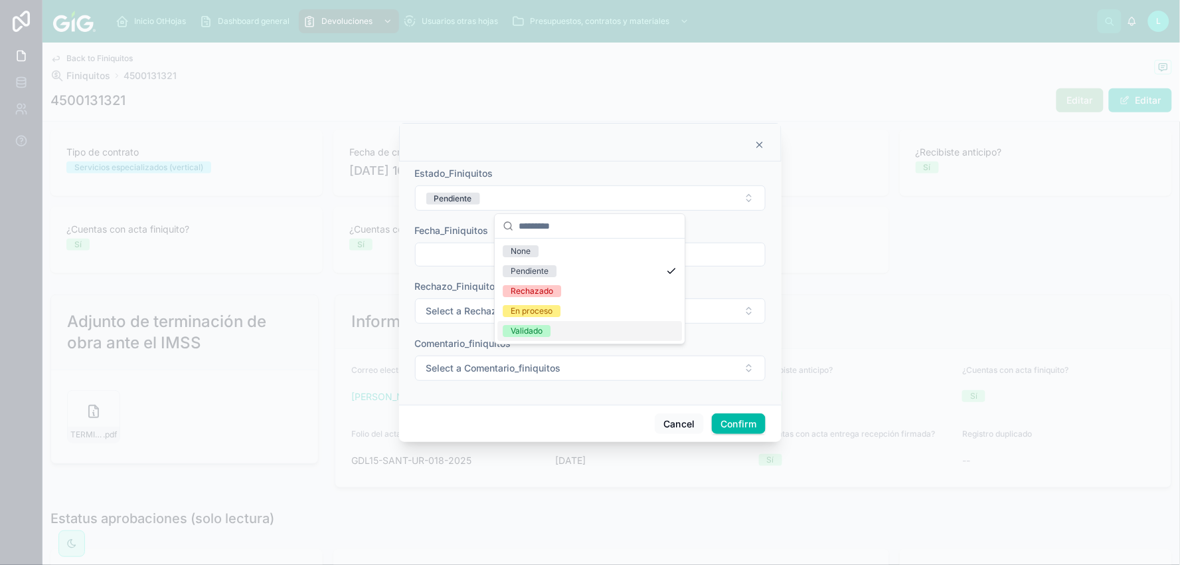
click at [518, 329] on div "Validado" at bounding box center [527, 331] width 32 height 12
click at [459, 254] on input "text" at bounding box center [590, 254] width 349 height 19
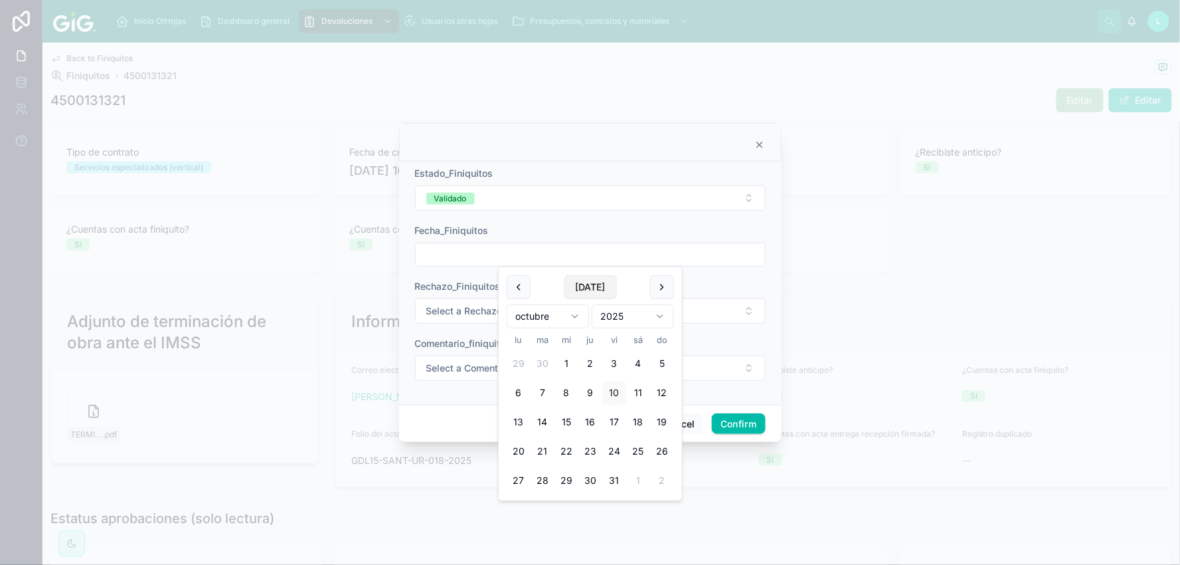
click at [579, 288] on button "Today" at bounding box center [591, 287] width 52 height 24
type input "**********"
click at [440, 308] on span "Select a Rechazo_Finiquitos" at bounding box center [488, 310] width 124 height 13
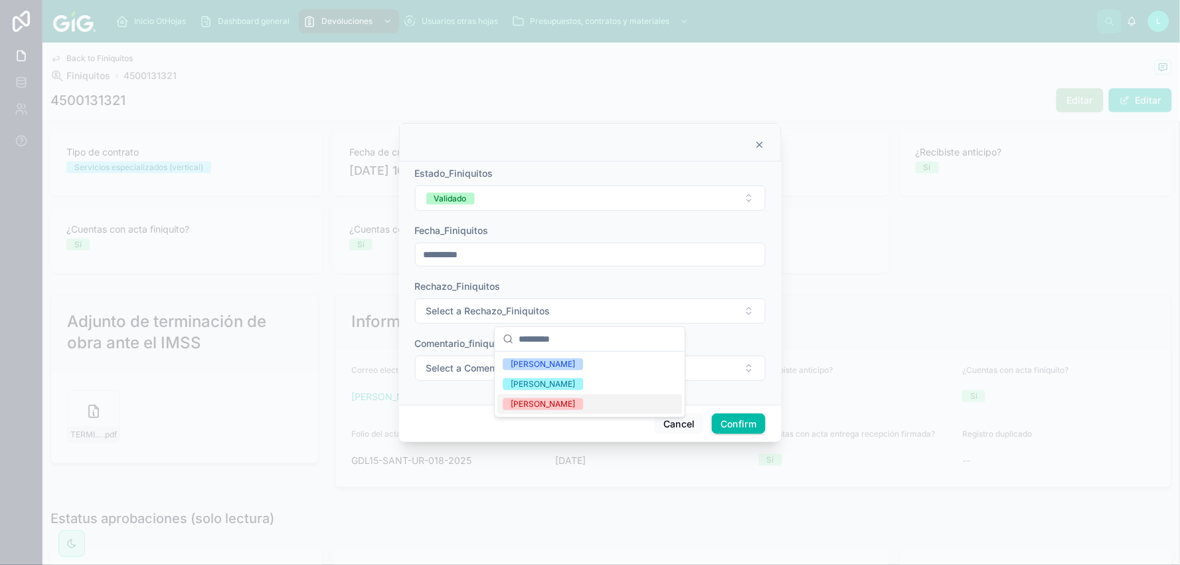
click at [527, 400] on div "Lucero Morales" at bounding box center [543, 404] width 64 height 12
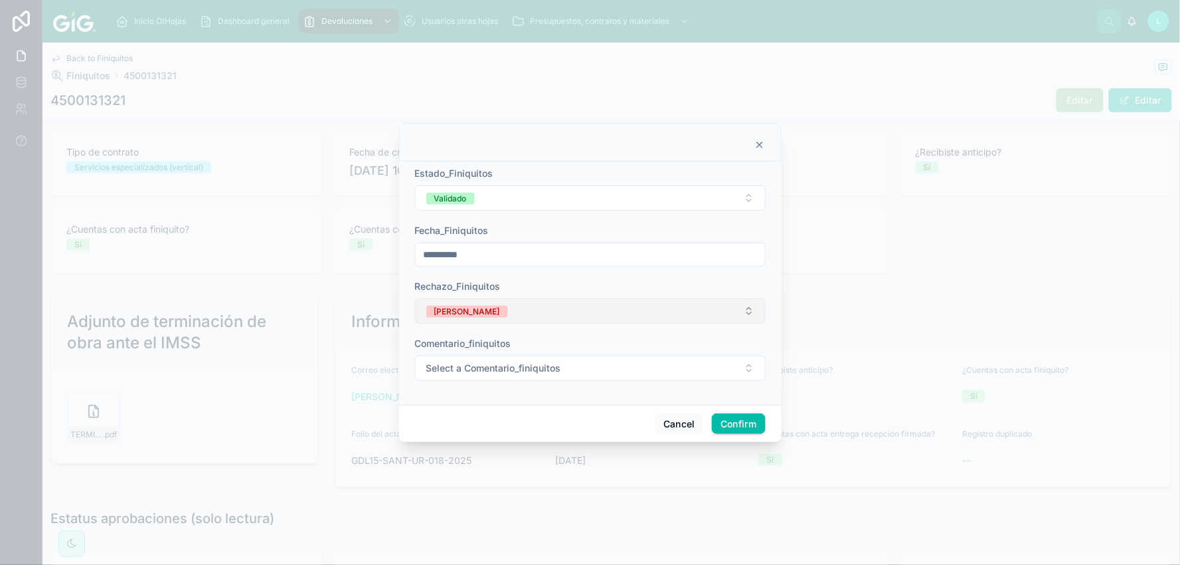
click at [519, 307] on button "Lucero Morales" at bounding box center [590, 310] width 351 height 25
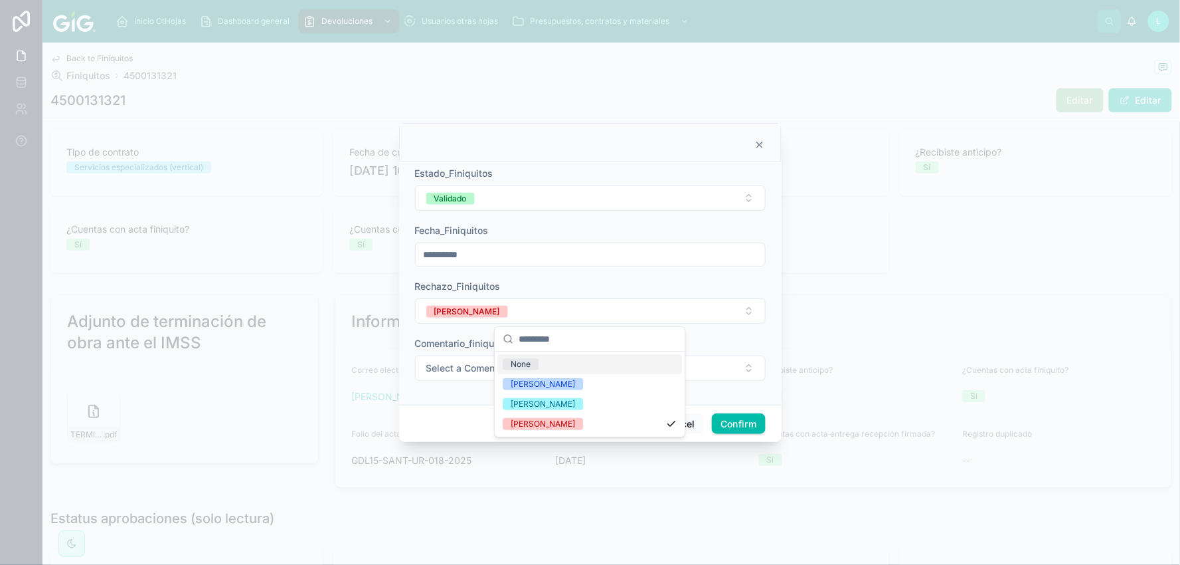
click at [543, 363] on div "None" at bounding box center [590, 364] width 185 height 20
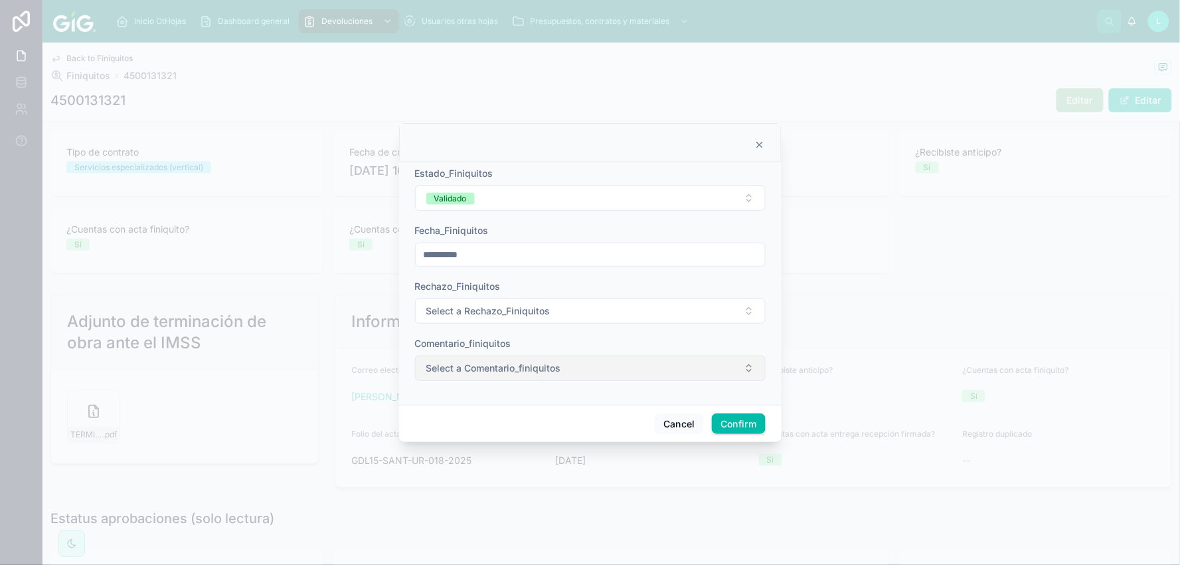
click at [472, 363] on span "Select a Comentario_finiquitos" at bounding box center [493, 367] width 135 height 13
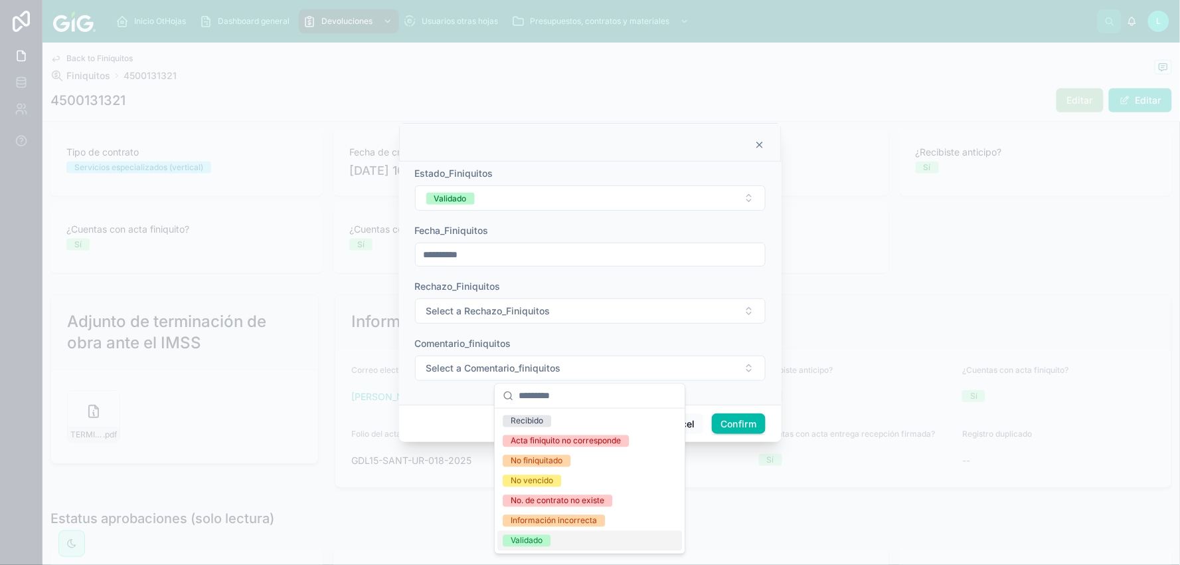
click at [516, 545] on div "Validado" at bounding box center [527, 541] width 32 height 12
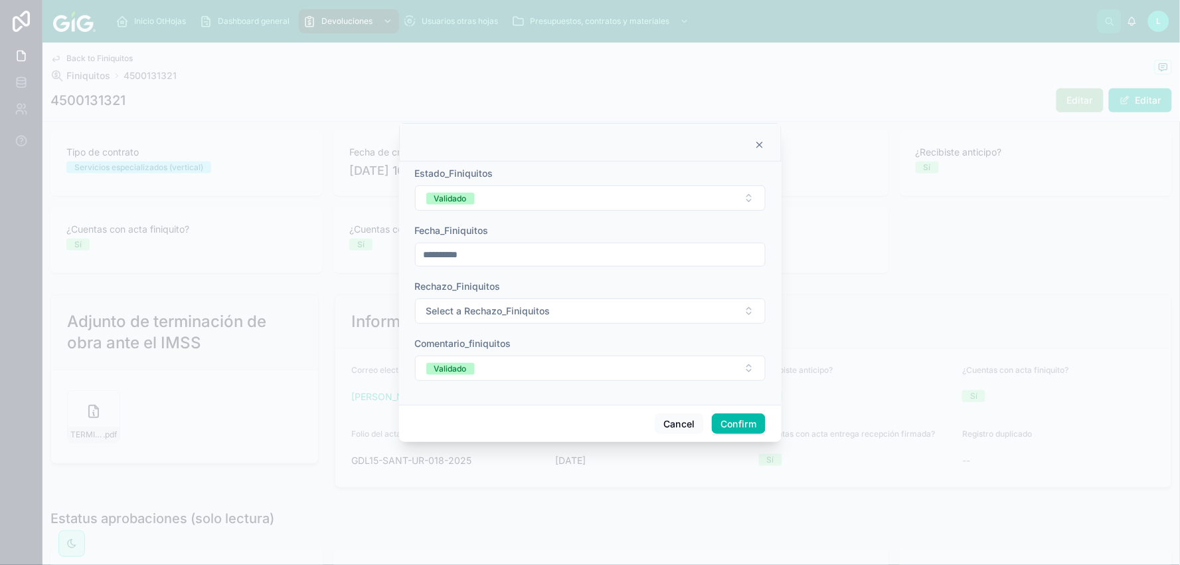
click at [732, 423] on button "Confirm" at bounding box center [738, 423] width 53 height 21
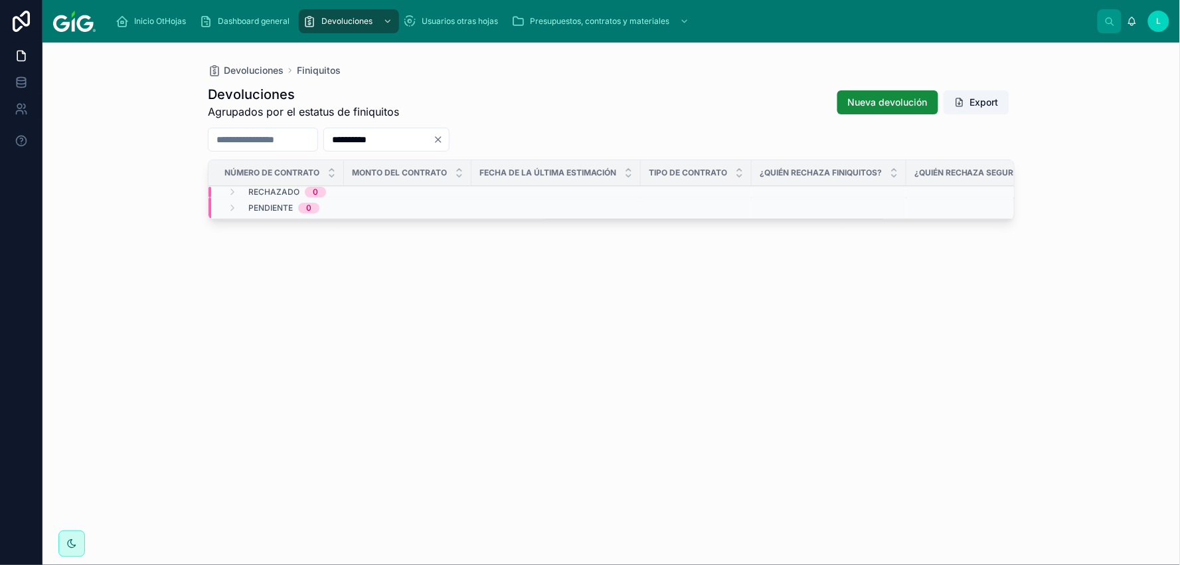
drag, startPoint x: 432, startPoint y: 136, endPoint x: 327, endPoint y: 128, distance: 105.3
click at [327, 128] on div "**********" at bounding box center [611, 140] width 807 height 24
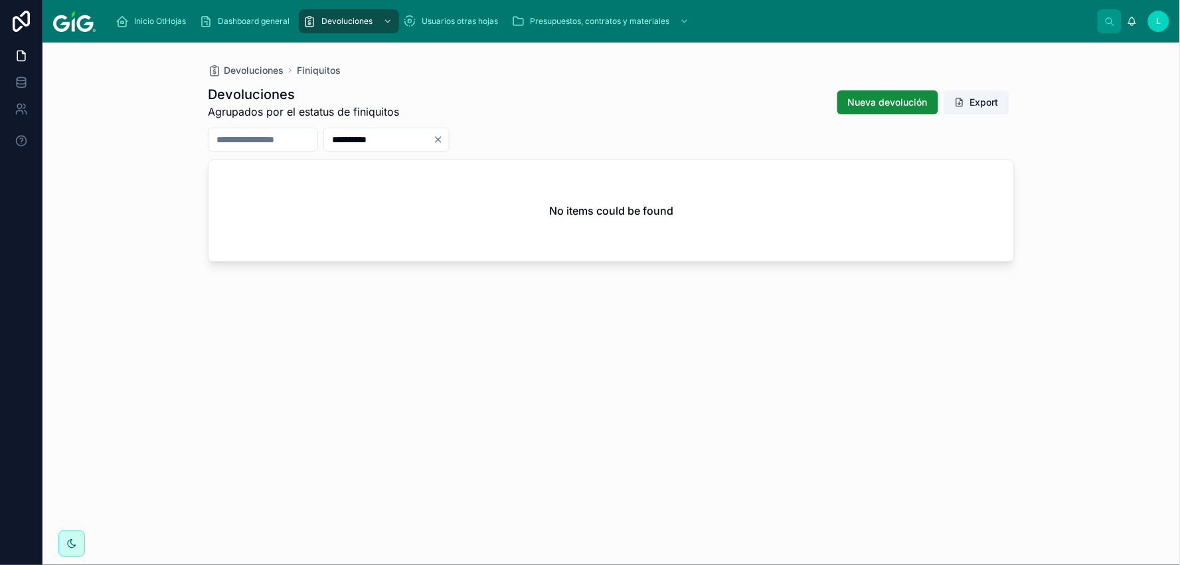
paste input "text"
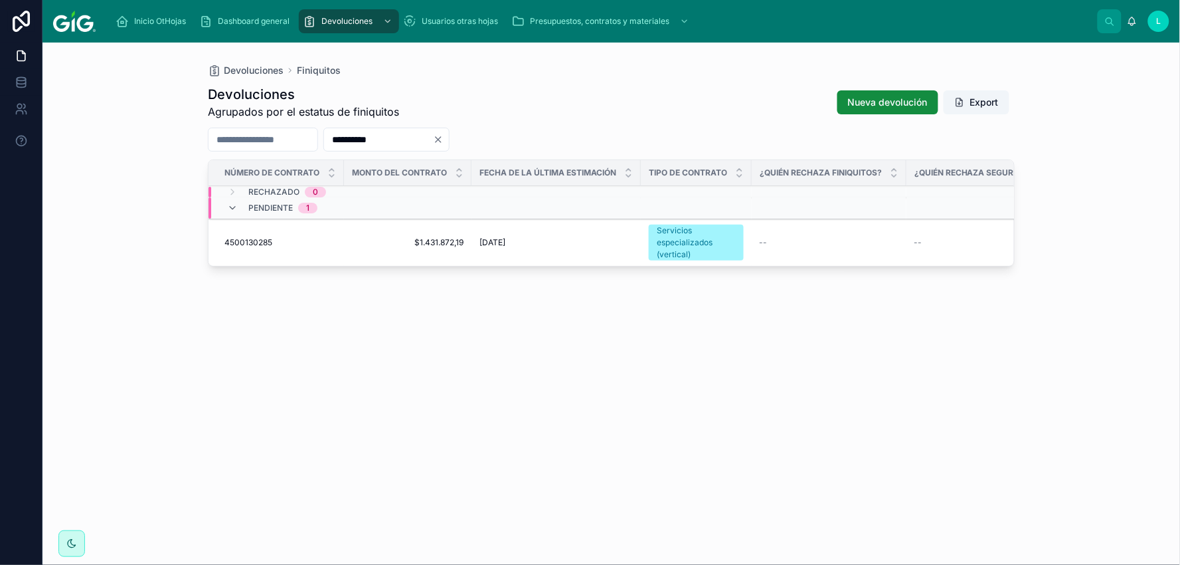
type input "**********"
click at [266, 240] on span "4500130285" at bounding box center [249, 242] width 48 height 11
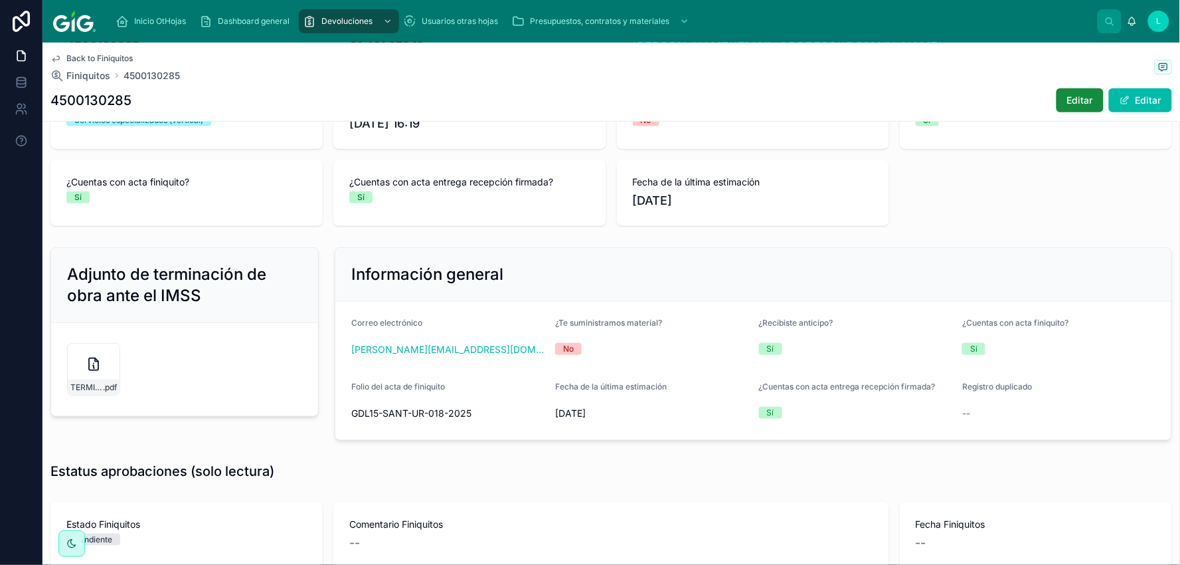
scroll to position [221, 0]
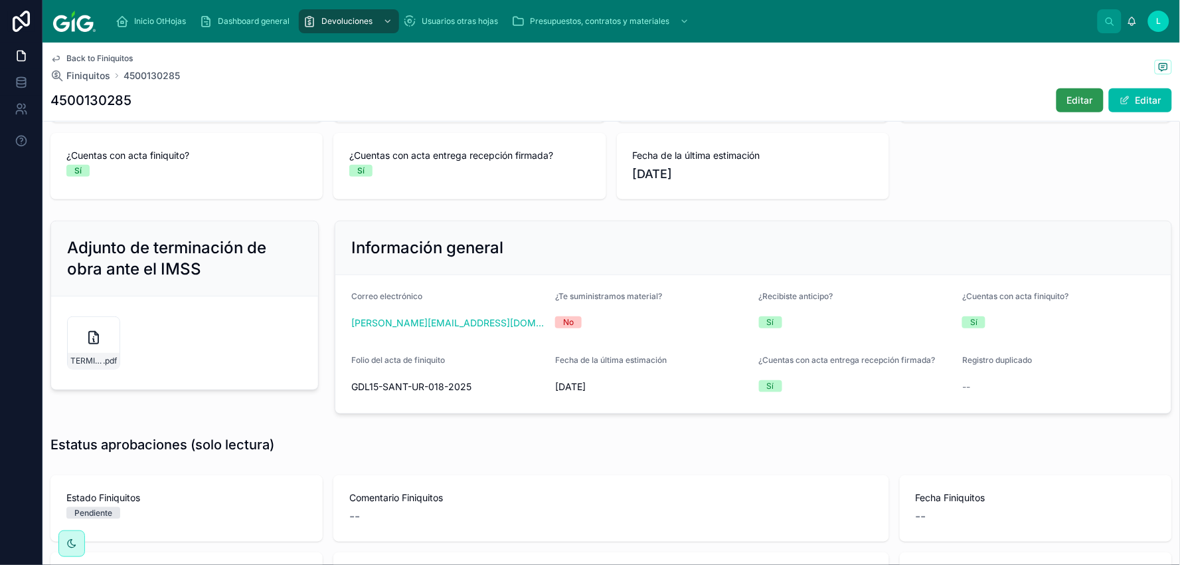
click at [1071, 98] on span "Editar" at bounding box center [1080, 100] width 26 height 13
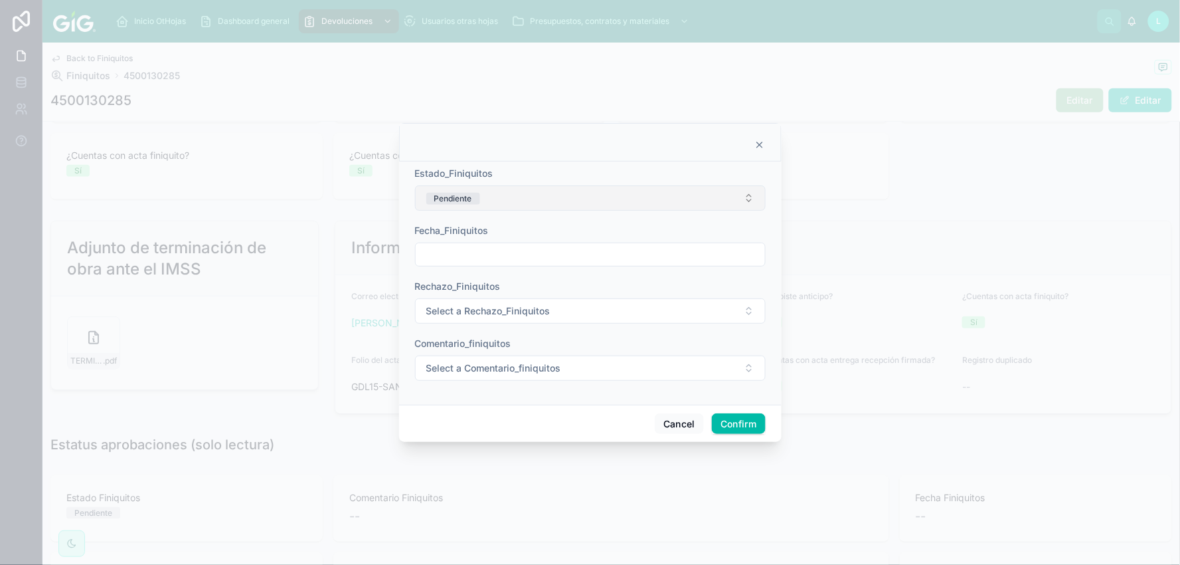
click at [741, 191] on button "Pendiente" at bounding box center [590, 197] width 351 height 25
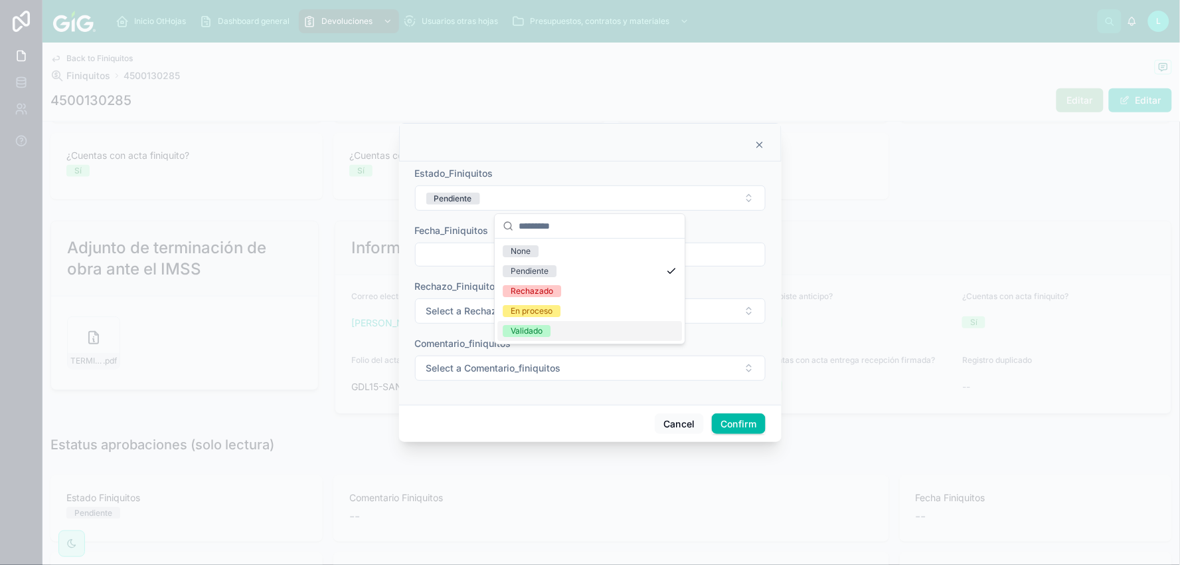
click at [515, 332] on div "Validado" at bounding box center [527, 331] width 32 height 12
click at [459, 248] on input "text" at bounding box center [590, 254] width 349 height 19
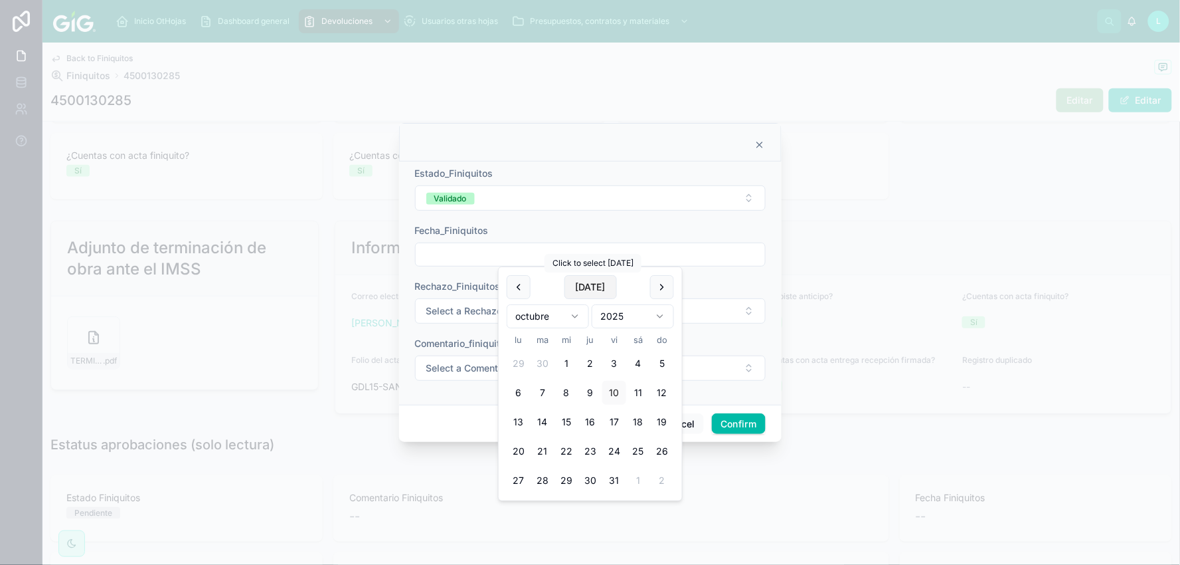
click at [591, 287] on button "Today" at bounding box center [591, 287] width 52 height 24
type input "**********"
click at [442, 311] on span "Select a Rechazo_Finiquitos" at bounding box center [488, 310] width 124 height 13
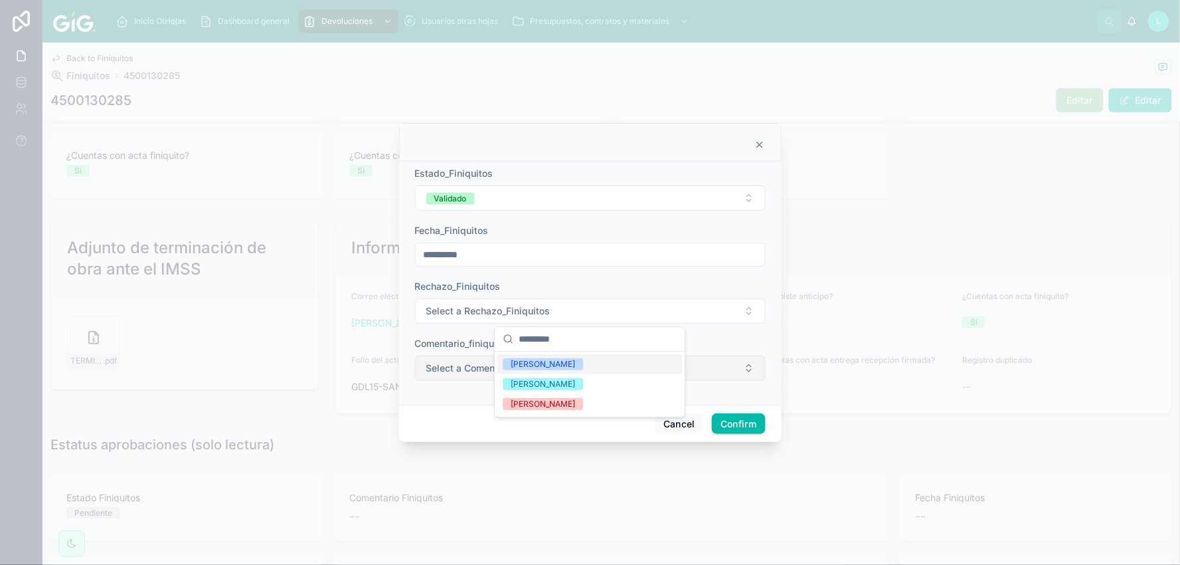
click at [430, 375] on button "Select a Comentario_finiquitos" at bounding box center [590, 367] width 351 height 25
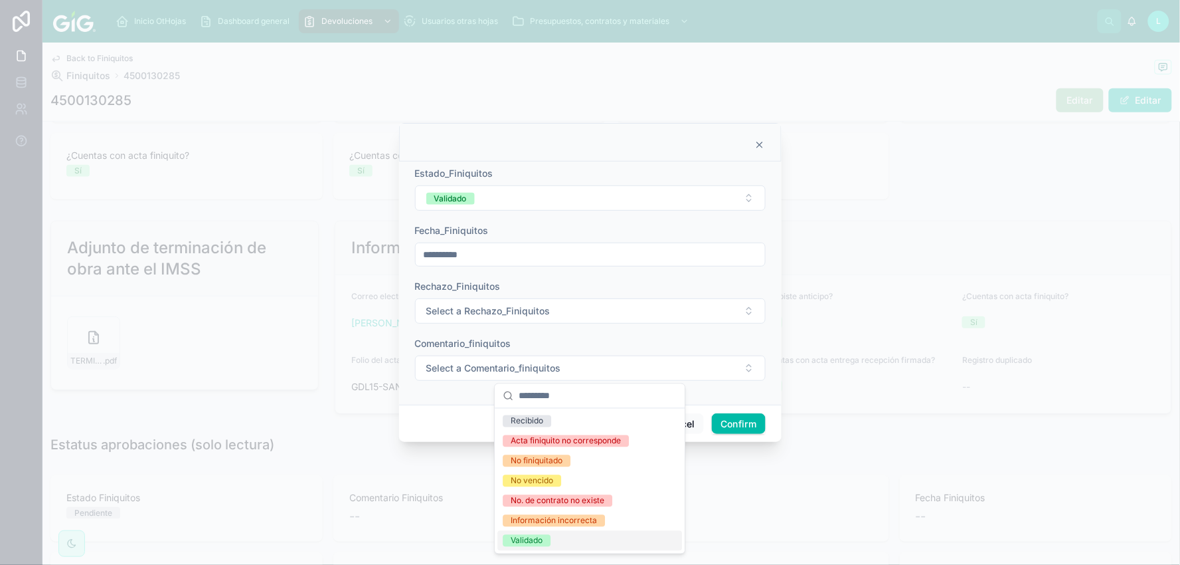
click at [520, 539] on div "Validado" at bounding box center [527, 541] width 32 height 12
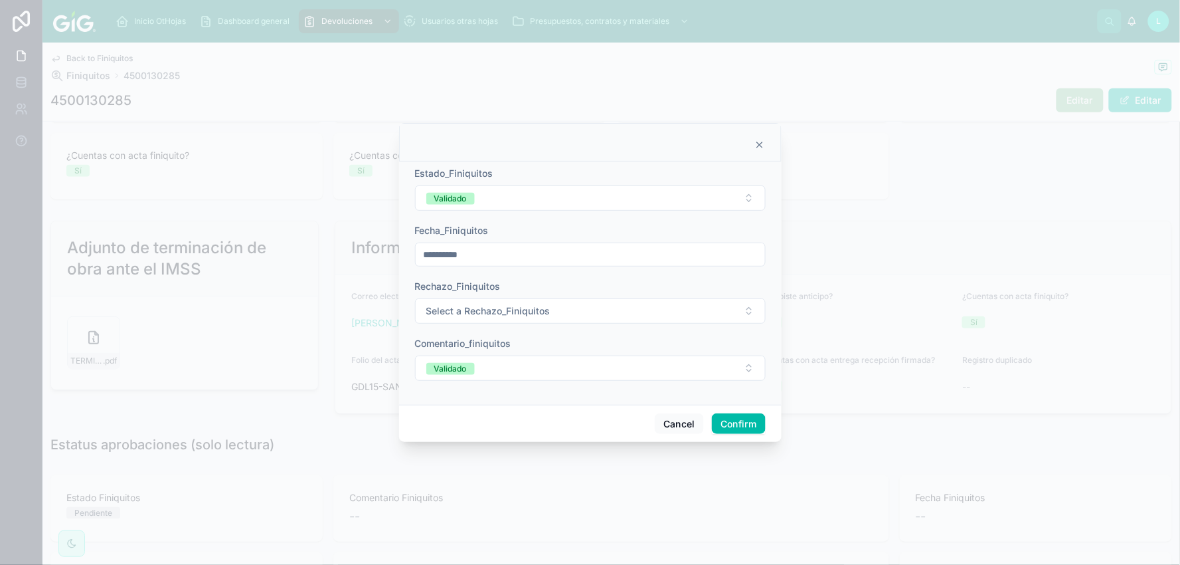
click at [735, 420] on button "Confirm" at bounding box center [738, 423] width 53 height 21
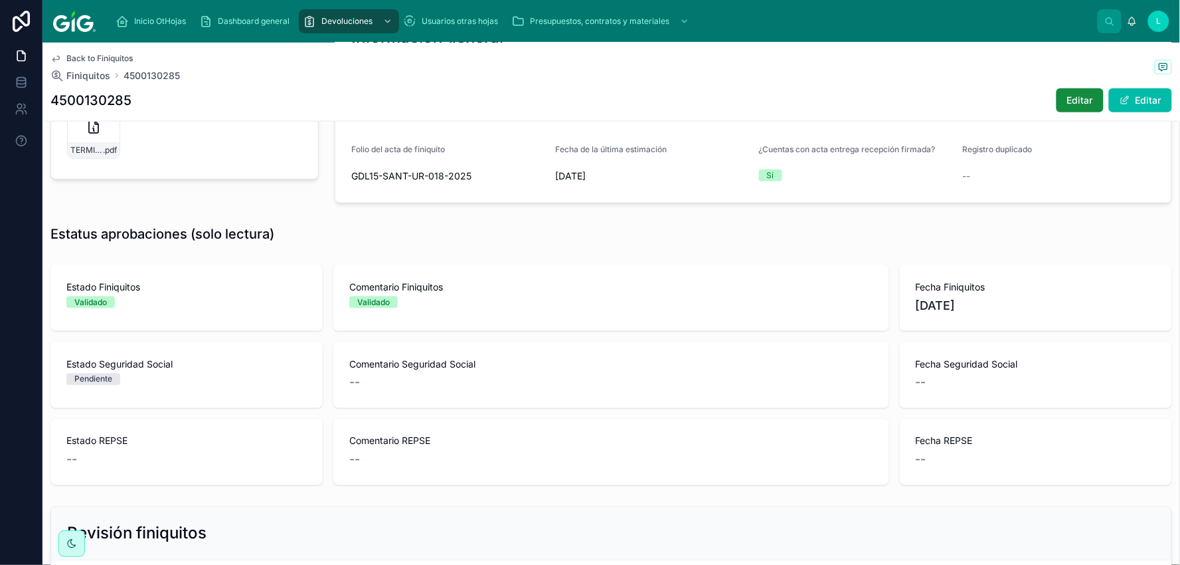
scroll to position [442, 0]
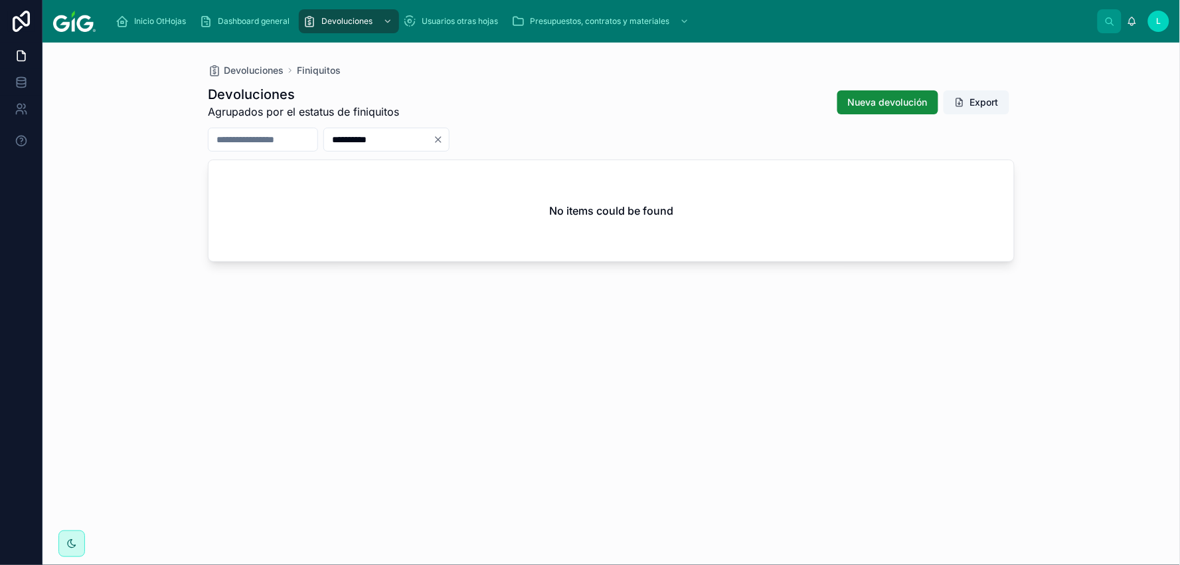
drag, startPoint x: 430, startPoint y: 136, endPoint x: 355, endPoint y: 127, distance: 75.6
click at [355, 128] on div "**********" at bounding box center [386, 140] width 126 height 24
paste input "text"
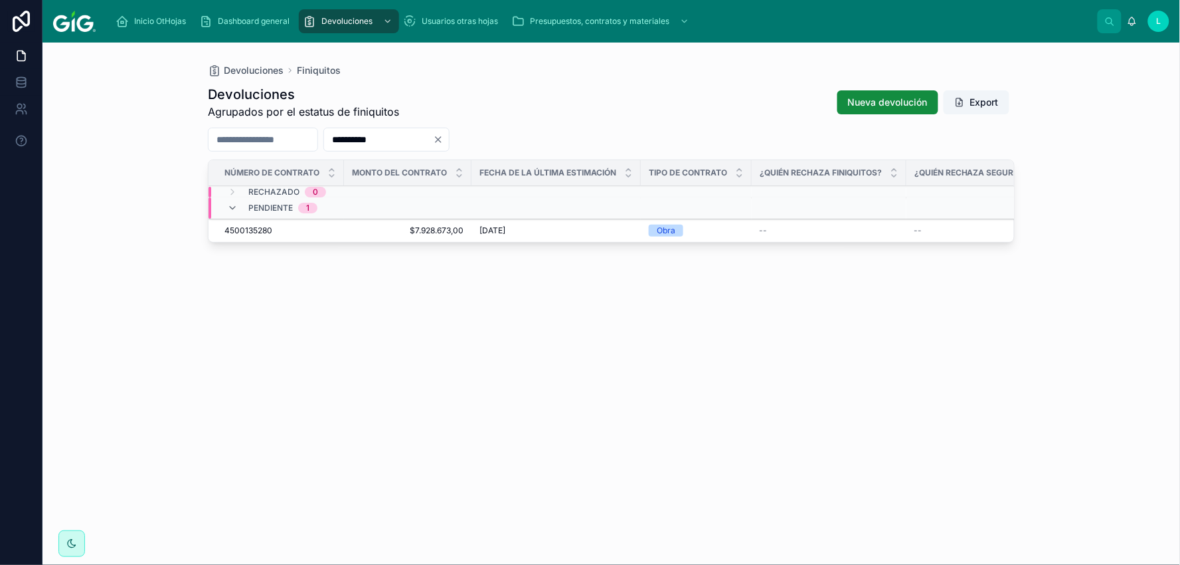
type input "**********"
click at [264, 230] on span "4500135280" at bounding box center [249, 230] width 48 height 11
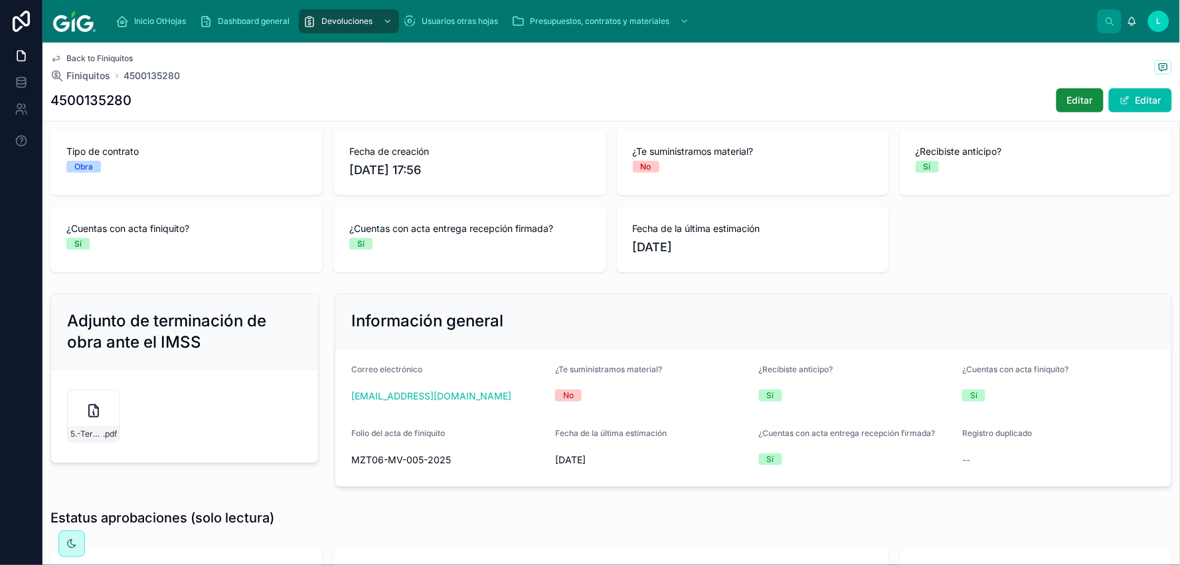
scroll to position [221, 0]
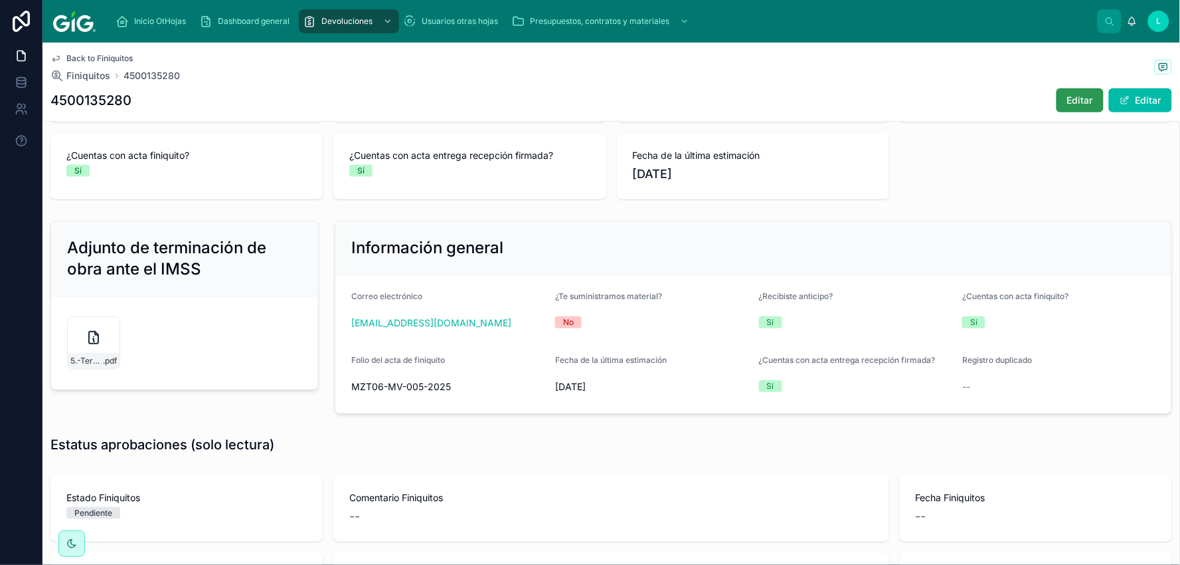
click at [1077, 92] on button "Editar" at bounding box center [1080, 100] width 47 height 24
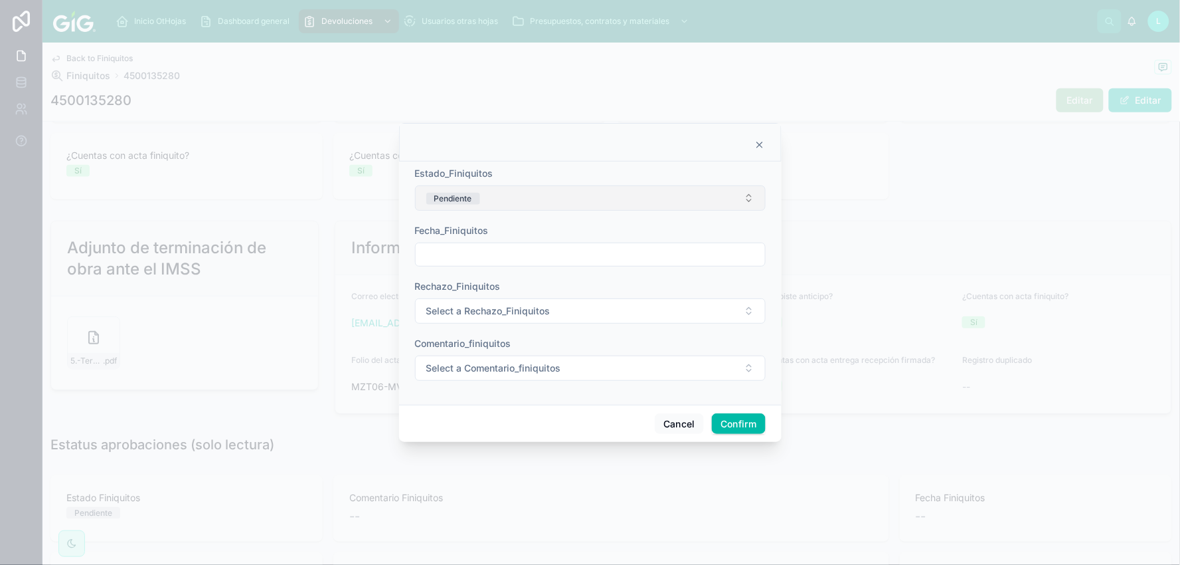
click at [553, 195] on button "Pendiente" at bounding box center [590, 197] width 351 height 25
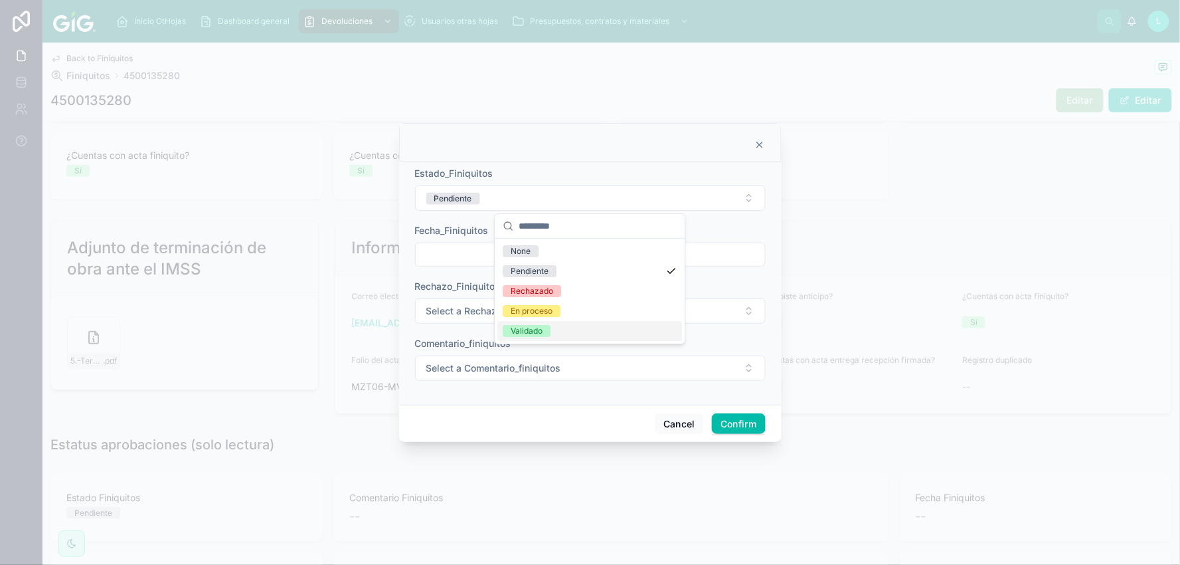
click at [521, 333] on div "Validado" at bounding box center [527, 331] width 32 height 12
click at [476, 258] on input "text" at bounding box center [590, 254] width 349 height 19
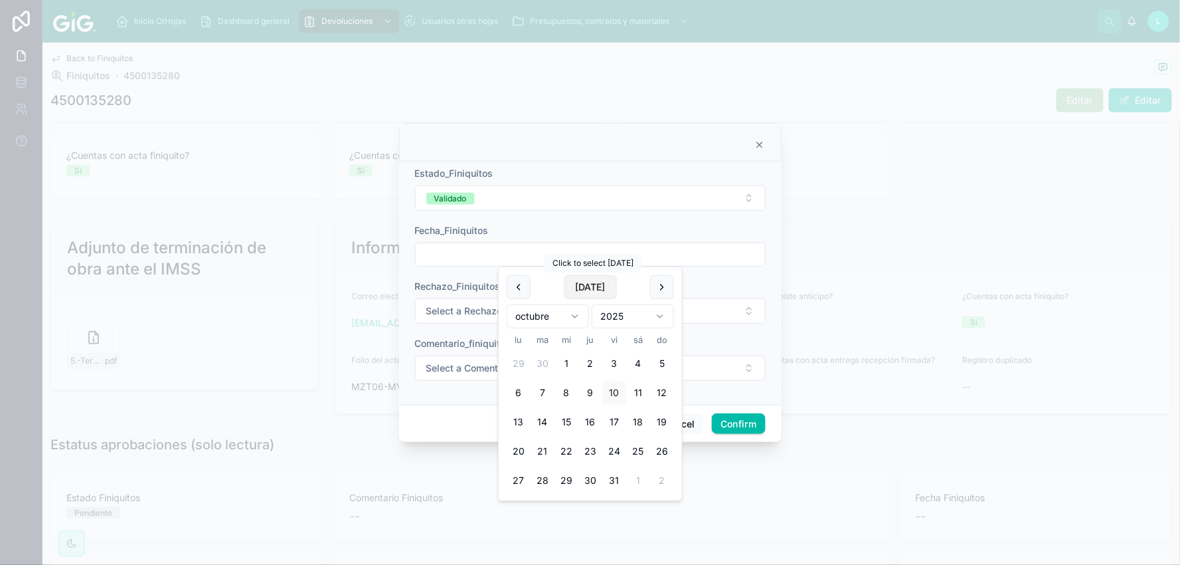
click at [574, 282] on button "Today" at bounding box center [591, 287] width 52 height 24
type input "**********"
click at [450, 369] on span "Select a Comentario_finiquitos" at bounding box center [493, 367] width 135 height 13
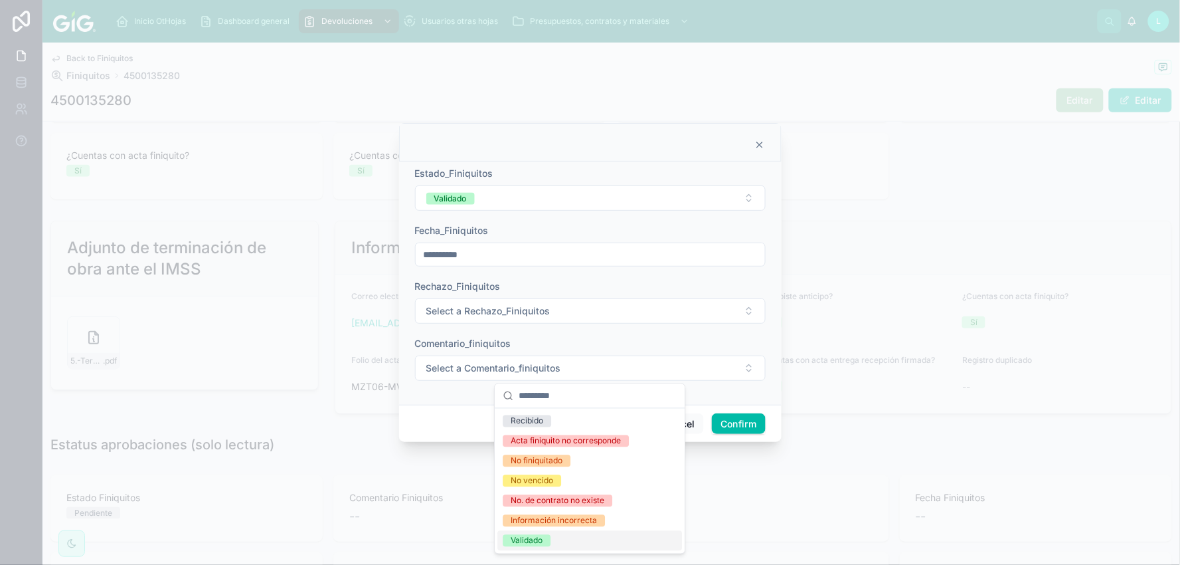
click at [521, 540] on div "Validado" at bounding box center [527, 541] width 32 height 12
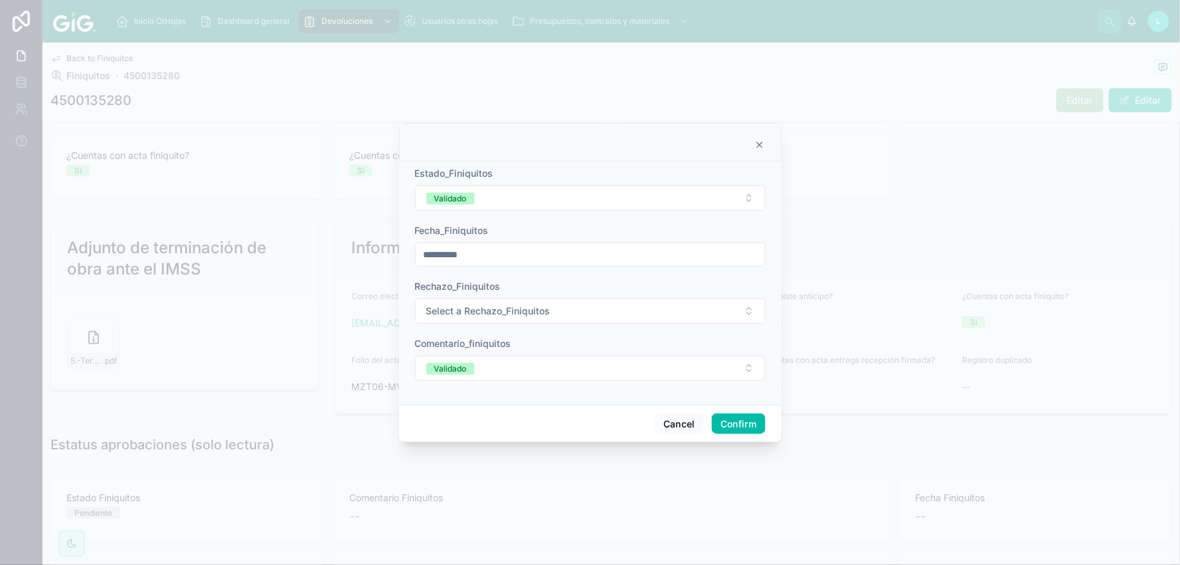
click at [741, 428] on button "Confirm" at bounding box center [738, 423] width 53 height 21
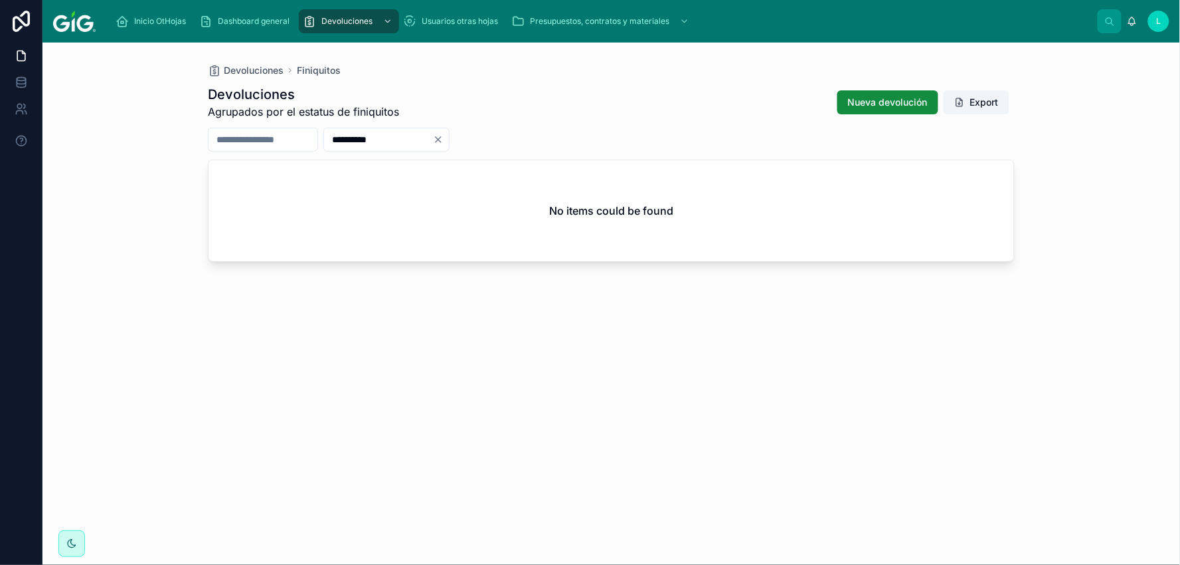
click at [444, 138] on icon "Clear" at bounding box center [438, 139] width 11 height 11
